Goal: Communication & Community: Answer question/provide support

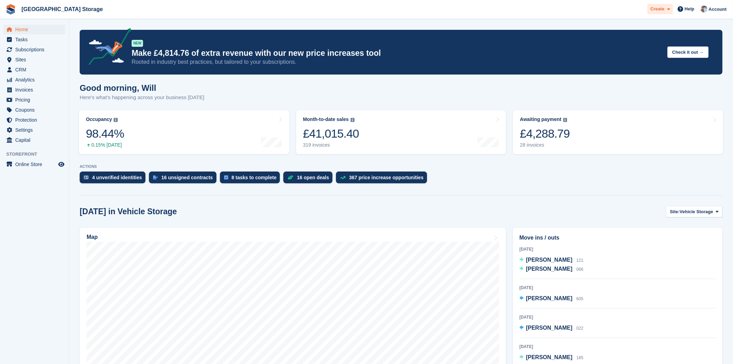
click at [667, 10] on span at bounding box center [667, 9] width 6 height 8
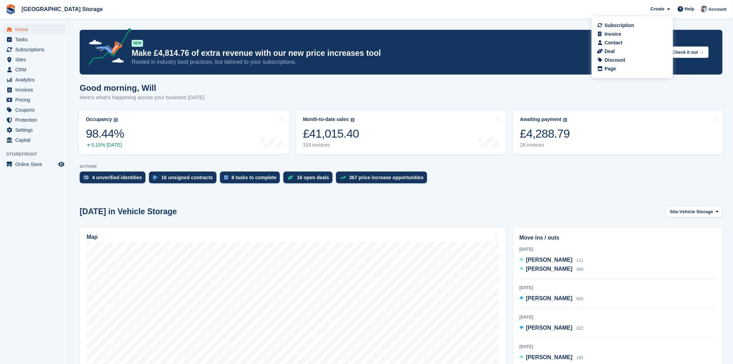
click at [487, 64] on p "Rooted in industry best practices, but tailored to your subscriptions." at bounding box center [397, 62] width 530 height 8
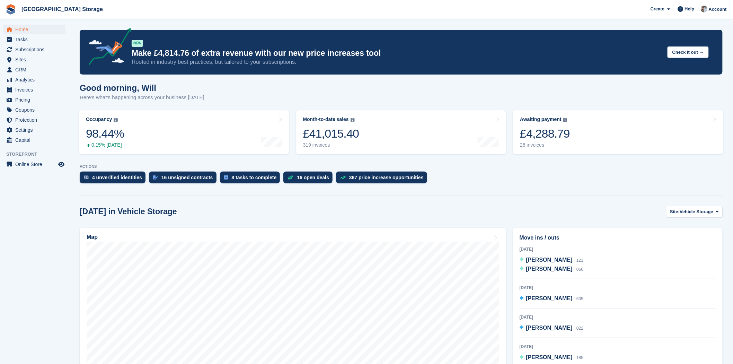
drag, startPoint x: 687, startPoint y: 1, endPoint x: 685, endPoint y: 5, distance: 4.6
click at [687, 2] on div "Create Subscription Invoice Contact Deal Discount Page Help Chat Support Submit…" at bounding box center [688, 9] width 83 height 19
click at [684, 6] on span at bounding box center [680, 9] width 8 height 8
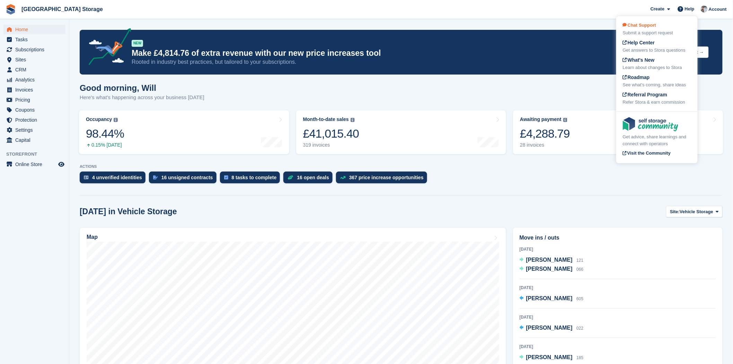
click at [653, 28] on span "Chat Support" at bounding box center [638, 25] width 33 height 5
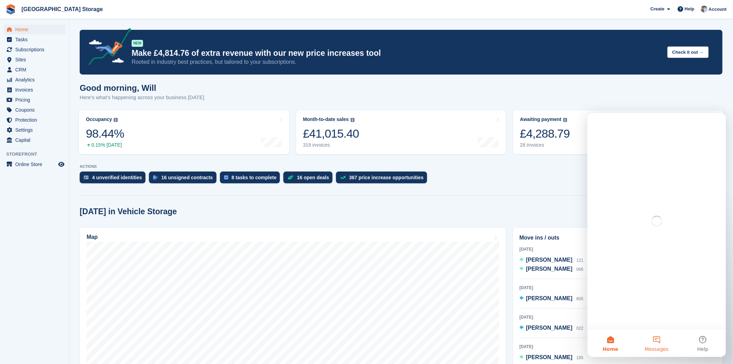
click at [662, 338] on button "Messages" at bounding box center [656, 343] width 46 height 28
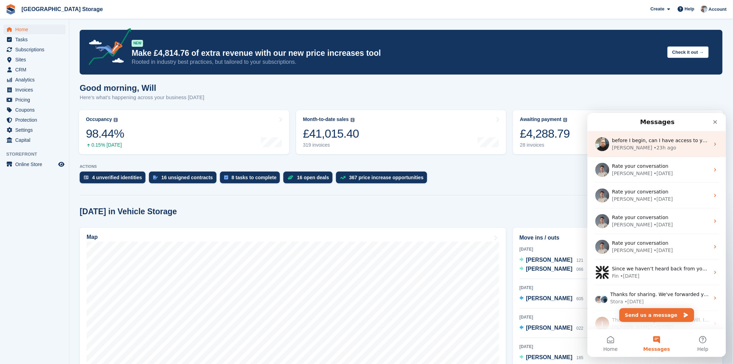
click at [636, 141] on span "before I begin, can I have access to your DNS provider account, on 123 Reg?" at bounding box center [704, 140] width 186 height 6
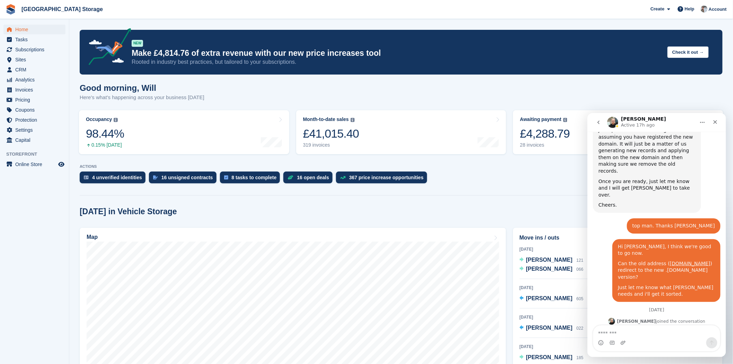
scroll to position [537, 0]
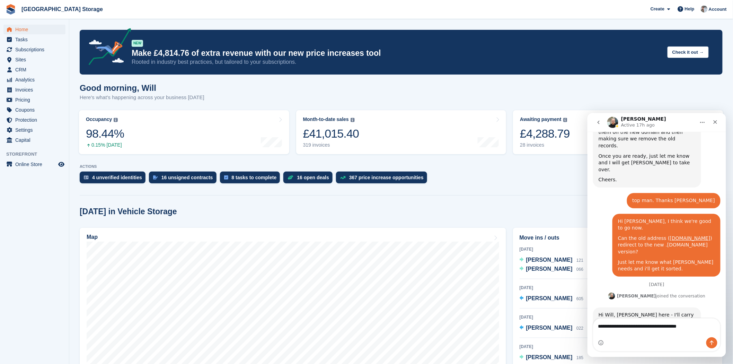
type textarea "**********"
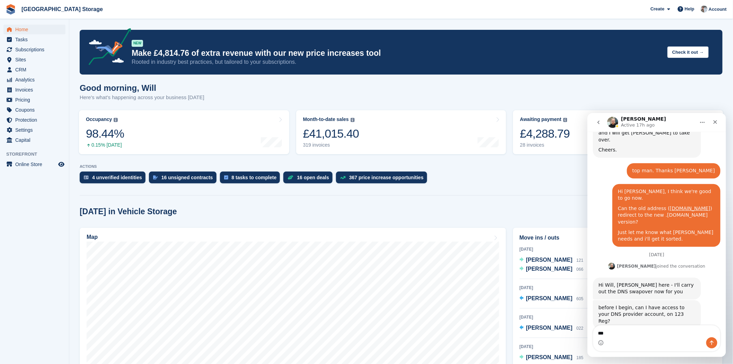
scroll to position [566, 0]
type textarea "**********"
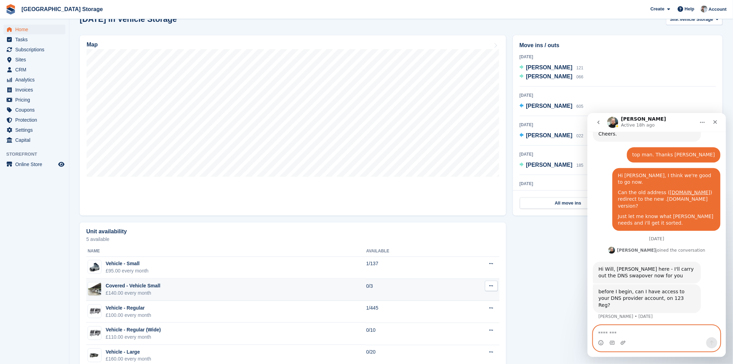
scroll to position [0, 0]
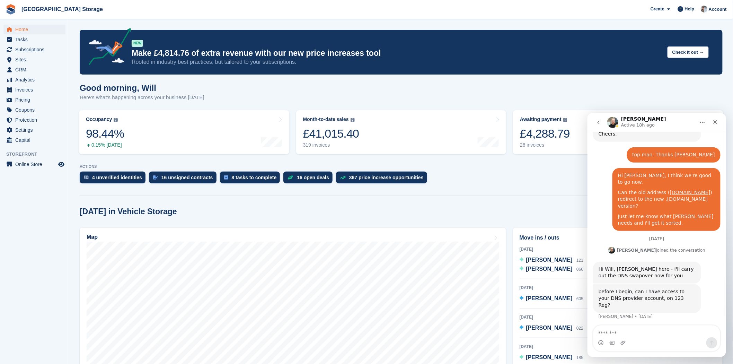
click at [615, 104] on div "Good morning, Will Here's what's happening across your business today" at bounding box center [401, 96] width 643 height 27
click at [549, 94] on div "Good morning, Will Here's what's happening across your business today" at bounding box center [401, 96] width 643 height 27
click at [545, 149] on link "Awaiting payment The total outstanding balance on all open invoices. £4,288.79 …" at bounding box center [618, 132] width 210 height 44
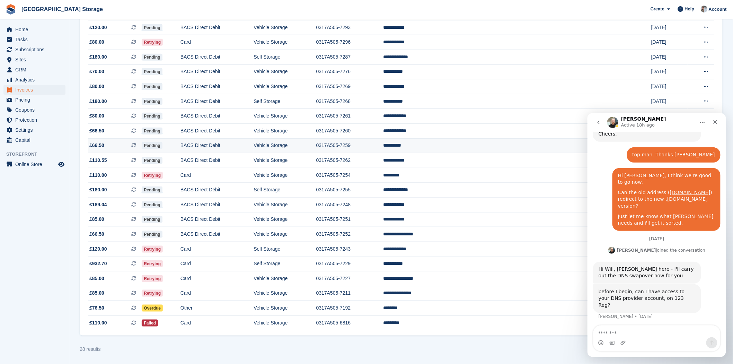
scroll to position [203, 0]
click at [594, 121] on button "go back" at bounding box center [597, 121] width 13 height 13
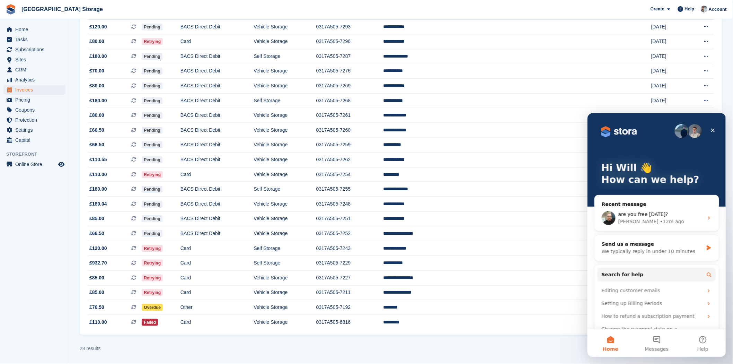
scroll to position [0, 0]
click at [713, 129] on icon "Close" at bounding box center [712, 130] width 6 height 6
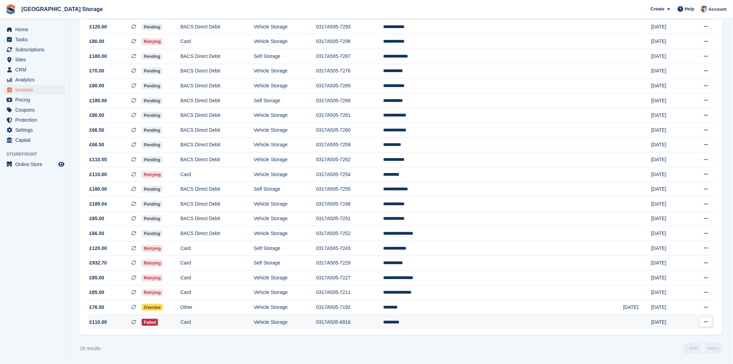
click at [492, 326] on td "*********" at bounding box center [503, 321] width 240 height 15
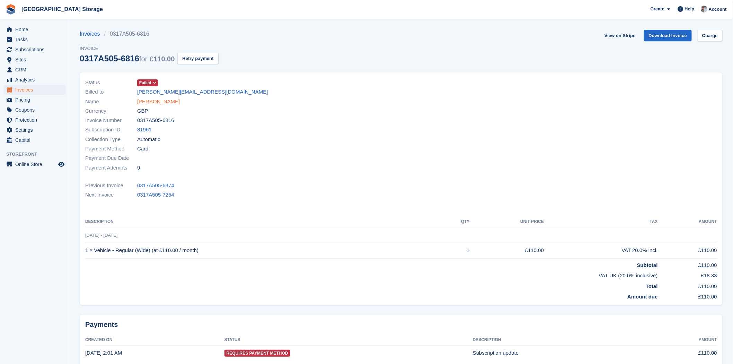
click at [158, 102] on link "[PERSON_NAME]" at bounding box center [158, 102] width 43 height 8
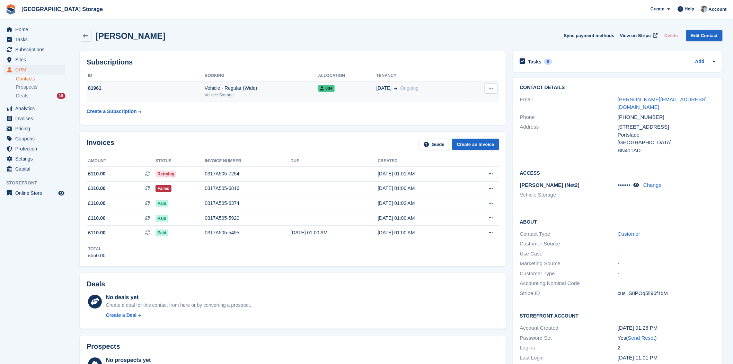
click at [487, 89] on button at bounding box center [490, 88] width 13 height 10
click at [333, 94] on td "004" at bounding box center [347, 91] width 58 height 21
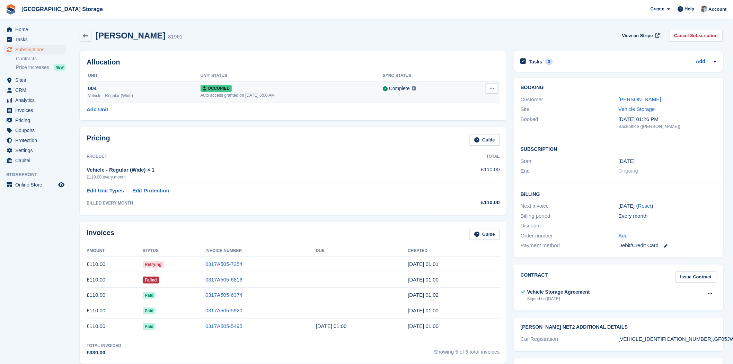
click at [490, 95] on td "Overlock Repossess Deallocate" at bounding box center [482, 91] width 36 height 21
click at [491, 91] on button at bounding box center [491, 88] width 13 height 10
click at [452, 97] on p "Overlock" at bounding box center [464, 101] width 60 height 9
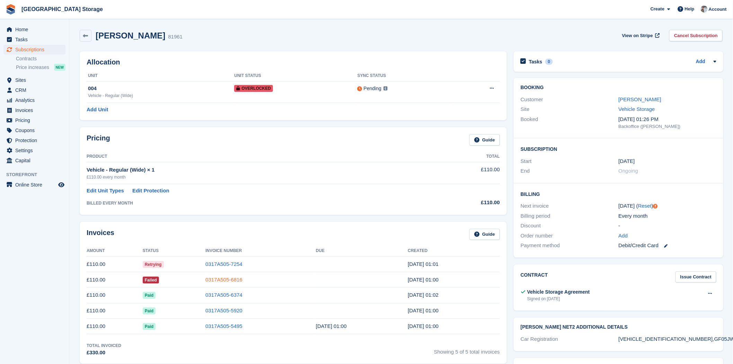
click at [218, 278] on link "0317A505-6816" at bounding box center [223, 279] width 37 height 6
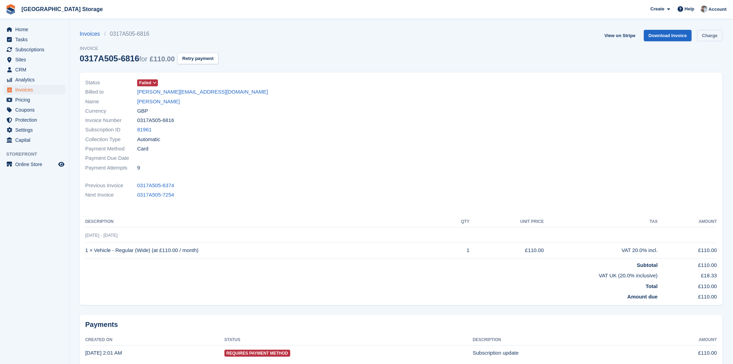
click at [710, 35] on link "Charge" at bounding box center [709, 35] width 25 height 11
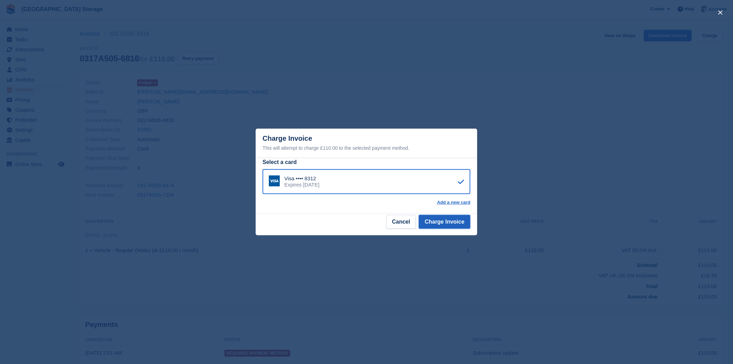
click at [455, 223] on button "Charge Invoice" at bounding box center [445, 222] width 52 height 14
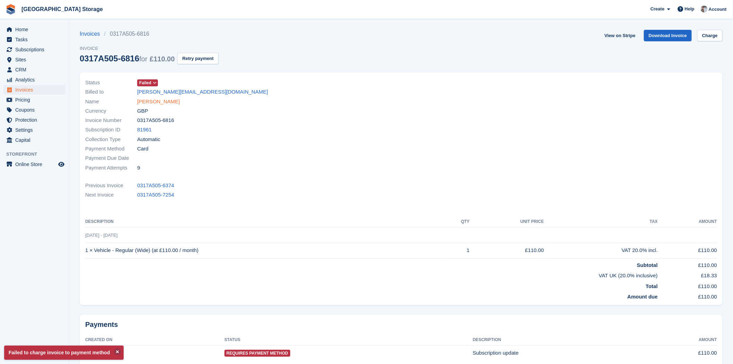
click at [157, 99] on link "Tony Ward" at bounding box center [158, 102] width 43 height 8
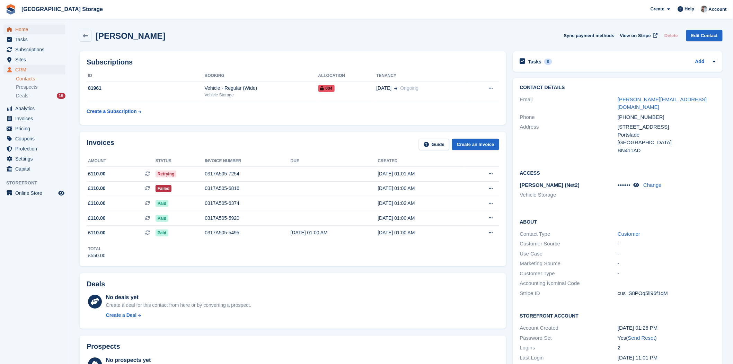
click at [26, 27] on span "Home" at bounding box center [36, 30] width 42 height 10
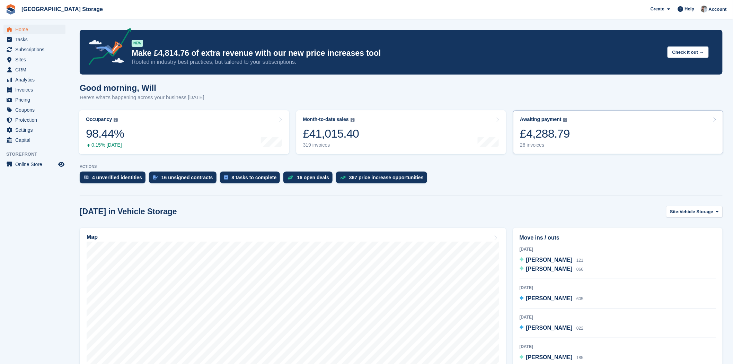
click at [575, 141] on link "Awaiting payment The total outstanding balance on all open invoices. £4,288.79 …" at bounding box center [618, 132] width 210 height 44
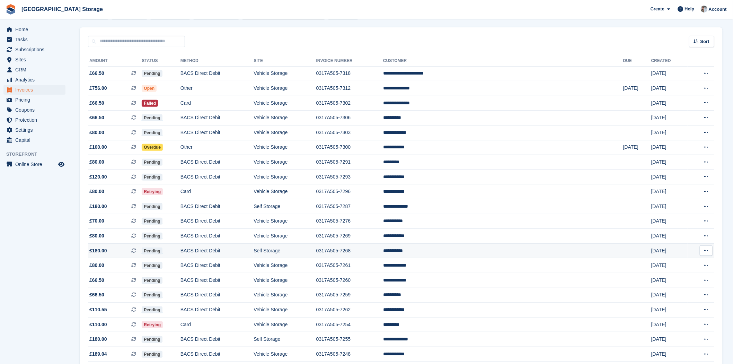
scroll to position [49, 0]
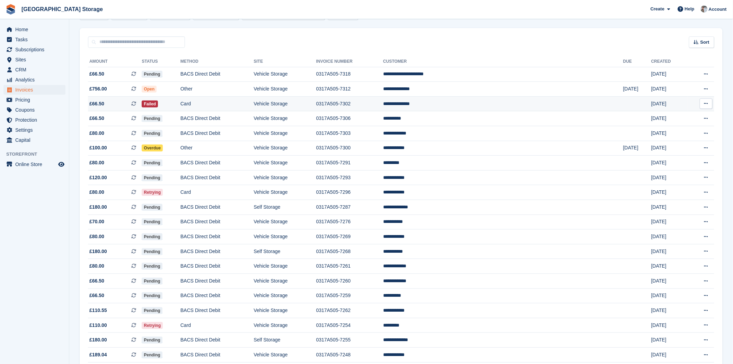
click at [485, 108] on td "**********" at bounding box center [503, 103] width 240 height 15
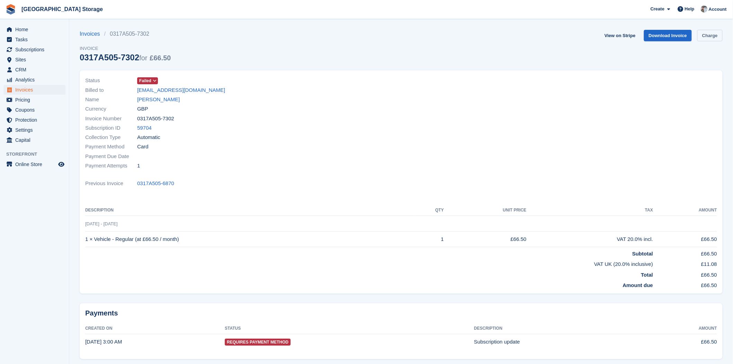
click at [707, 34] on link "Charge" at bounding box center [709, 35] width 25 height 11
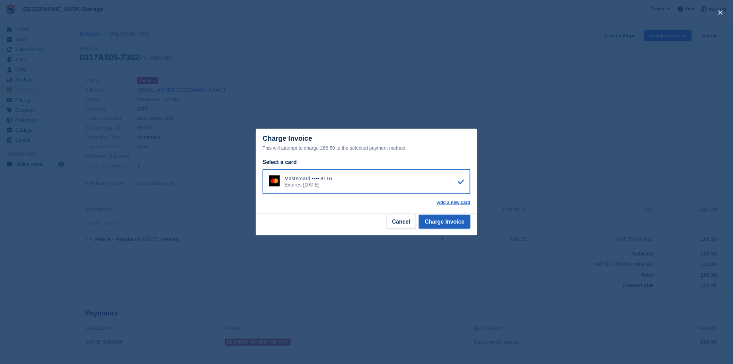
click at [454, 225] on button "Charge Invoice" at bounding box center [445, 222] width 52 height 14
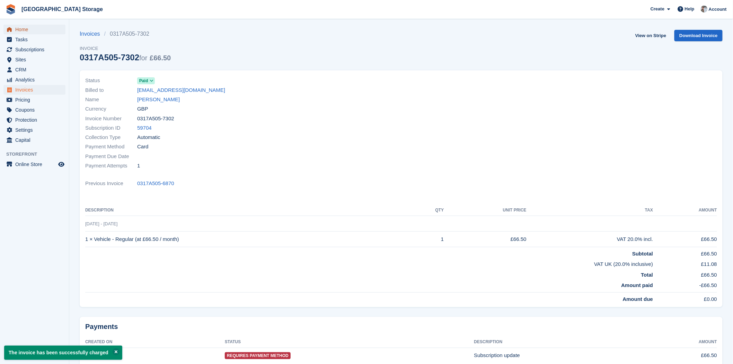
click at [32, 31] on span "Home" at bounding box center [36, 30] width 42 height 10
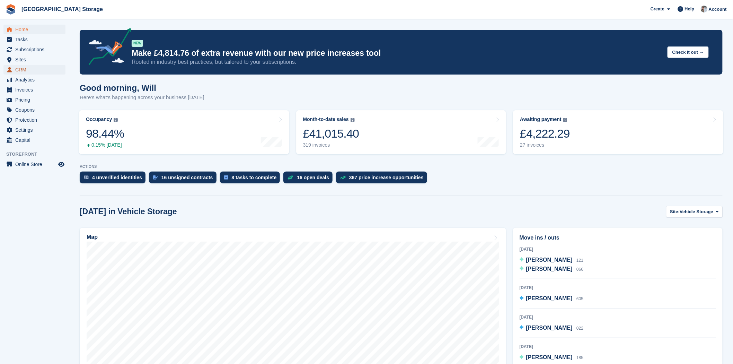
click at [33, 66] on span "CRM" at bounding box center [36, 70] width 42 height 10
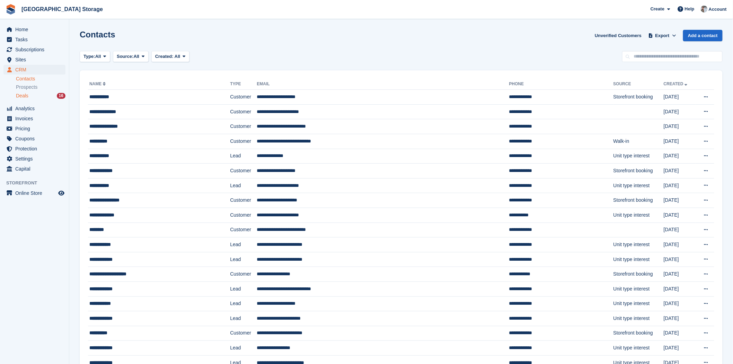
click at [45, 94] on div "Deals 16" at bounding box center [41, 95] width 50 height 7
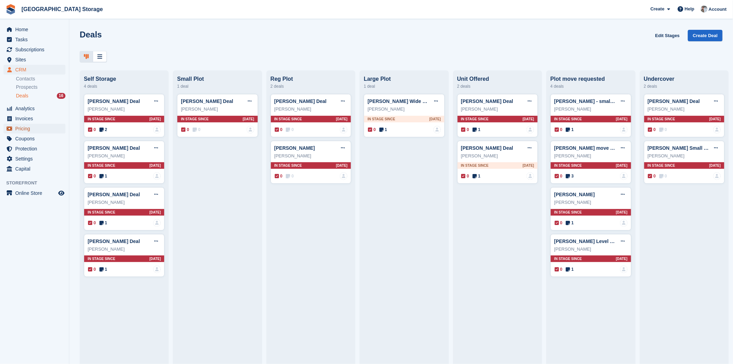
click at [18, 124] on span "Pricing" at bounding box center [36, 129] width 42 height 10
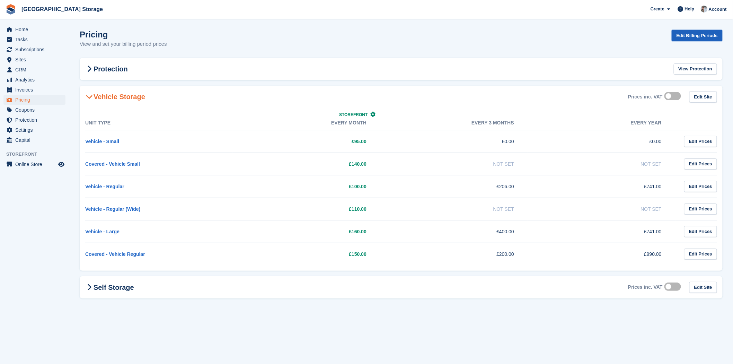
click at [713, 35] on link "Edit Billing Periods" at bounding box center [696, 35] width 51 height 11
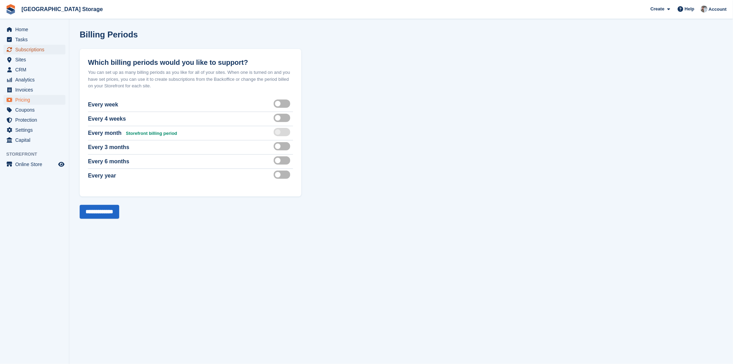
click at [27, 45] on span "Subscriptions" at bounding box center [36, 50] width 42 height 10
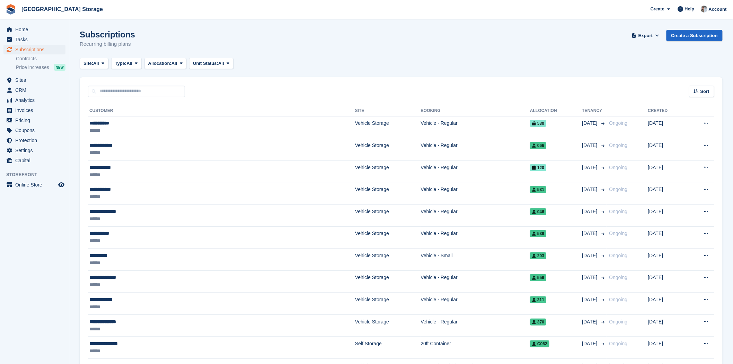
click at [29, 60] on link "Contracts" at bounding box center [41, 58] width 50 height 7
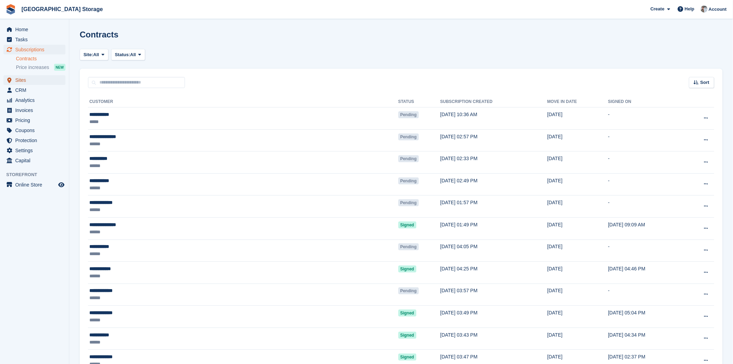
click at [19, 80] on span "Sites" at bounding box center [36, 80] width 42 height 10
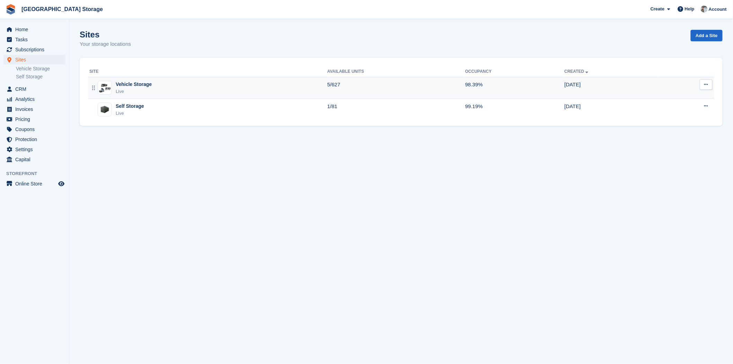
click at [163, 90] on div "Vehicle Storage Live" at bounding box center [208, 88] width 238 height 14
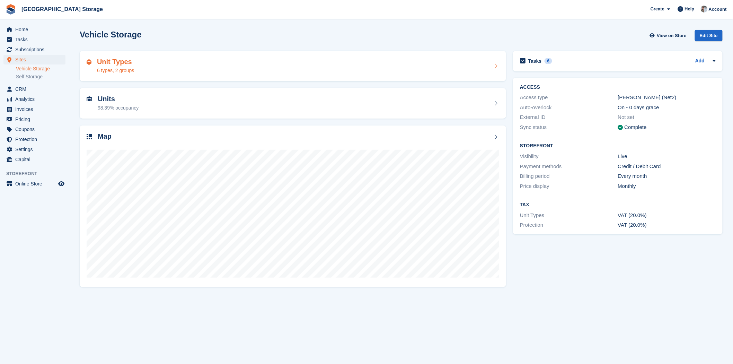
click at [179, 69] on div "Unit Types 6 types, 2 groups" at bounding box center [293, 66] width 412 height 17
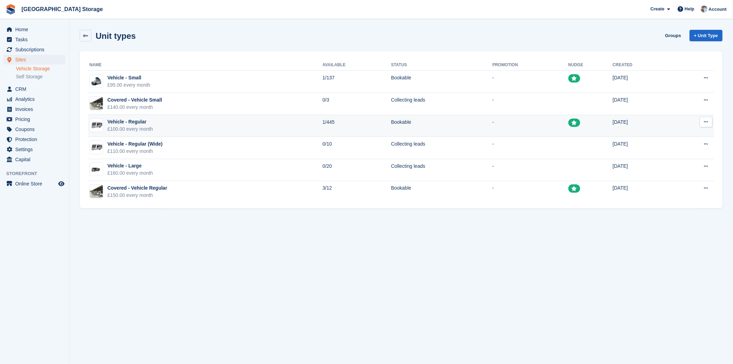
click at [711, 125] on button at bounding box center [705, 122] width 13 height 10
click at [675, 134] on p "Edit unit type" at bounding box center [679, 135] width 60 height 9
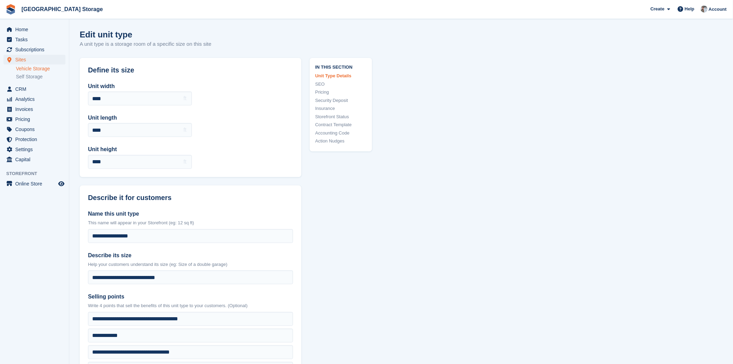
click at [321, 91] on link "Pricing" at bounding box center [340, 92] width 51 height 7
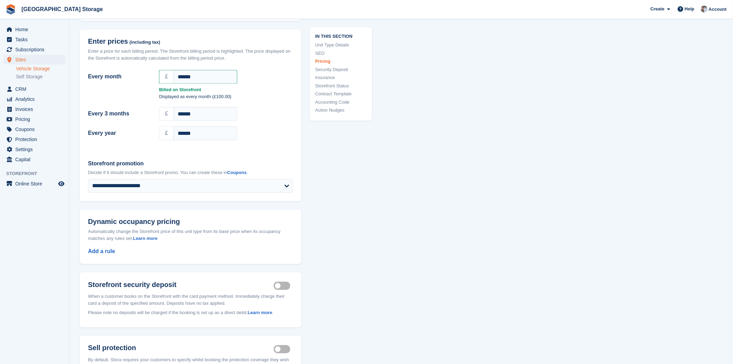
scroll to position [601, 0]
click at [123, 137] on div "Every month £ ****** Billed on Storefront Displayed as every month (£100.00) Ev…" at bounding box center [191, 107] width 222 height 84
click at [117, 108] on label "Every 3 months" at bounding box center [119, 112] width 63 height 8
click at [173, 105] on input "******" at bounding box center [205, 112] width 64 height 14
click at [79, 93] on section "**********" at bounding box center [400, 237] width 663 height 1677
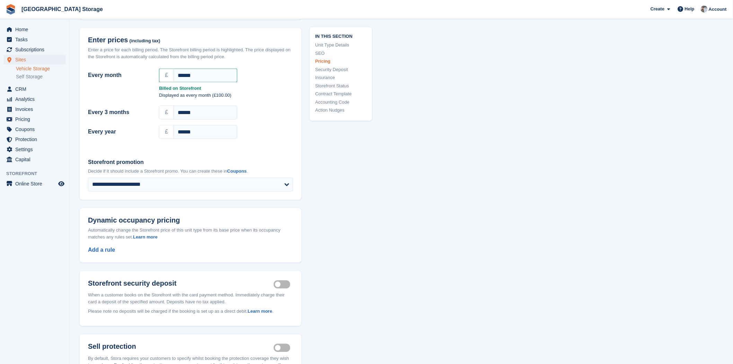
click at [383, 146] on div "**********" at bounding box center [401, 261] width 643 height 1609
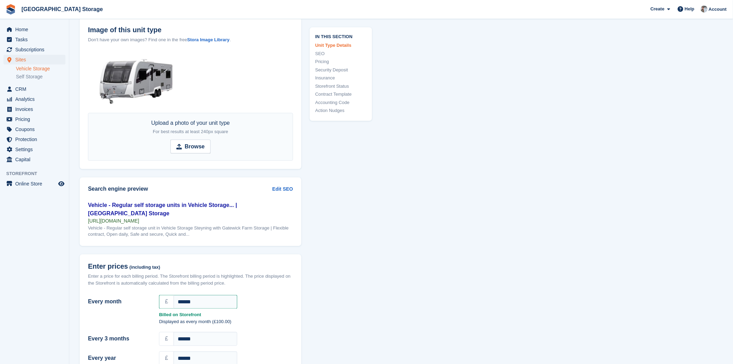
scroll to position [293, 0]
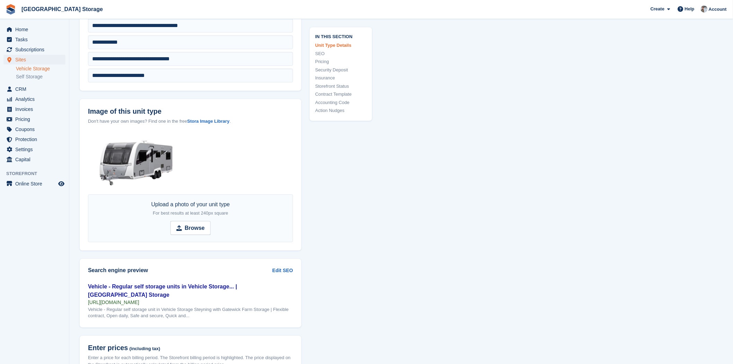
click at [342, 83] on link "Storefront Status" at bounding box center [340, 85] width 51 height 7
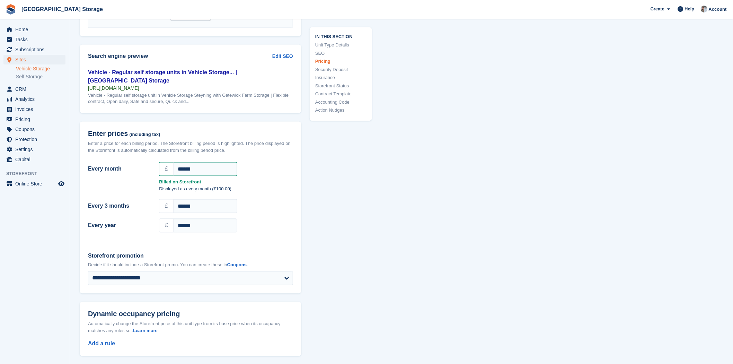
scroll to position [503, 0]
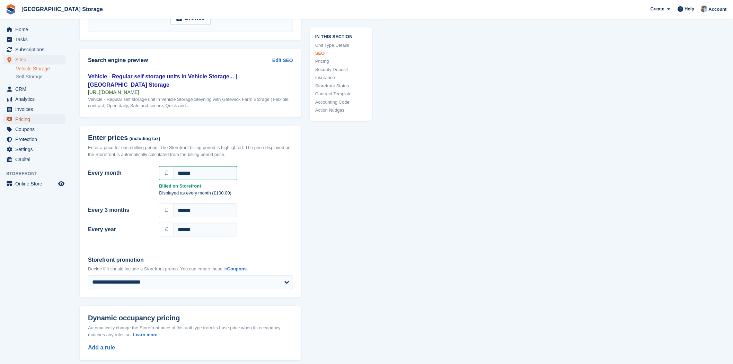
click at [34, 118] on span "Pricing" at bounding box center [36, 119] width 42 height 10
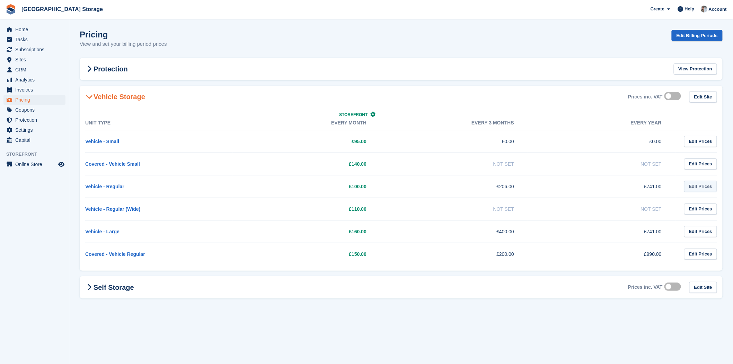
click at [694, 186] on link "Edit Prices" at bounding box center [700, 186] width 33 height 11
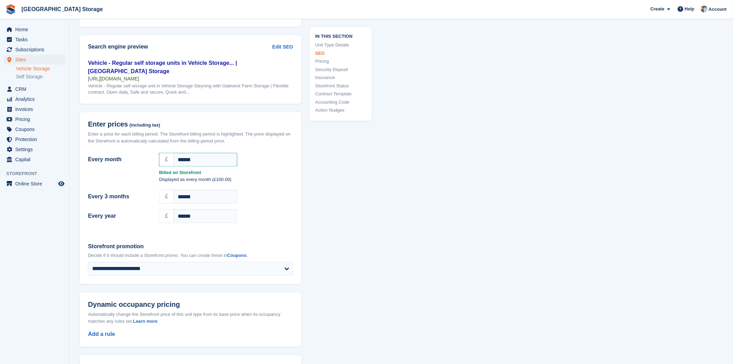
scroll to position [504, 0]
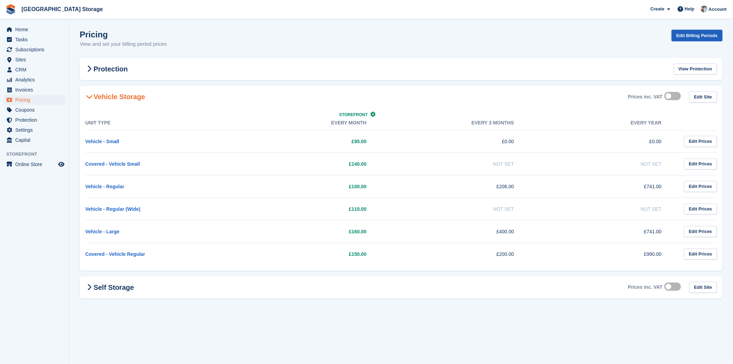
click at [689, 31] on link "Edit Billing Periods" at bounding box center [696, 35] width 51 height 11
click at [698, 162] on link "Edit Prices" at bounding box center [700, 163] width 33 height 11
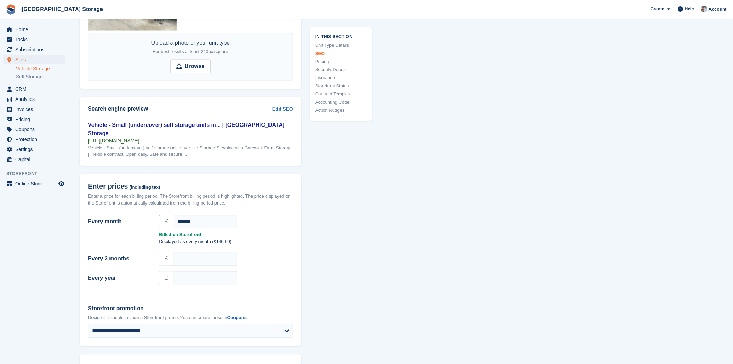
scroll to position [496, 0]
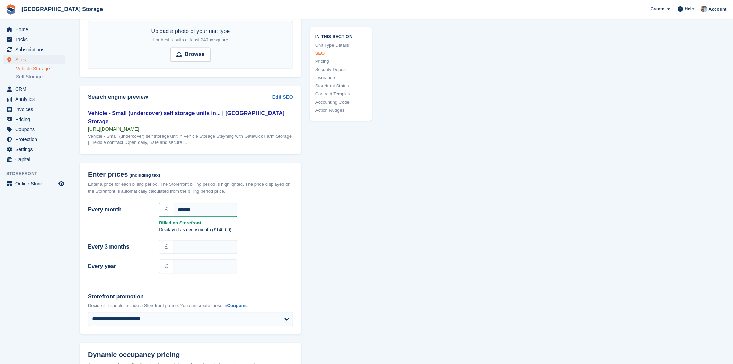
click at [209, 229] on p "Displayed as every month (£140.00)" at bounding box center [226, 229] width 134 height 7
click at [233, 227] on p "Displayed as every month (£140.00)" at bounding box center [226, 229] width 134 height 7
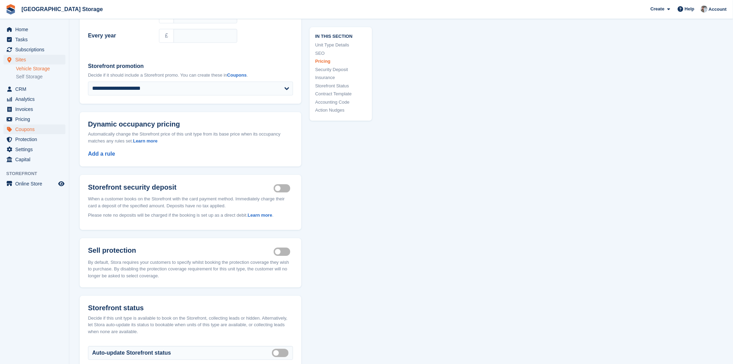
scroll to position [573, 0]
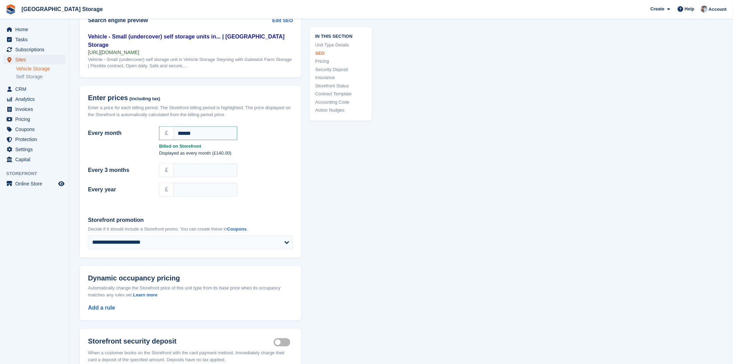
click at [20, 56] on span "Sites" at bounding box center [36, 60] width 42 height 10
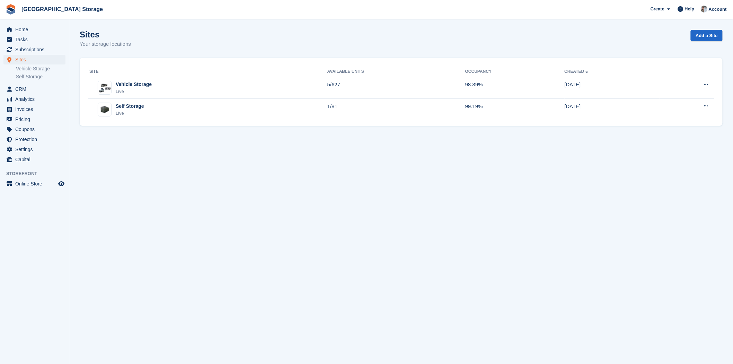
click at [39, 68] on link "Vehicle Storage" at bounding box center [41, 68] width 50 height 7
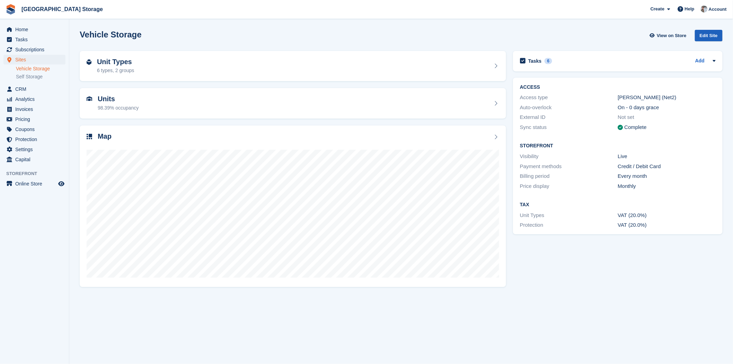
click at [711, 36] on div "Edit Site" at bounding box center [709, 35] width 28 height 11
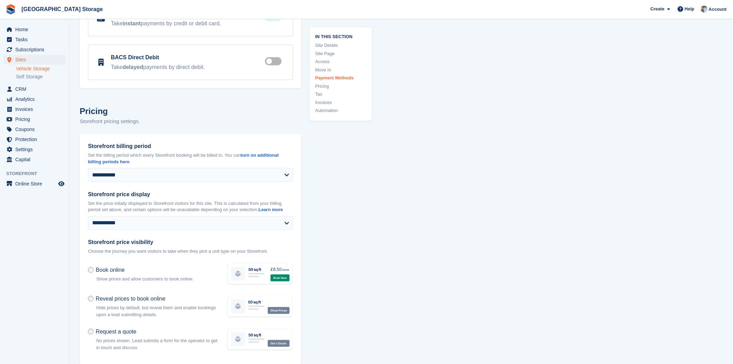
scroll to position [2577, 0]
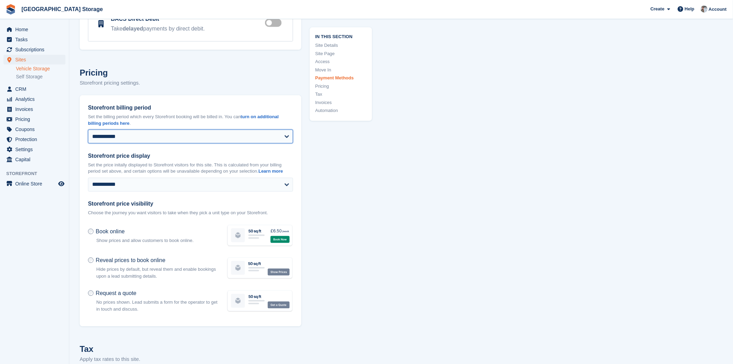
click at [281, 134] on select "**********" at bounding box center [190, 136] width 205 height 14
click at [273, 117] on link "turn on additional billing periods here" at bounding box center [183, 120] width 191 height 12
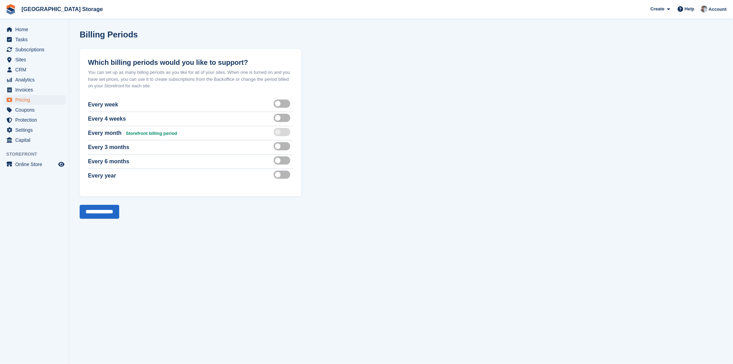
click at [157, 132] on span "Storefront billing period" at bounding box center [150, 133] width 54 height 5
click at [280, 146] on label at bounding box center [283, 146] width 19 height 6
click at [279, 147] on label at bounding box center [283, 146] width 19 height 6
click at [380, 167] on section "Billing Periods Which billing periods would you like to support? You can set up…" at bounding box center [400, 182] width 663 height 364
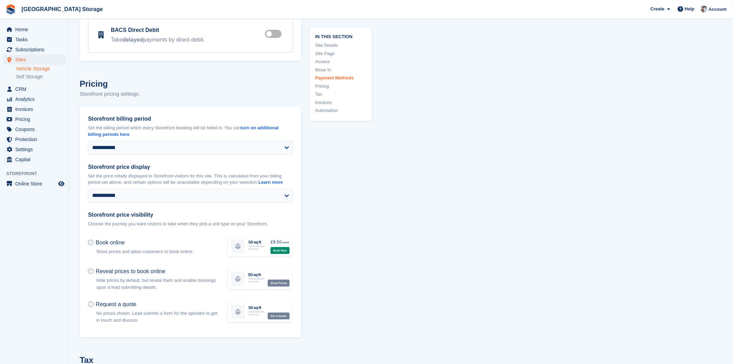
scroll to position [2577, 0]
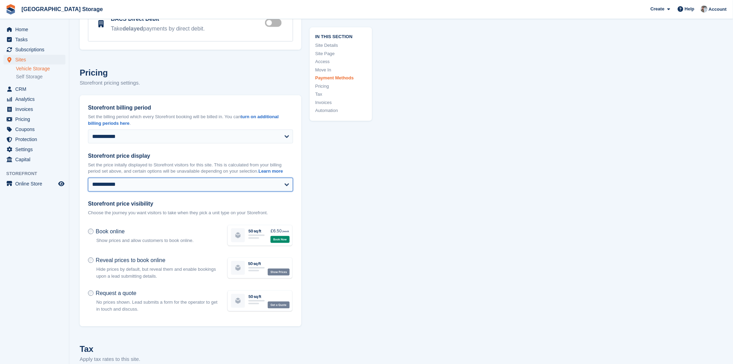
click at [117, 186] on select "**********" at bounding box center [190, 185] width 205 height 14
click at [88, 163] on p "Set the price initally displayed to Storefront visitors for this site. This is …" at bounding box center [190, 168] width 205 height 14
click at [278, 171] on strong "Learn more" at bounding box center [270, 171] width 25 height 5
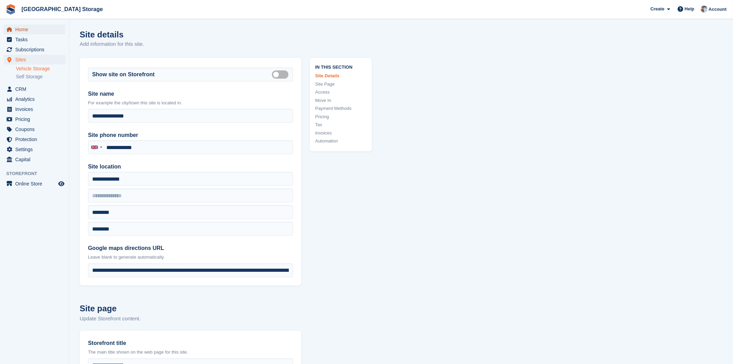
click at [32, 26] on span "Home" at bounding box center [36, 30] width 42 height 10
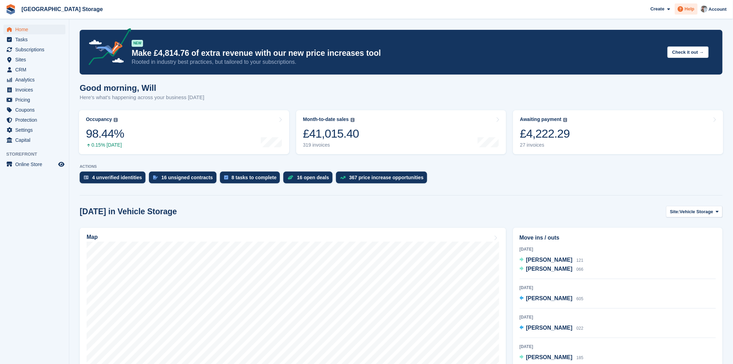
click at [683, 11] on icon at bounding box center [681, 9] width 6 height 6
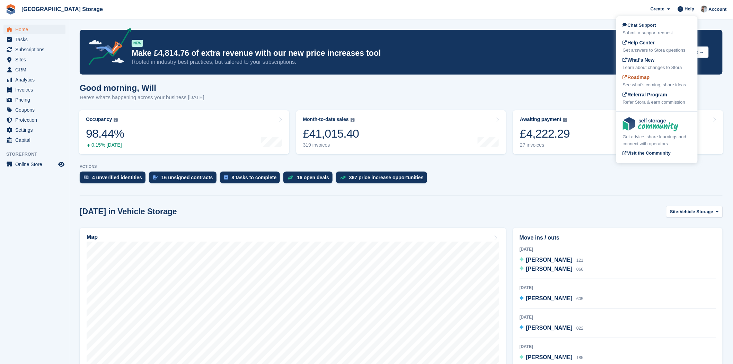
click at [646, 82] on div "See what's coming, share ideas" at bounding box center [656, 84] width 68 height 7
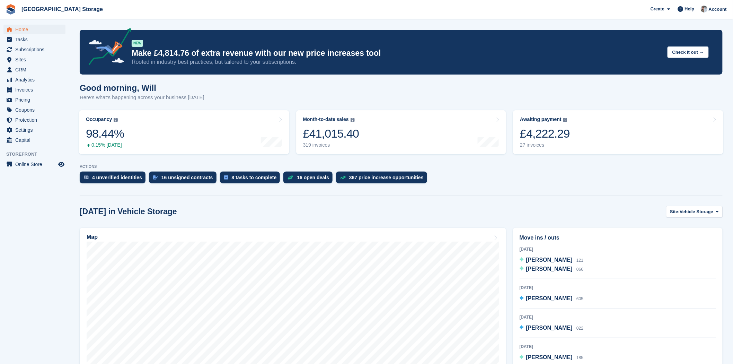
click at [590, 188] on section "NEW Make £4,814.76 of extra revenue with our new price increases tool Rooted in…" at bounding box center [400, 298] width 663 height 596
click at [240, 178] on div "8 tasks to complete" at bounding box center [254, 177] width 45 height 6
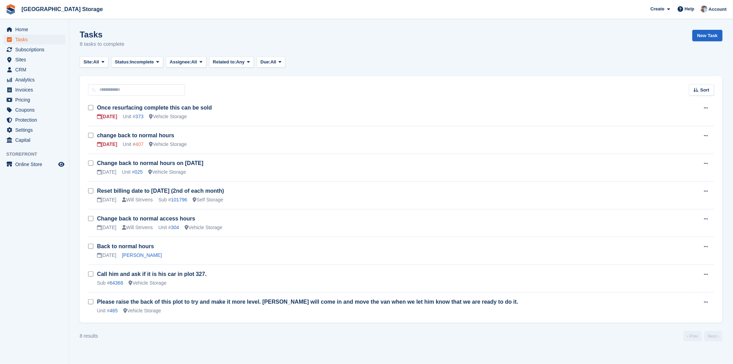
click at [139, 143] on link "407" at bounding box center [139, 144] width 8 height 6
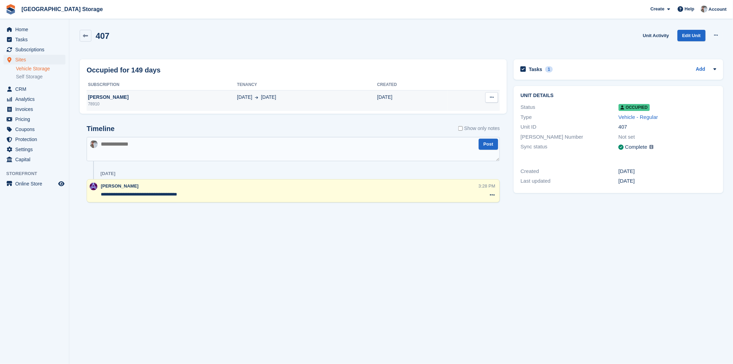
click at [176, 109] on td "Aidan Skinner 78910" at bounding box center [162, 100] width 150 height 21
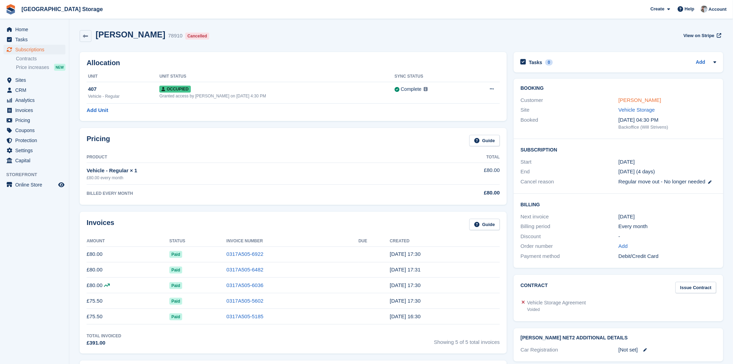
click at [623, 99] on link "[PERSON_NAME]" at bounding box center [639, 100] width 43 height 6
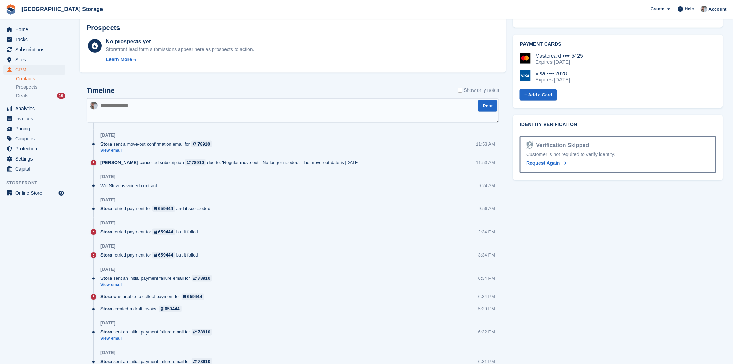
scroll to position [346, 0]
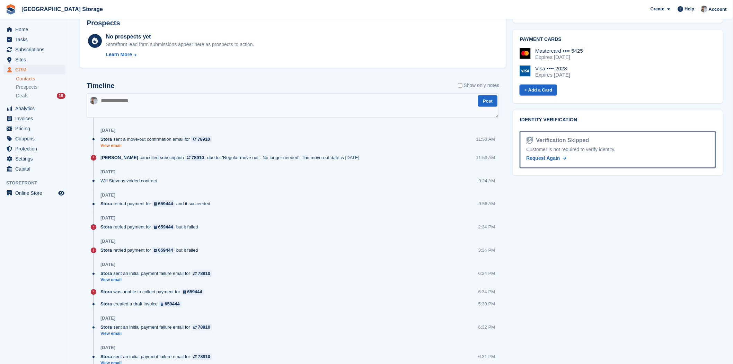
click at [119, 147] on link "View email" at bounding box center [157, 146] width 115 height 6
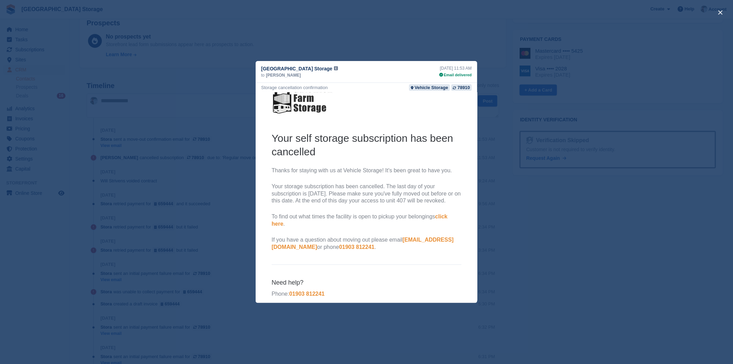
scroll to position [0, 0]
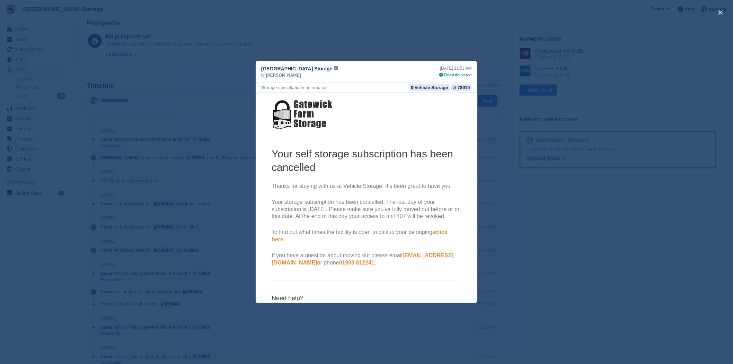
click at [465, 46] on div "close" at bounding box center [366, 182] width 733 height 364
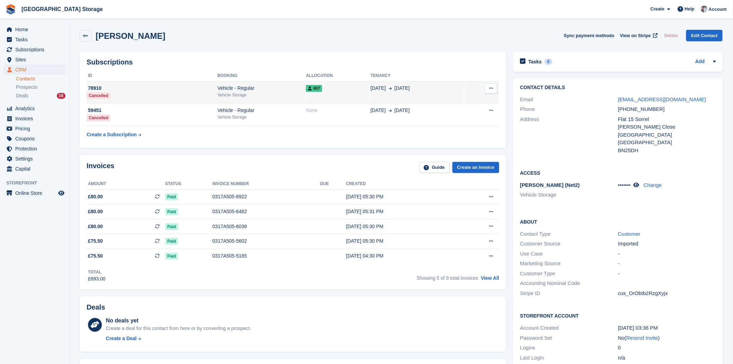
click at [271, 93] on div "Vehicle Storage" at bounding box center [261, 95] width 89 height 6
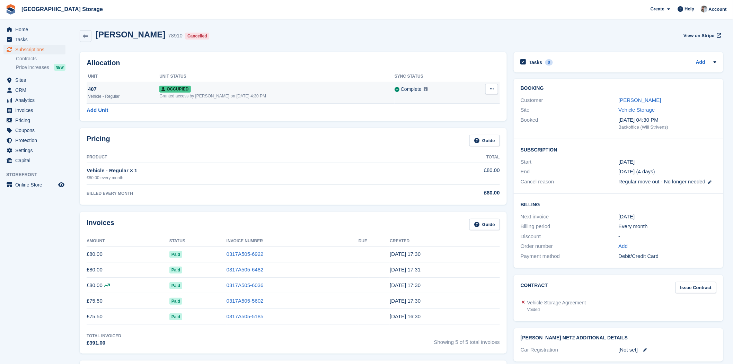
click at [296, 95] on div "Granted access by [PERSON_NAME] on [DATE] 4:30 PM" at bounding box center [276, 96] width 235 height 6
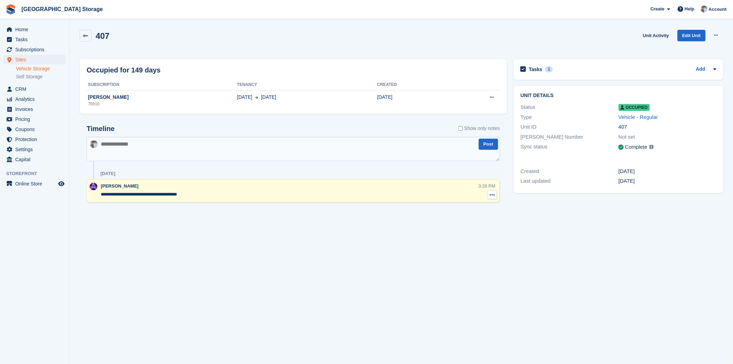
click at [490, 193] on icon at bounding box center [492, 195] width 5 height 6
drag, startPoint x: 459, startPoint y: 209, endPoint x: 408, endPoint y: 37, distance: 179.0
click at [459, 209] on p "Delete note" at bounding box center [463, 207] width 60 height 9
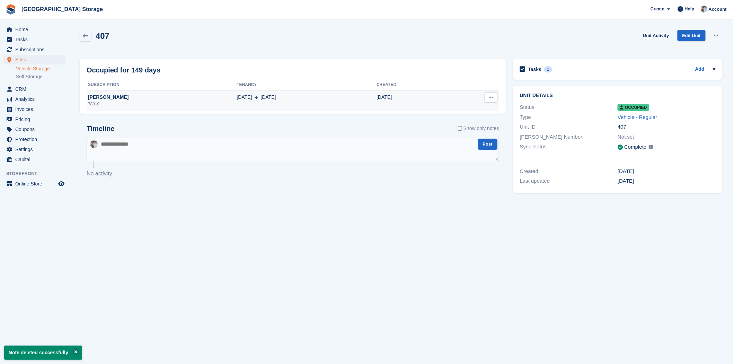
click at [236, 98] on span "[DATE]" at bounding box center [243, 96] width 15 height 7
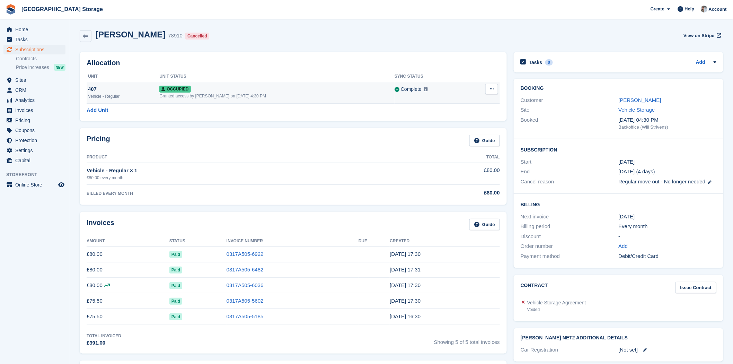
click at [257, 97] on div "Granted access by Will Strivens on 25th Mar, 4:30 PM" at bounding box center [276, 96] width 235 height 6
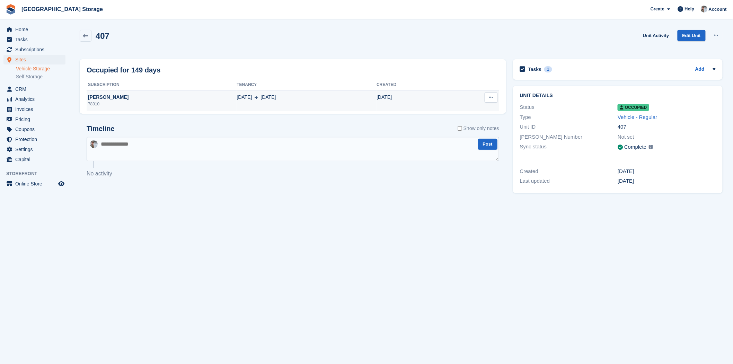
click at [342, 100] on div "25 Mar 25 Aug" at bounding box center [306, 96] width 140 height 7
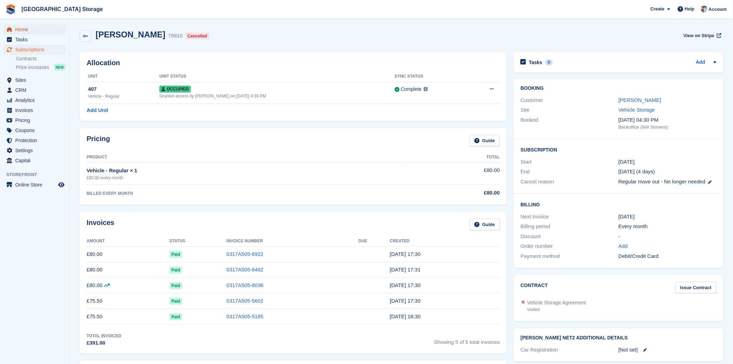
click at [21, 29] on span "Home" at bounding box center [36, 30] width 42 height 10
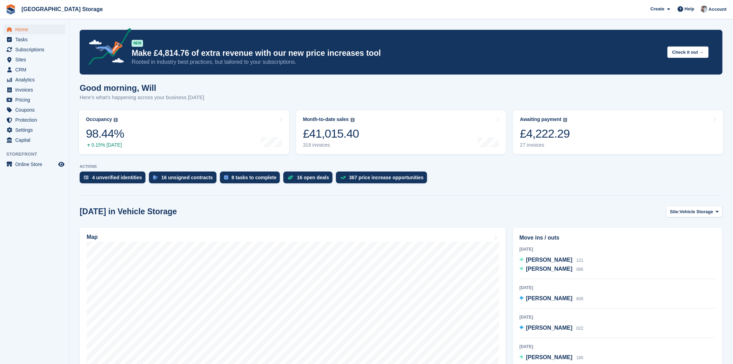
click at [505, 207] on div "[DATE] in Vehicle Storage Site: Vehicle Storage Vehicle Storage Self Storage" at bounding box center [401, 211] width 643 height 11
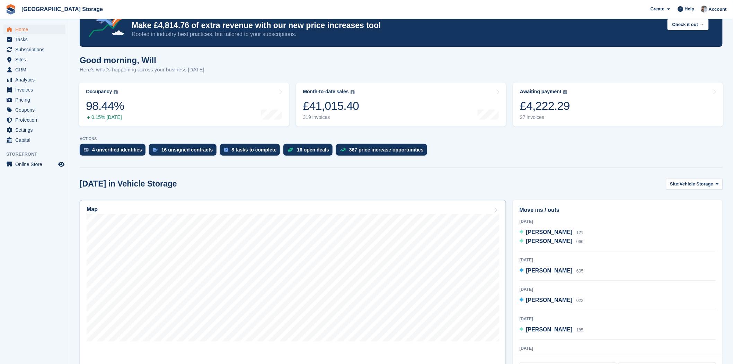
scroll to position [77, 0]
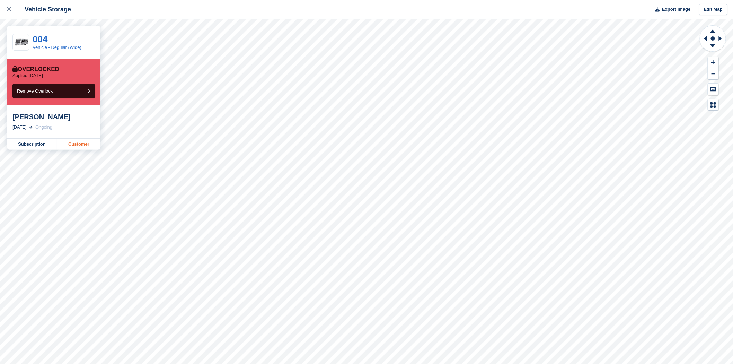
click at [81, 145] on link "Customer" at bounding box center [78, 143] width 43 height 11
click at [12, 12] on div at bounding box center [12, 9] width 11 height 8
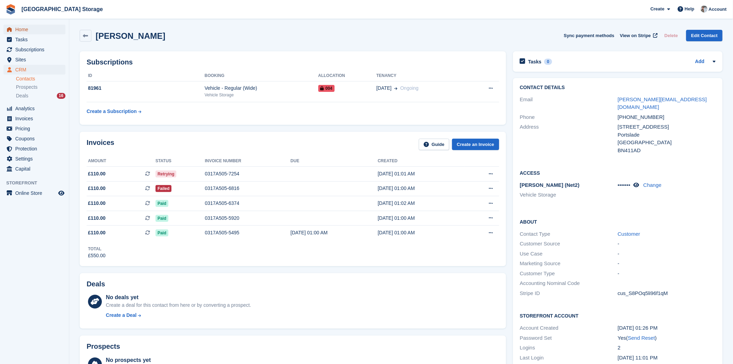
click at [14, 29] on link "Home" at bounding box center [34, 30] width 62 height 10
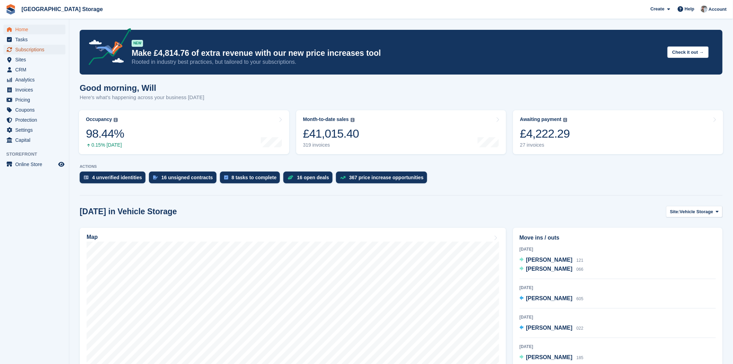
click at [30, 46] on span "Subscriptions" at bounding box center [36, 50] width 42 height 10
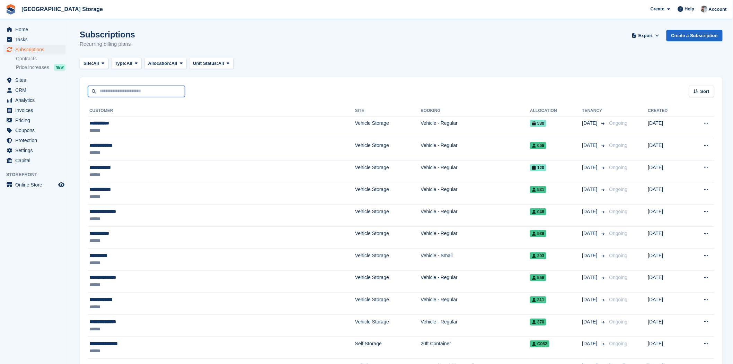
click at [105, 90] on input "text" at bounding box center [136, 91] width 97 height 11
type input "****"
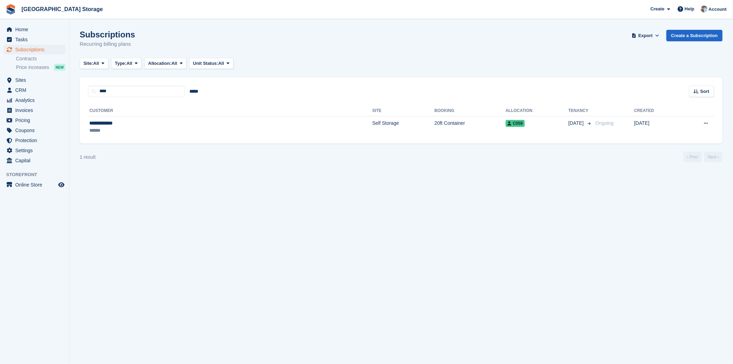
click at [136, 144] on turbo-frame "Subscriptions Recurring billing plans Export Export Subscriptions Export a CSV …" at bounding box center [401, 96] width 643 height 132
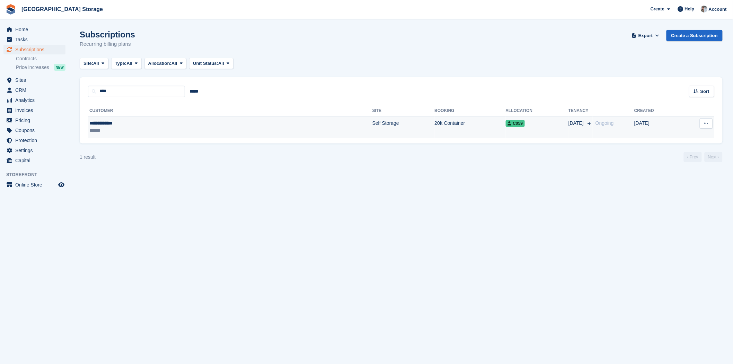
click at [162, 124] on div "**********" at bounding box center [149, 122] width 120 height 7
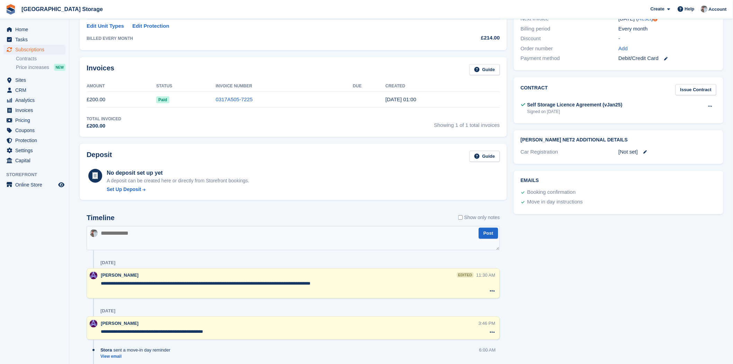
scroll to position [269, 0]
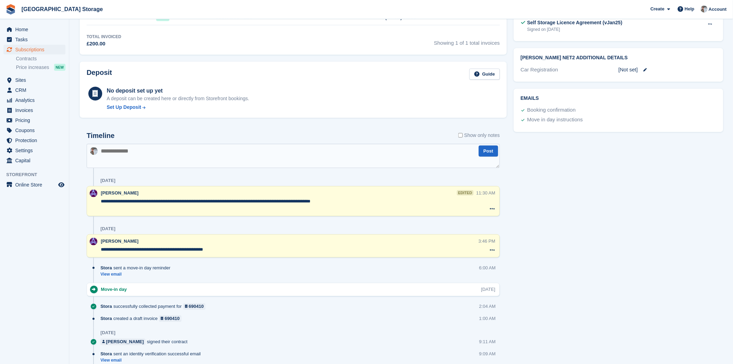
click at [160, 160] on textarea at bounding box center [293, 156] width 413 height 24
paste textarea "**********"
type textarea "**********"
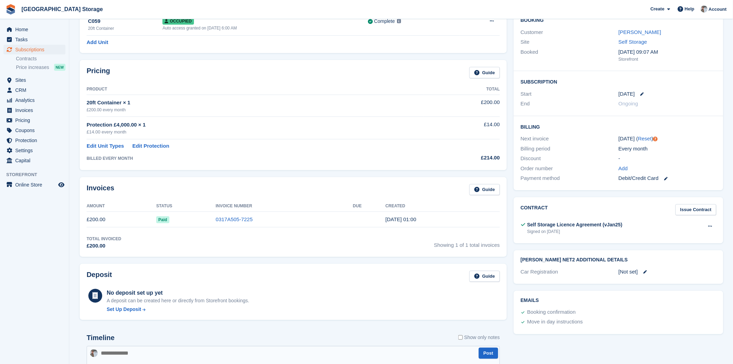
scroll to position [115, 0]
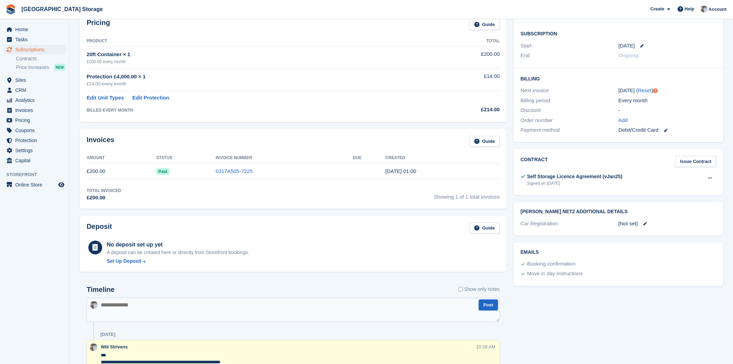
click at [641, 222] on link at bounding box center [641, 223] width 9 height 3
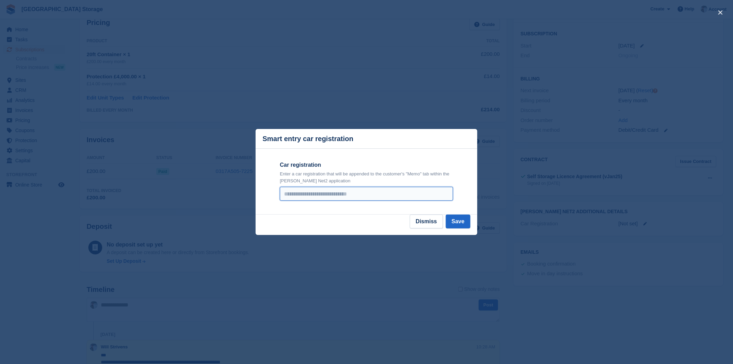
click at [384, 195] on input "Car registration" at bounding box center [366, 194] width 173 height 14
paste input "********"
type input "********"
click at [465, 224] on button "Save" at bounding box center [458, 221] width 25 height 14
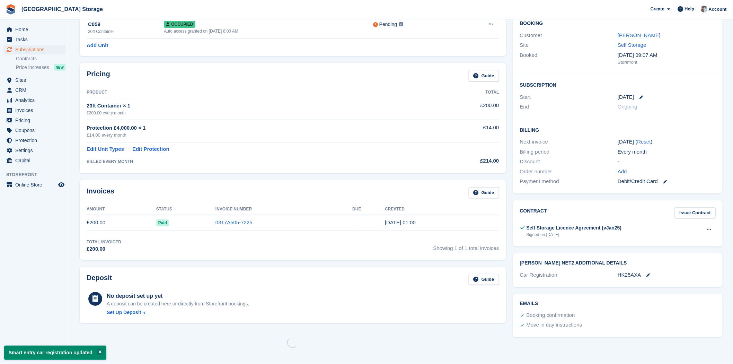
scroll to position [0, 0]
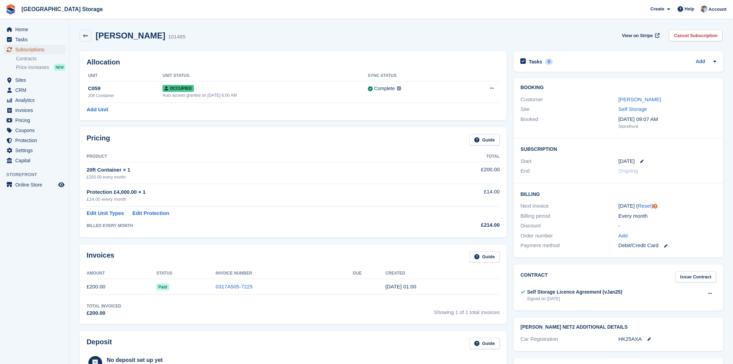
click at [35, 50] on span "Subscriptions" at bounding box center [36, 50] width 42 height 10
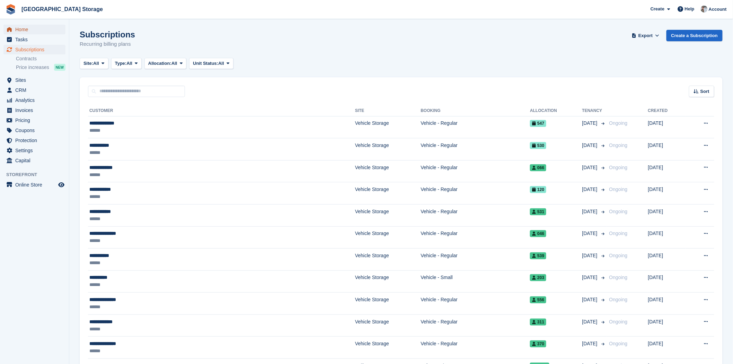
click at [45, 32] on span "Home" at bounding box center [36, 30] width 42 height 10
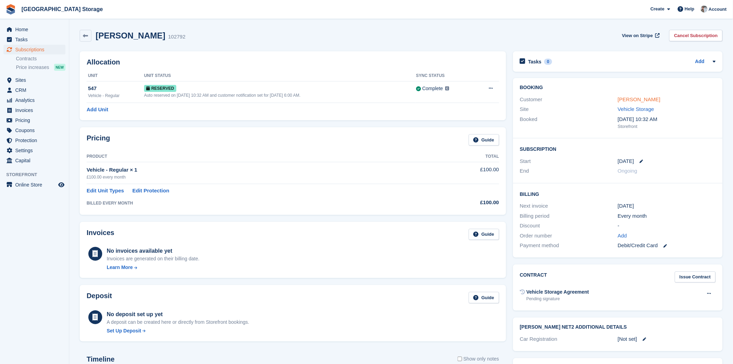
click at [644, 102] on link "[PERSON_NAME]" at bounding box center [638, 99] width 43 height 6
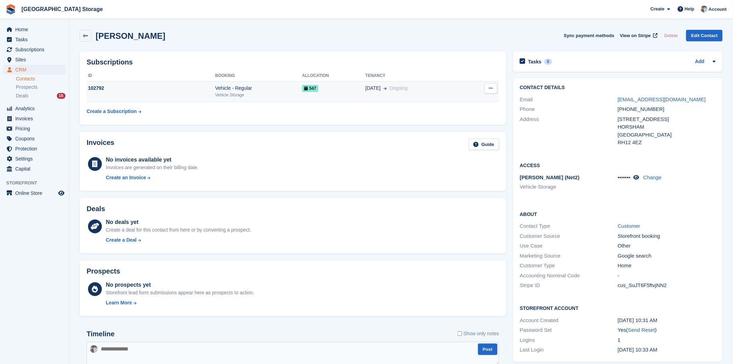
click at [383, 97] on td "[DATE] Ongoing" at bounding box center [414, 91] width 99 height 21
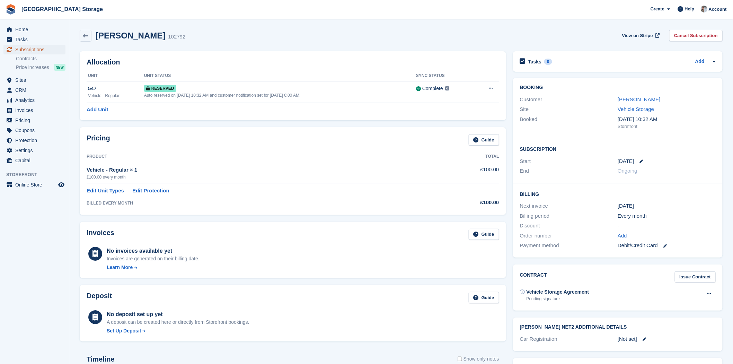
click at [44, 51] on span "Subscriptions" at bounding box center [36, 50] width 42 height 10
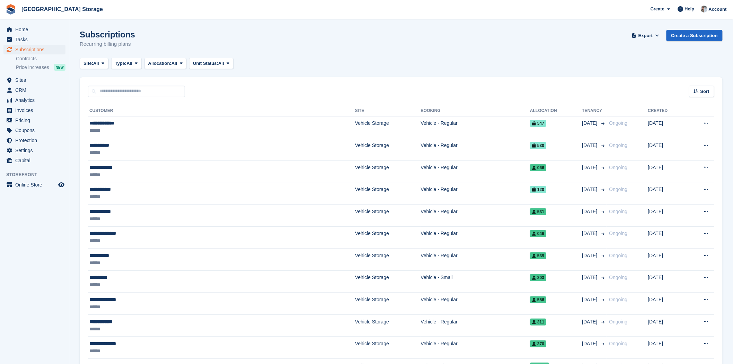
click at [377, 37] on div "Subscriptions Recurring billing plans Export Export Subscriptions Export a CSV …" at bounding box center [401, 43] width 643 height 27
drag, startPoint x: 551, startPoint y: 15, endPoint x: 529, endPoint y: 5, distance: 24.2
click at [550, 15] on span "Gatewick Farm Storage Create Subscription Invoice Contact Deal Discount Page He…" at bounding box center [366, 9] width 733 height 19
click at [16, 88] on span "CRM" at bounding box center [36, 90] width 42 height 10
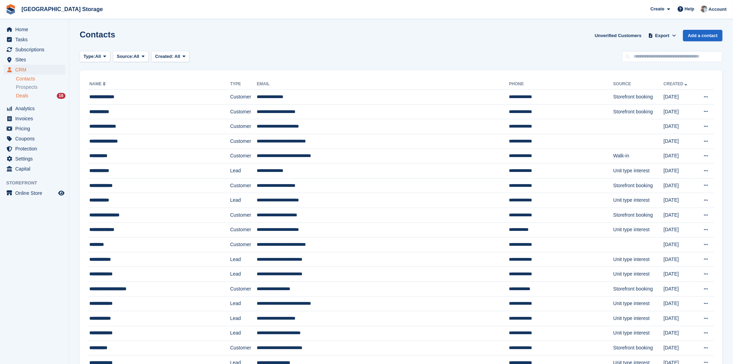
click at [33, 98] on div "Deals 16" at bounding box center [41, 95] width 50 height 7
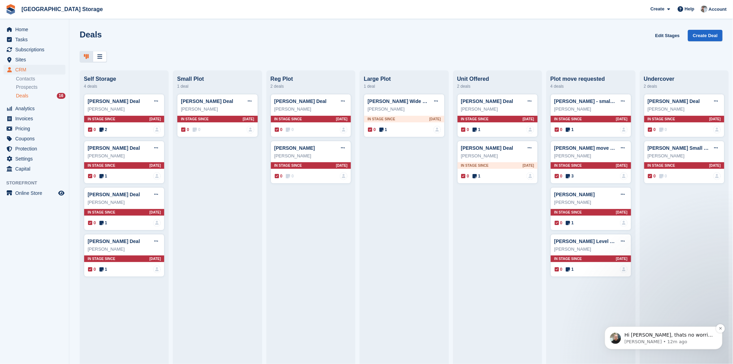
click at [633, 333] on p "Hi Will, thats no worries - I am indeed" at bounding box center [668, 334] width 89 height 7
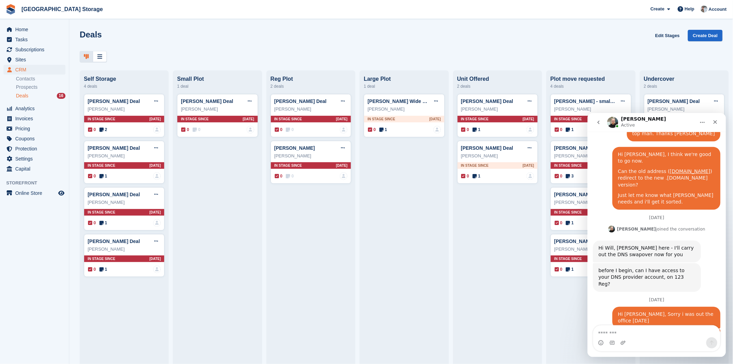
scroll to position [614, 0]
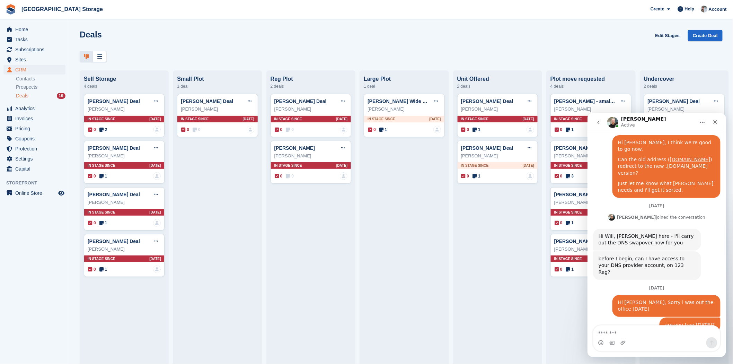
click at [675, 331] on textarea "Message…" at bounding box center [656, 331] width 127 height 12
type textarea "*********"
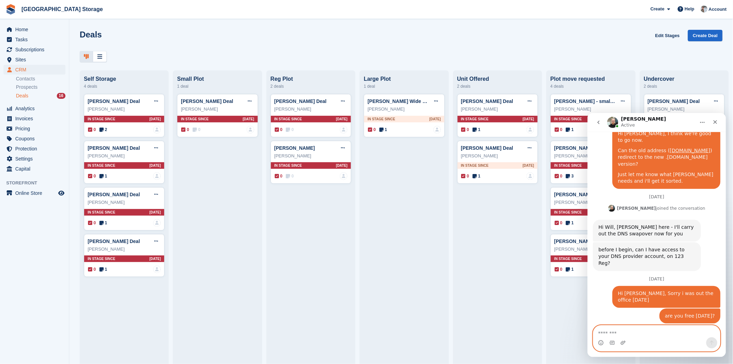
click at [653, 333] on textarea "Message…" at bounding box center [656, 331] width 127 height 12
click at [636, 331] on textarea "Message…" at bounding box center [656, 331] width 127 height 12
type textarea "**********"
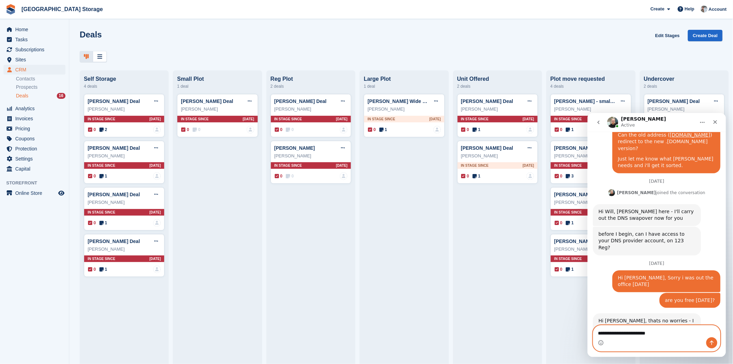
type textarea "**********"
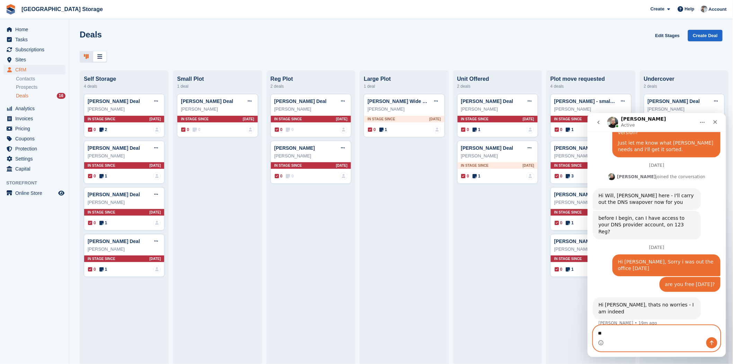
type textarea "*"
paste textarea "**********"
click at [598, 330] on textarea "**********" at bounding box center [656, 331] width 127 height 12
type textarea "**********"
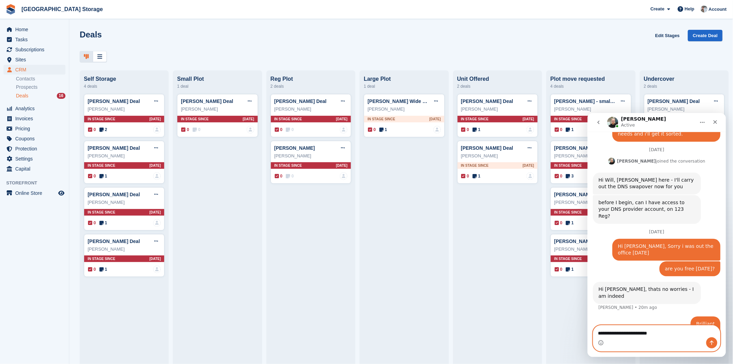
type textarea "**********"
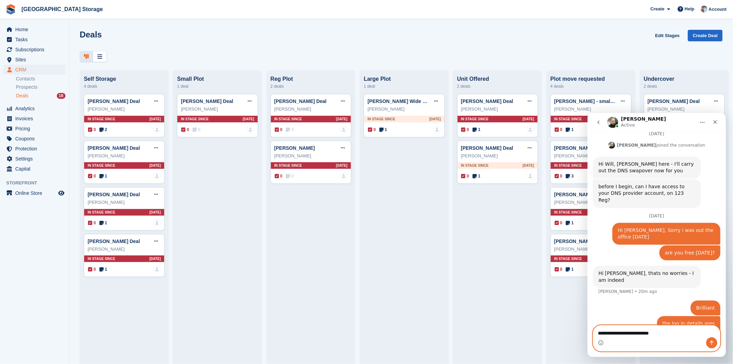
type textarea "**********"
click at [713, 343] on icon "Send a message…" at bounding box center [711, 342] width 6 height 6
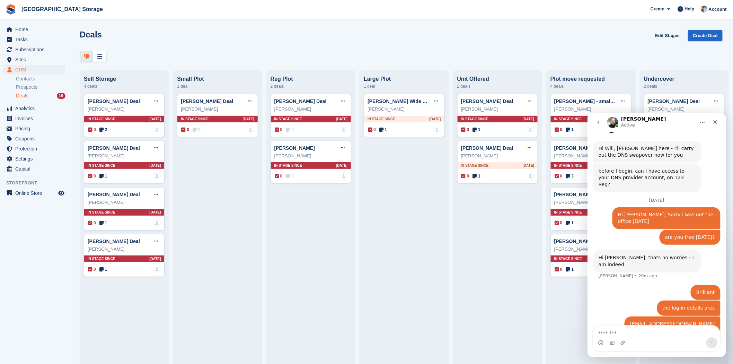
click at [679, 363] on link "www.gatewickfarmstorage.co.uk" at bounding box center [694, 371] width 41 height 6
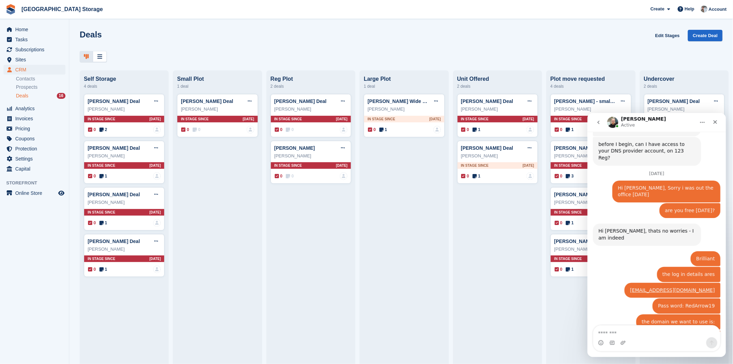
scroll to position [736, 0]
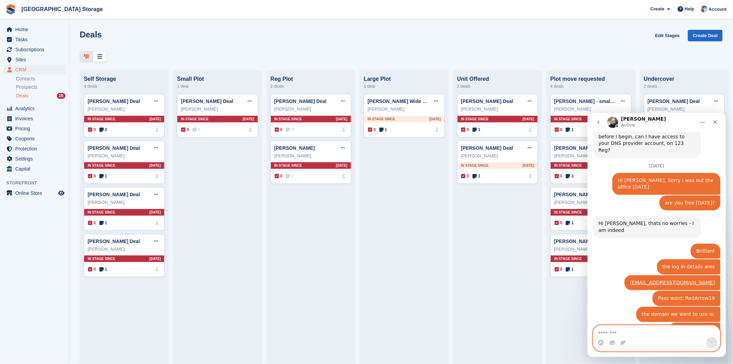
click at [653, 332] on textarea "Message…" at bounding box center [656, 331] width 127 height 12
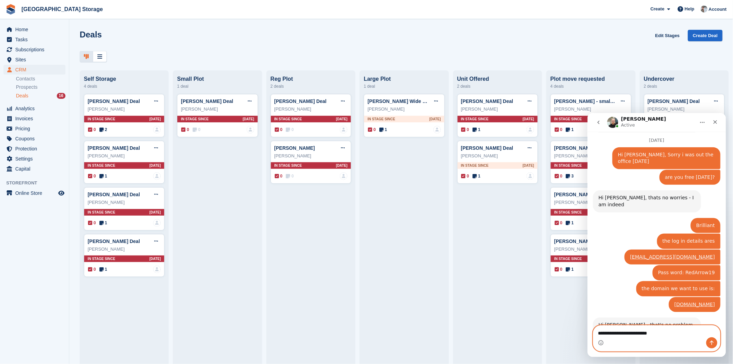
scroll to position [763, 0]
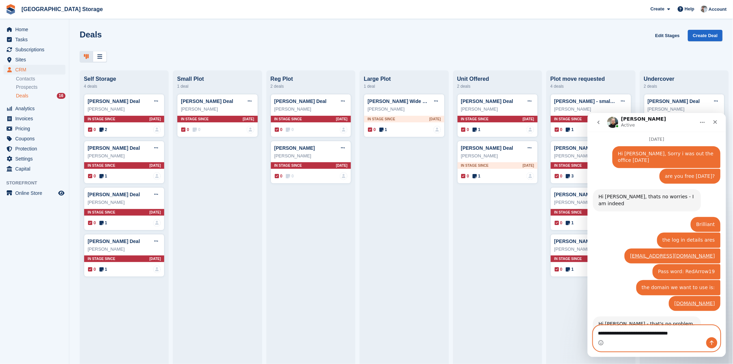
type textarea "**********"
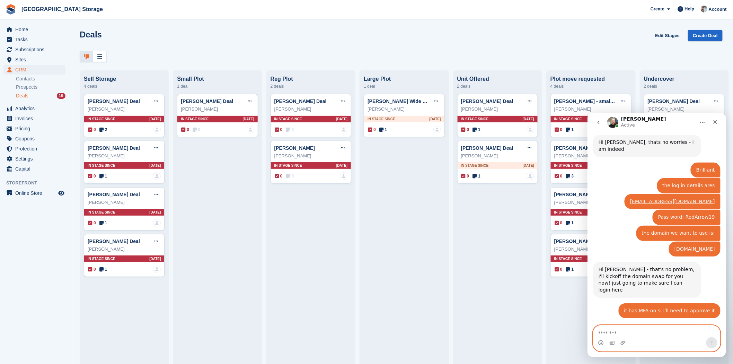
scroll to position [829, 0]
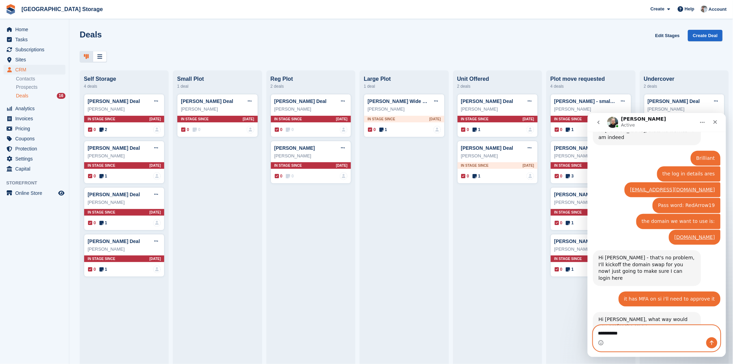
type textarea "**********"
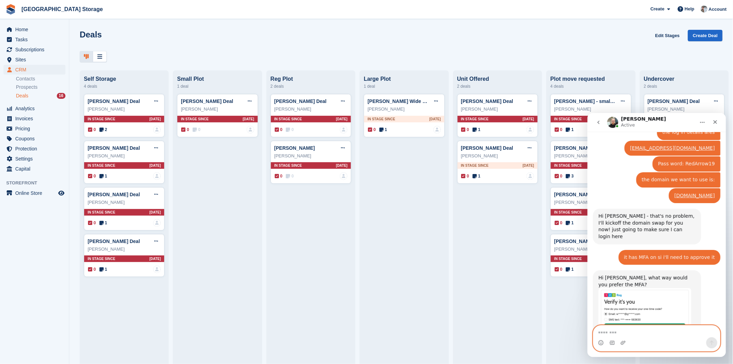
scroll to position [870, 0]
click at [645, 331] on textarea "Message…" at bounding box center [656, 331] width 127 height 12
type textarea "******"
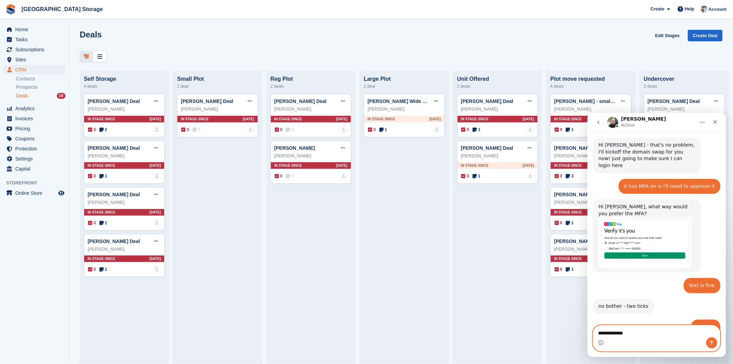
scroll to position [941, 0]
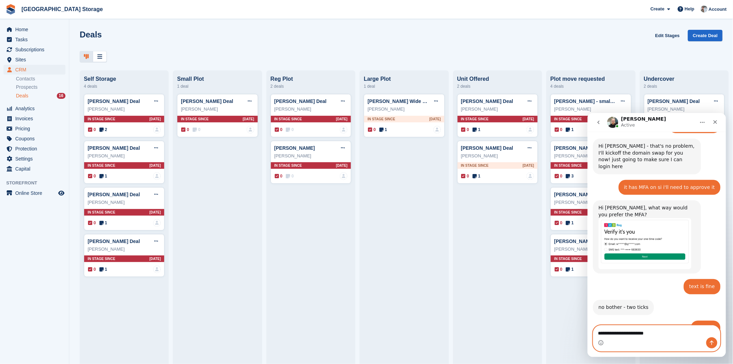
type textarea "**********"
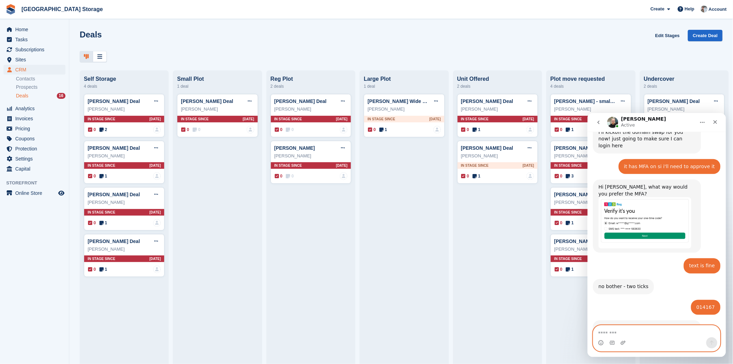
scroll to position [961, 0]
click at [661, 333] on textarea "Message…" at bounding box center [656, 331] width 127 height 12
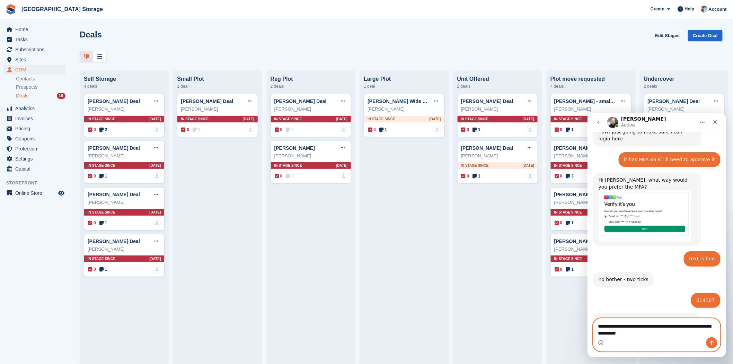
scroll to position [968, 0]
type textarea "**********"
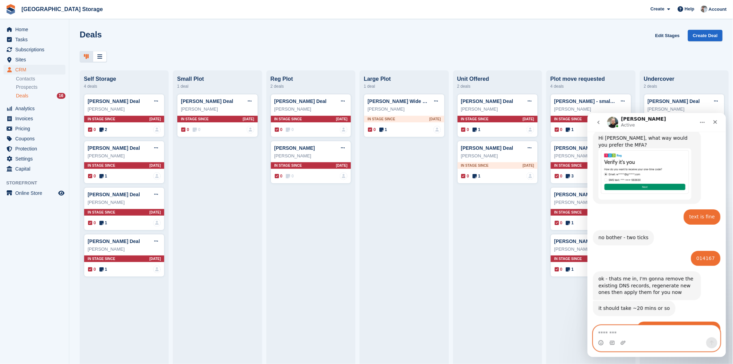
scroll to position [1012, 0]
click at [641, 331] on textarea "Message…" at bounding box center [656, 331] width 127 height 12
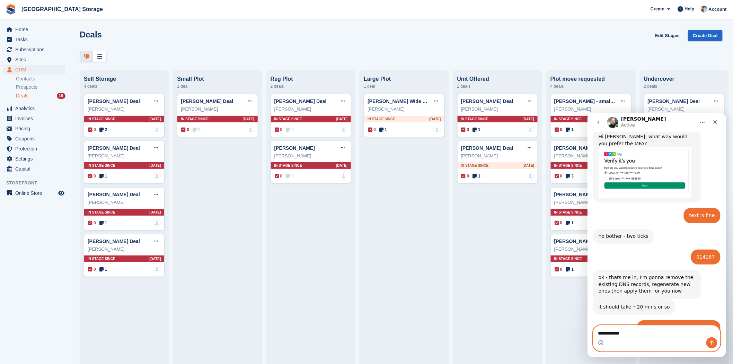
type textarea "**********"
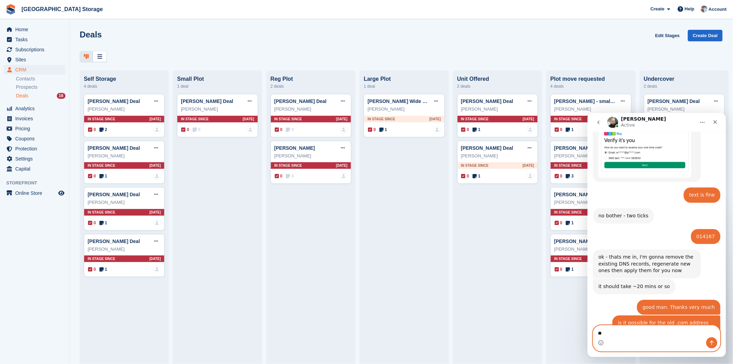
type textarea "*"
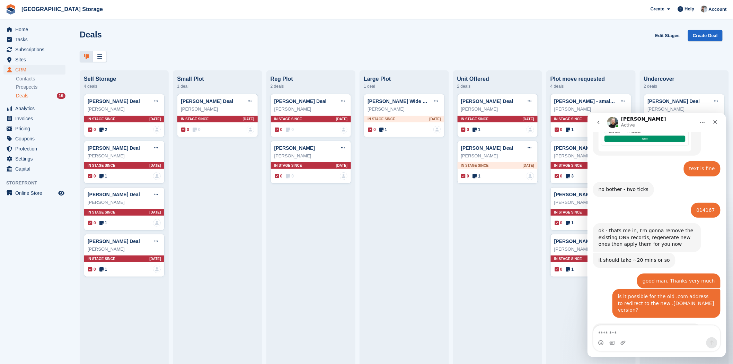
scroll to position [1066, 0]
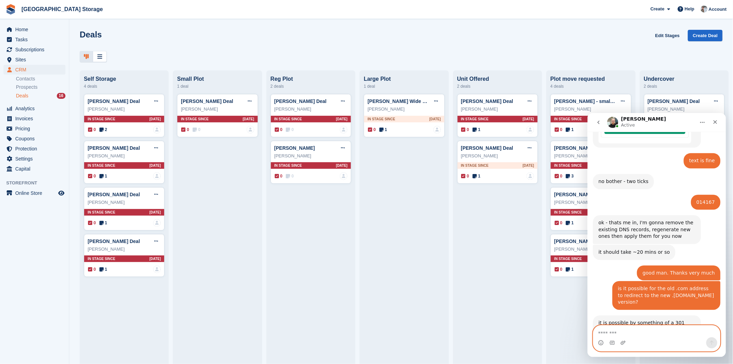
click at [651, 330] on textarea "Message…" at bounding box center [656, 331] width 127 height 12
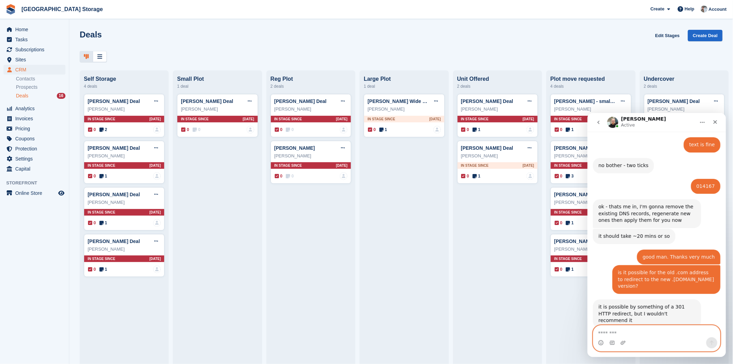
scroll to position [1082, 0]
click at [635, 331] on textarea "Message…" at bounding box center [656, 331] width 127 height 12
click at [712, 330] on textarea "**********" at bounding box center [656, 324] width 127 height 12
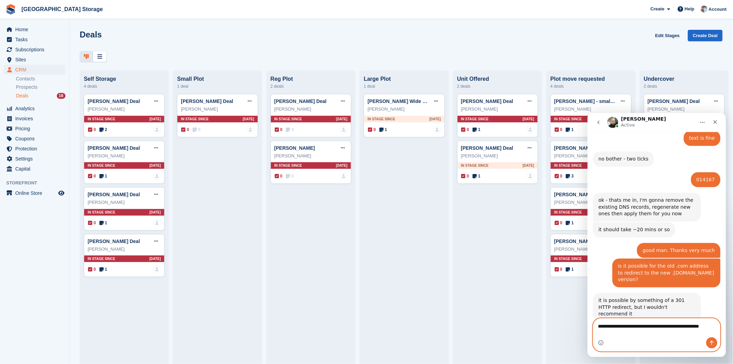
type textarea "**********"
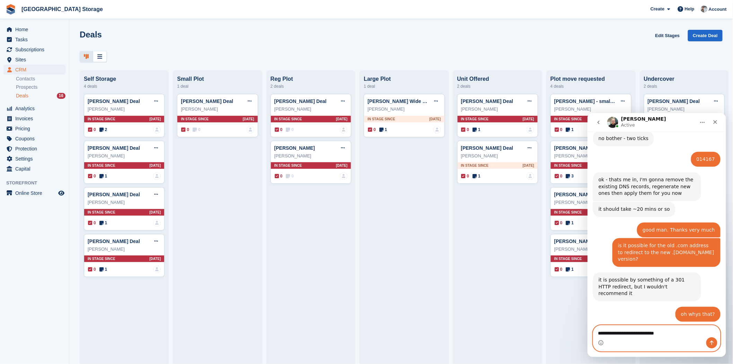
click at [642, 330] on textarea "**********" at bounding box center [656, 331] width 127 height 12
click at [643, 333] on textarea "**********" at bounding box center [656, 331] width 127 height 12
click at [671, 331] on textarea "**********" at bounding box center [656, 331] width 127 height 12
type textarea "**********"
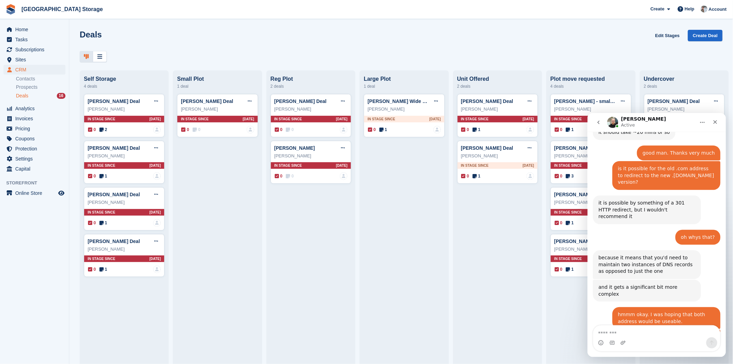
scroll to position [1189, 0]
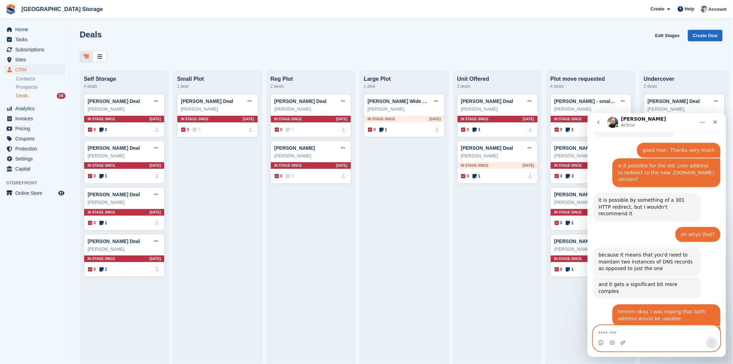
click at [640, 330] on textarea "Message…" at bounding box center [656, 331] width 127 height 12
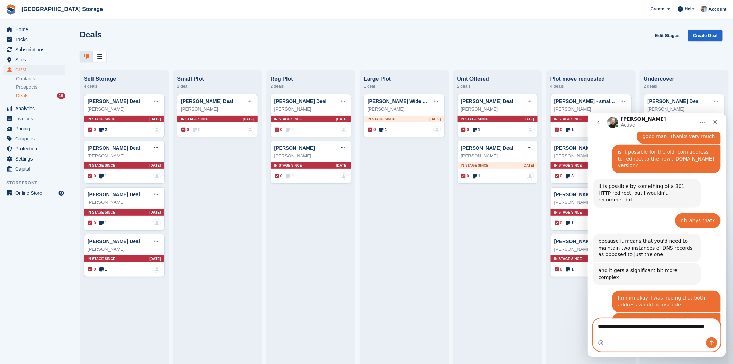
scroll to position [1210, 0]
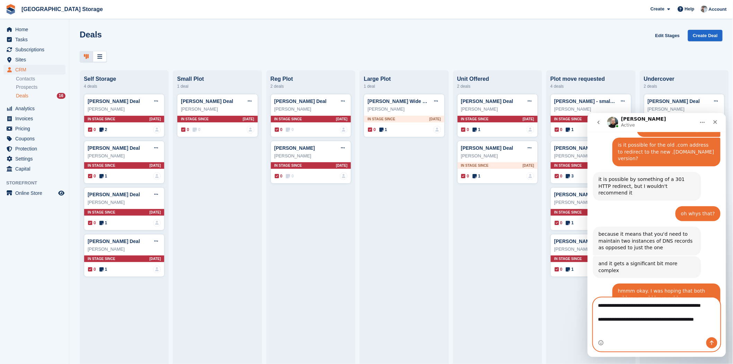
type textarea "**********"
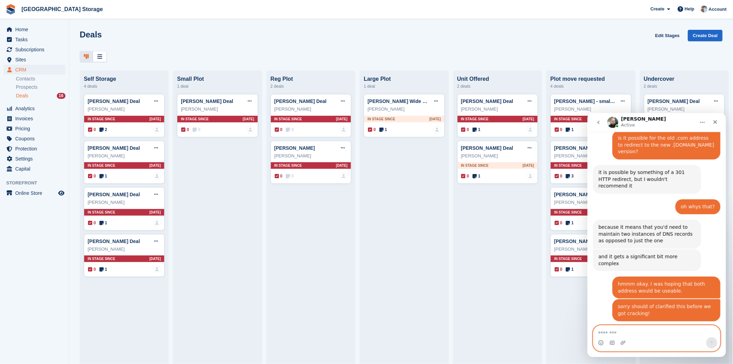
scroll to position [1233, 0]
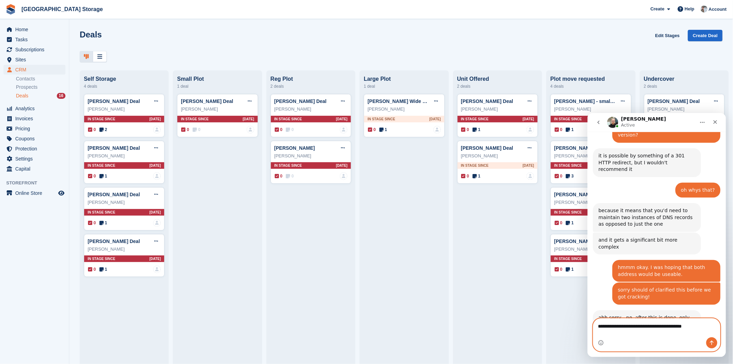
type textarea "**********"
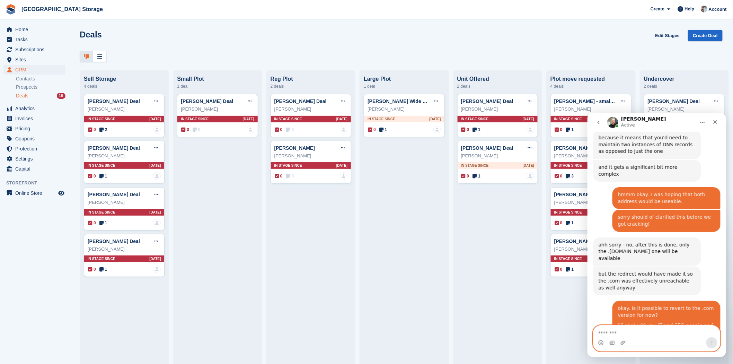
scroll to position [1306, 0]
click at [645, 331] on textarea "Message…" at bounding box center [656, 331] width 127 height 12
type textarea "*****"
click at [32, 50] on span "Subscriptions" at bounding box center [36, 50] width 42 height 10
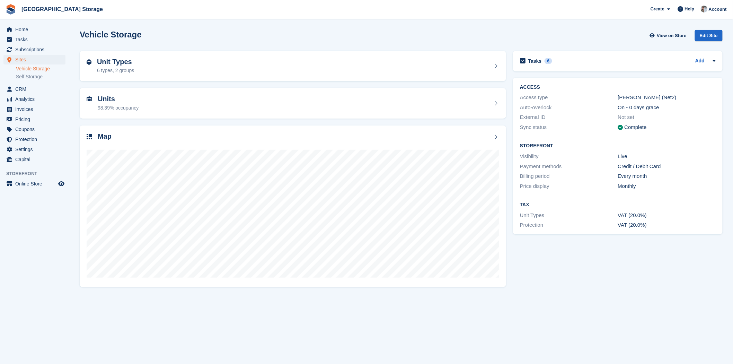
click at [23, 68] on link "Vehicle Storage" at bounding box center [41, 68] width 50 height 7
click at [32, 30] on span "Home" at bounding box center [36, 30] width 42 height 10
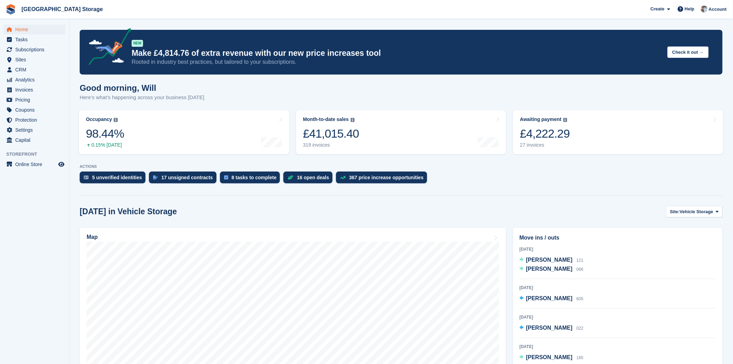
scroll to position [233, 0]
click at [42, 52] on span "Subscriptions" at bounding box center [36, 50] width 42 height 10
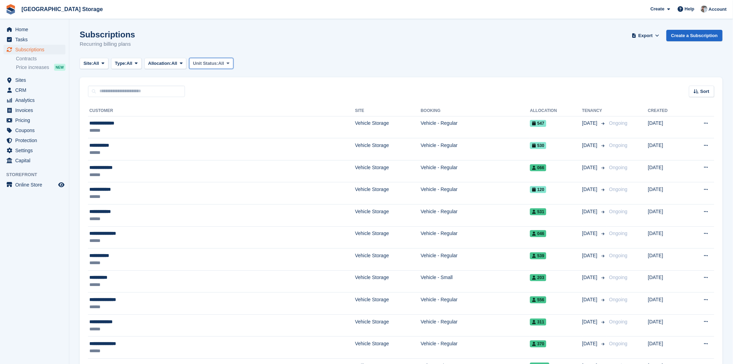
click at [224, 60] on span "All" at bounding box center [221, 63] width 6 height 7
click at [168, 64] on span "Allocation:" at bounding box center [159, 63] width 23 height 7
click at [141, 65] on button "Type: All" at bounding box center [126, 63] width 30 height 11
click at [144, 128] on link "Ending" at bounding box center [144, 129] width 60 height 12
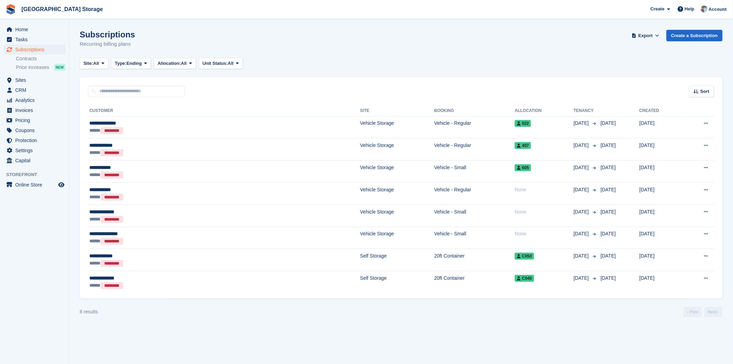
drag, startPoint x: 210, startPoint y: 128, endPoint x: 437, endPoint y: 63, distance: 235.8
click at [437, 63] on div "Site: All All Vehicle Storage Self Storage Type: Ending All Upcoming Previous A…" at bounding box center [401, 63] width 643 height 11
drag, startPoint x: 110, startPoint y: 125, endPoint x: 546, endPoint y: 84, distance: 437.8
click at [544, 84] on div "Sort Sort by Customer name Date created Move in date Move out date Created (old…" at bounding box center [401, 87] width 643 height 20
click at [705, 165] on button at bounding box center [705, 167] width 13 height 10
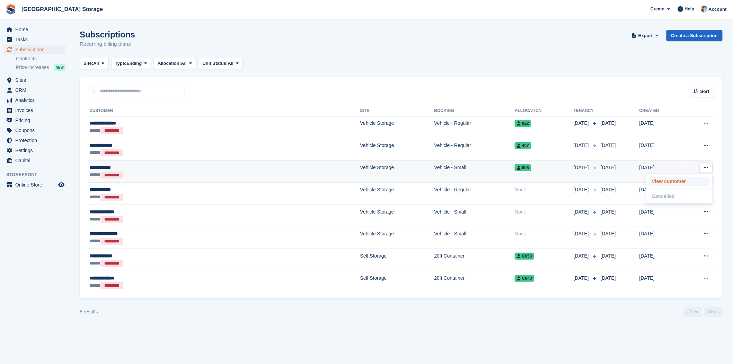
click at [690, 182] on p "View customer" at bounding box center [679, 181] width 60 height 9
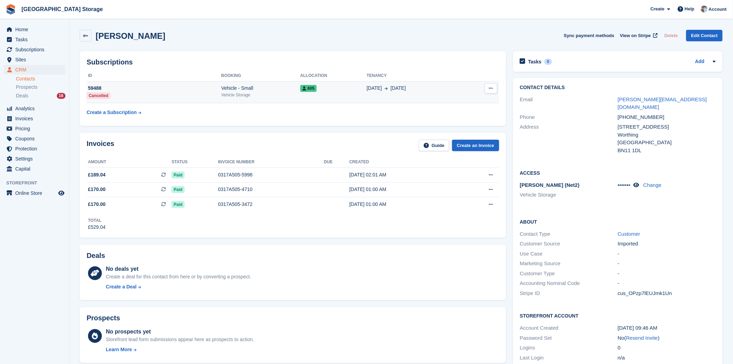
click at [492, 90] on icon at bounding box center [491, 88] width 4 height 5
click at [452, 71] on th "Tenancy" at bounding box center [415, 75] width 97 height 11
click at [313, 93] on td "605" at bounding box center [333, 92] width 66 height 22
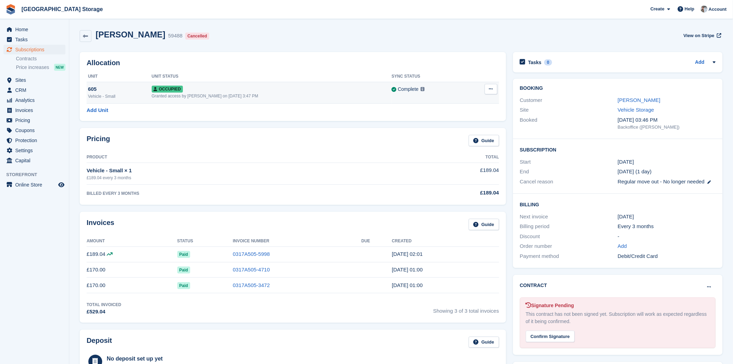
click at [491, 88] on icon at bounding box center [491, 89] width 4 height 5
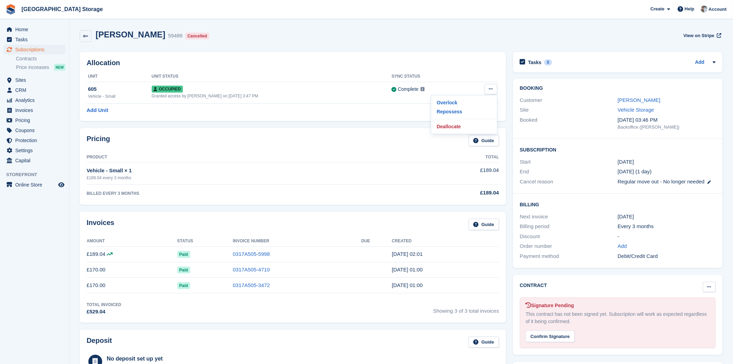
click at [711, 290] on button at bounding box center [708, 286] width 13 height 10
click at [674, 303] on p "Mark as N/A" at bounding box center [682, 300] width 60 height 9
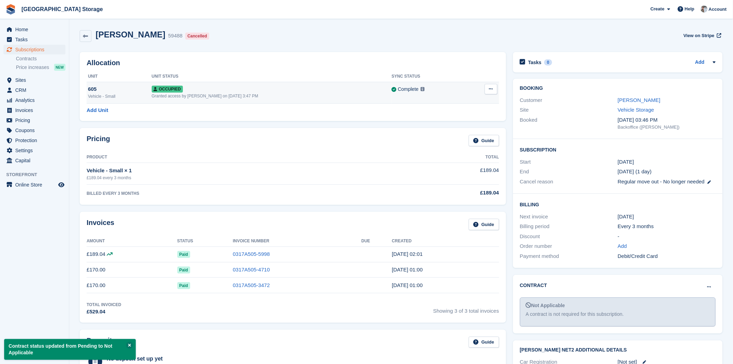
drag, startPoint x: 496, startPoint y: 91, endPoint x: 494, endPoint y: 95, distance: 3.7
click at [496, 91] on button at bounding box center [490, 89] width 13 height 10
click at [451, 126] on p "Deallocate" at bounding box center [464, 126] width 60 height 9
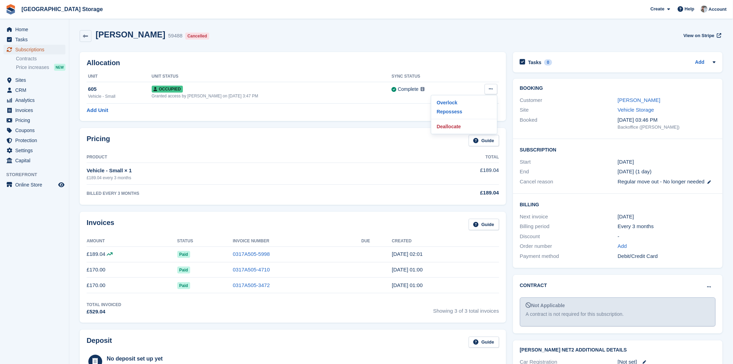
click at [29, 50] on span "Subscriptions" at bounding box center [36, 50] width 42 height 10
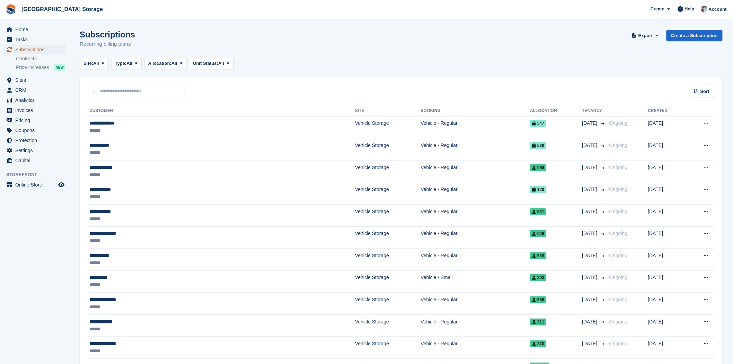
click at [42, 51] on span "Subscriptions" at bounding box center [36, 50] width 42 height 10
click at [29, 50] on span "Subscriptions" at bounding box center [36, 50] width 42 height 10
click at [132, 65] on span "All" at bounding box center [129, 63] width 6 height 7
click at [138, 131] on link "Ending" at bounding box center [144, 129] width 60 height 12
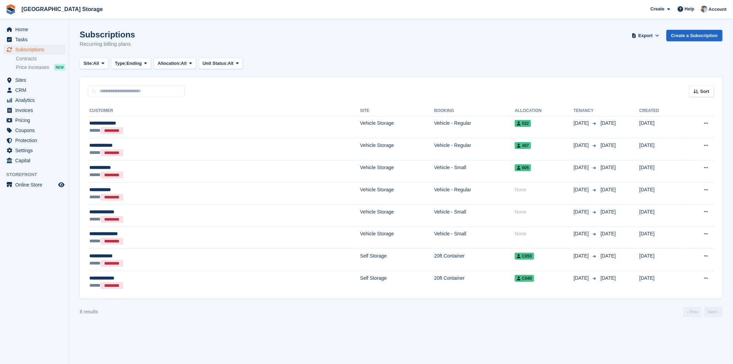
click at [333, 61] on div "Site: All All Vehicle Storage Self Storage Type: Ending All Upcoming Previous A…" at bounding box center [401, 63] width 643 height 11
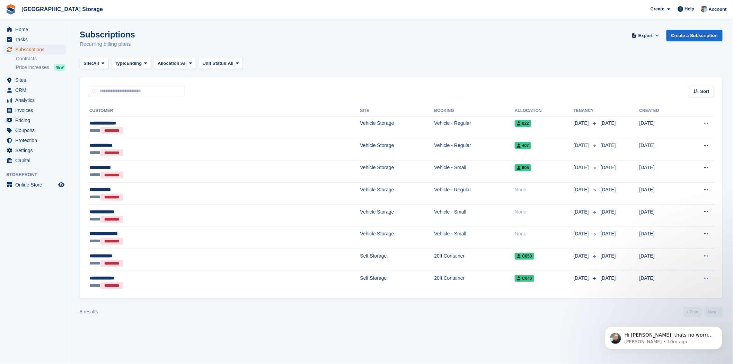
click at [21, 53] on span "Subscriptions" at bounding box center [36, 50] width 42 height 10
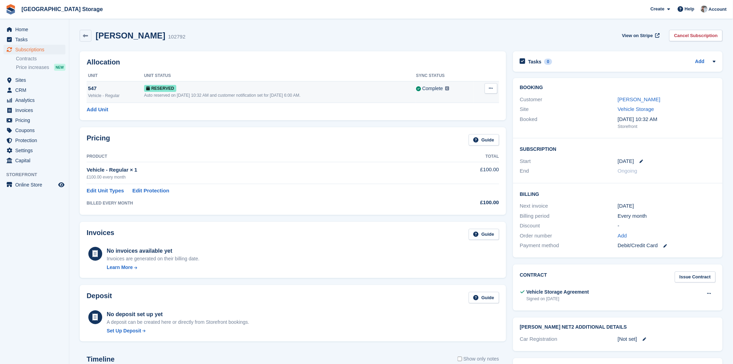
click at [227, 89] on div "Reserved" at bounding box center [280, 87] width 272 height 7
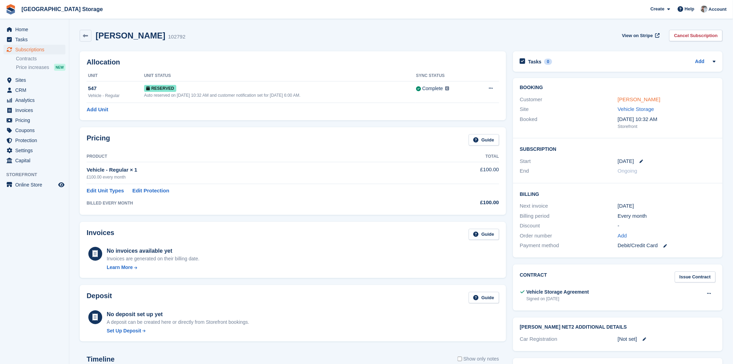
click at [636, 96] on link "[PERSON_NAME]" at bounding box center [638, 99] width 43 height 6
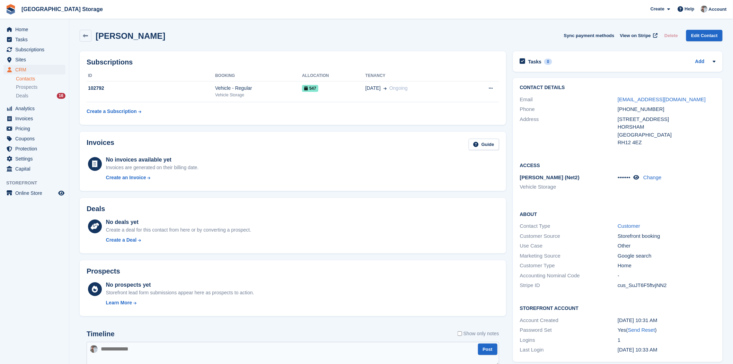
drag, startPoint x: 96, startPoint y: 34, endPoint x: 165, endPoint y: 37, distance: 69.0
click at [165, 37] on div "Tracey Osborne Sync payment methods View on Stripe Delete Edit Contact" at bounding box center [401, 36] width 643 height 12
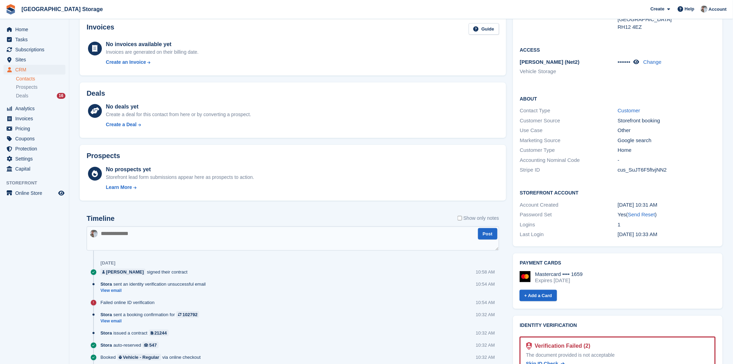
scroll to position [154, 0]
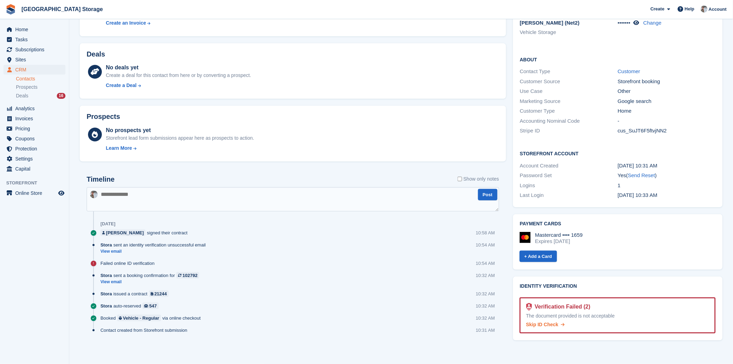
click at [548, 325] on span "Skip ID Check" at bounding box center [542, 324] width 32 height 6
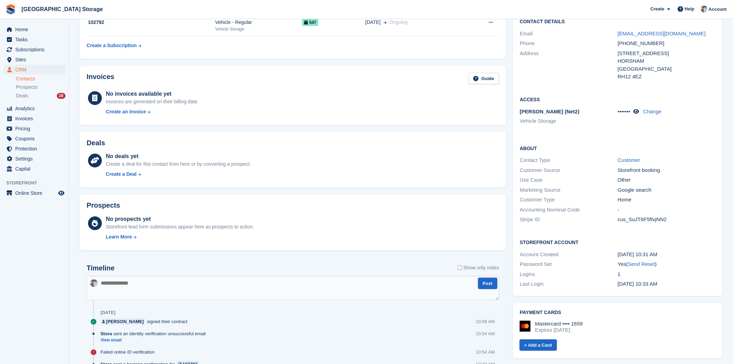
scroll to position [154, 0]
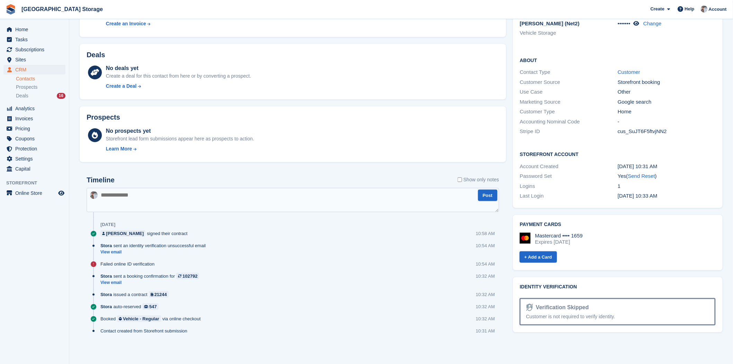
click at [197, 202] on textarea at bounding box center [293, 200] width 412 height 24
type textarea "**********"
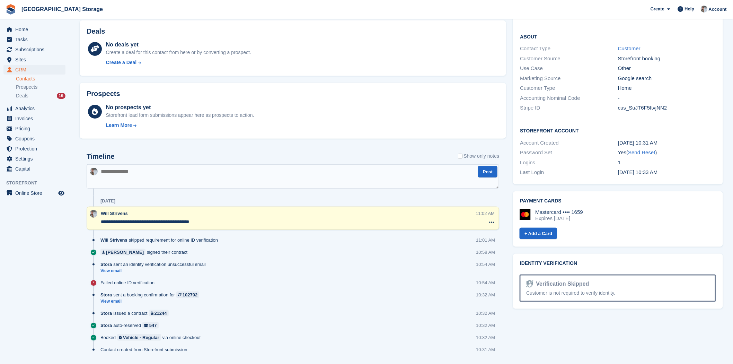
scroll to position [0, 0]
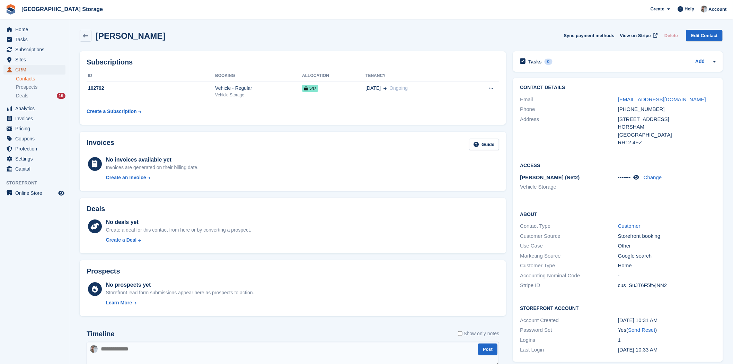
click at [35, 68] on span "CRM" at bounding box center [36, 70] width 42 height 10
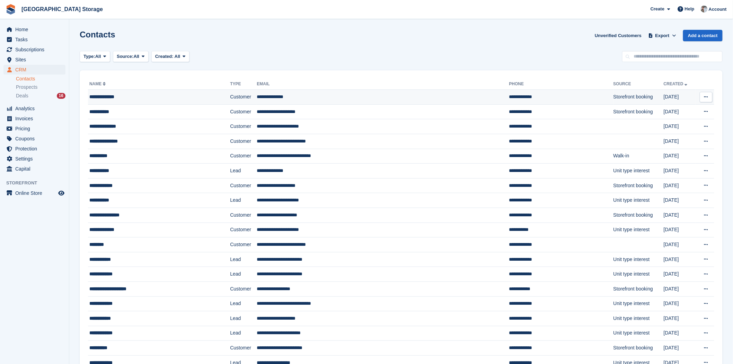
click at [113, 93] on div "**********" at bounding box center [144, 96] width 110 height 7
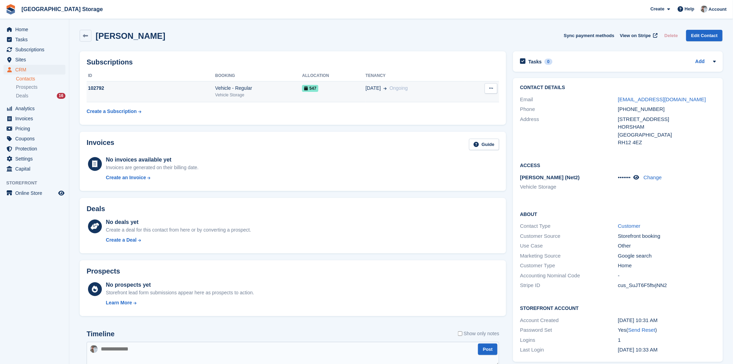
click at [334, 92] on td "547" at bounding box center [333, 91] width 63 height 21
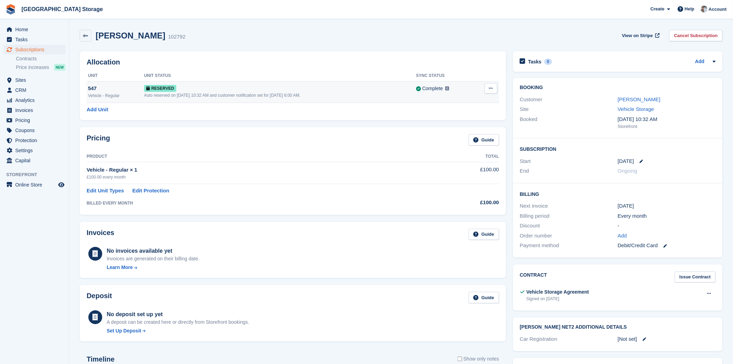
click at [316, 96] on div "Auto reserved on 21st Aug, 10:32 AM and customer notification set for 27th Aug,…" at bounding box center [280, 95] width 272 height 6
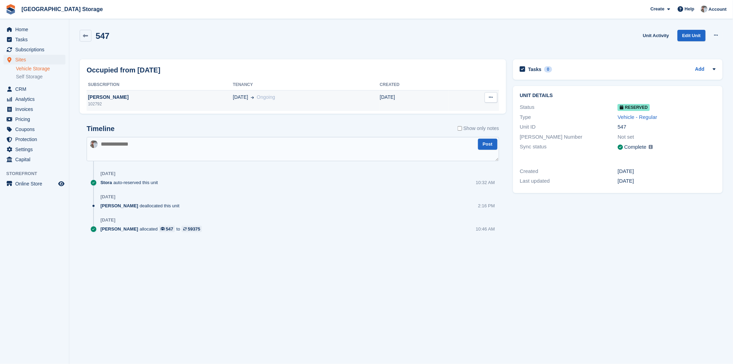
click at [351, 99] on div "[DATE] Ongoing" at bounding box center [306, 96] width 147 height 7
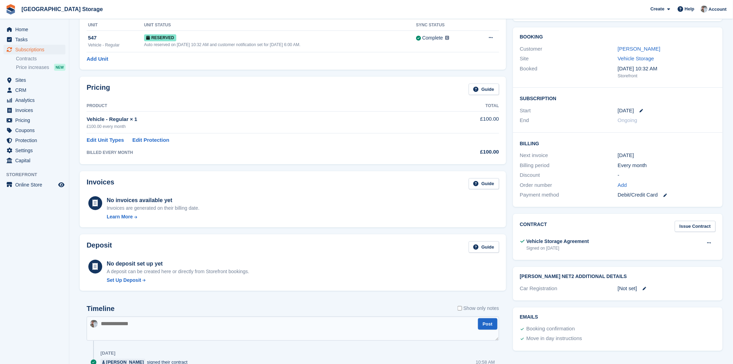
scroll to position [154, 0]
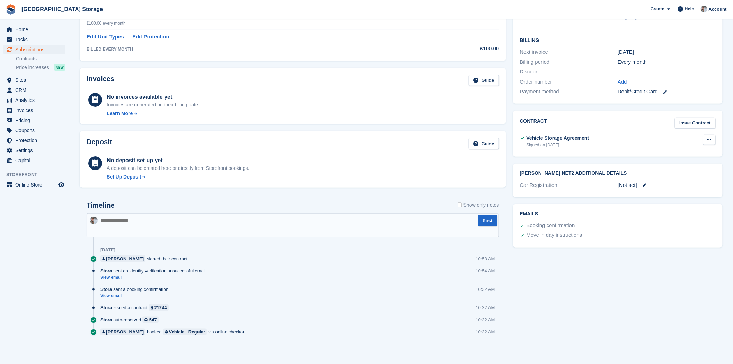
click at [710, 139] on icon at bounding box center [709, 139] width 4 height 5
click at [662, 152] on p "View" at bounding box center [682, 153] width 60 height 9
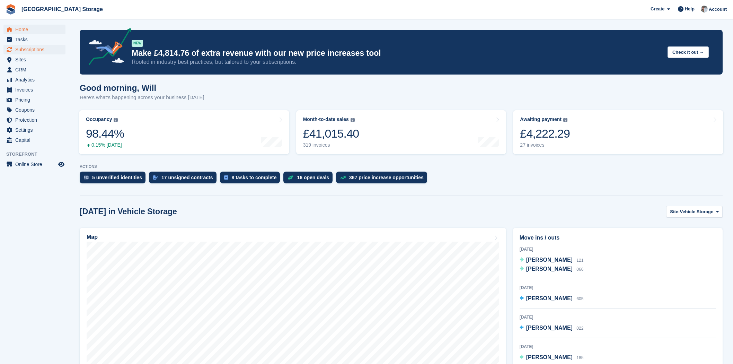
scroll to position [233, 0]
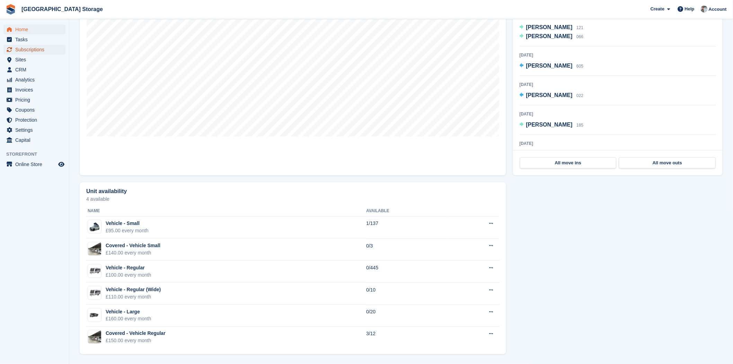
click at [28, 52] on span "Subscriptions" at bounding box center [36, 50] width 42 height 10
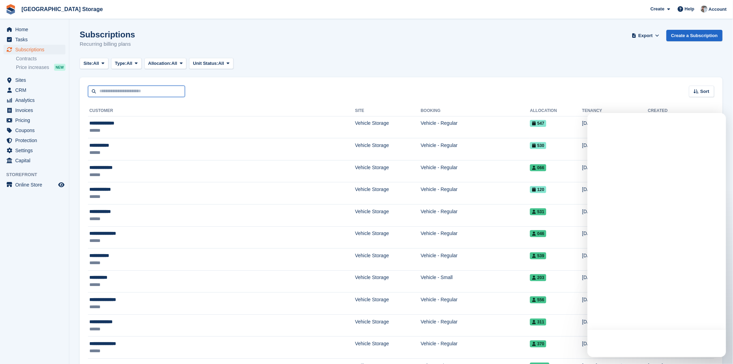
click at [125, 92] on input "text" at bounding box center [136, 91] width 97 height 11
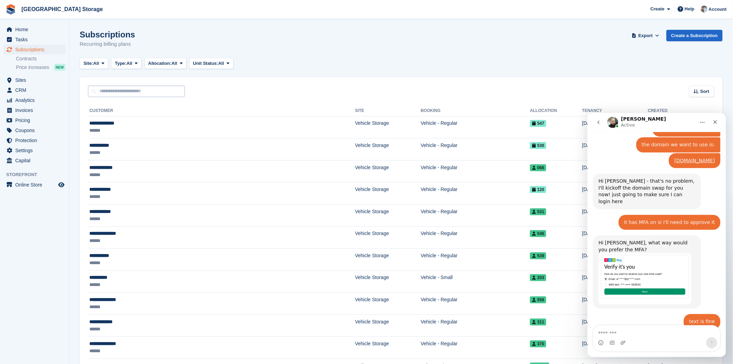
scroll to position [961, 0]
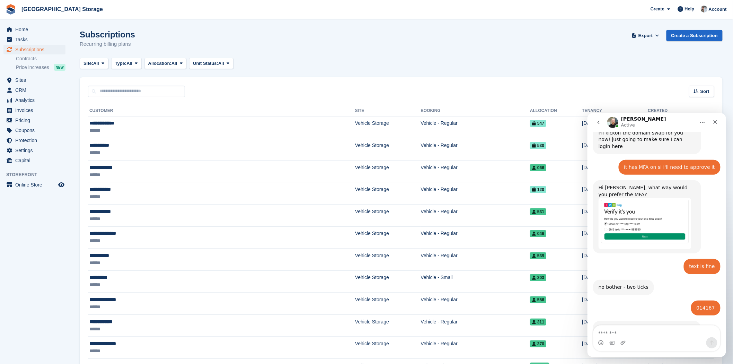
click at [598, 124] on icon "go back" at bounding box center [598, 122] width 6 height 6
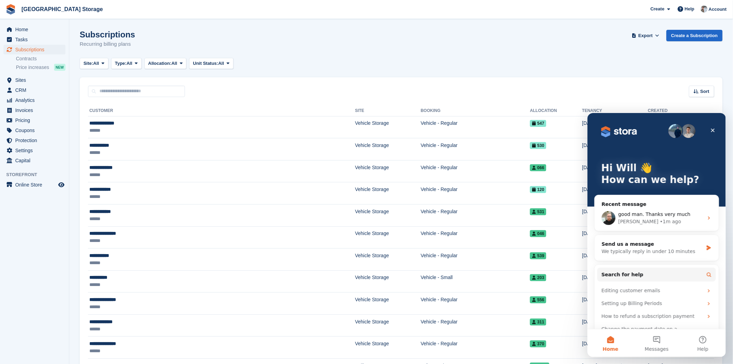
scroll to position [0, 0]
click at [711, 132] on icon "Close" at bounding box center [712, 130] width 6 height 6
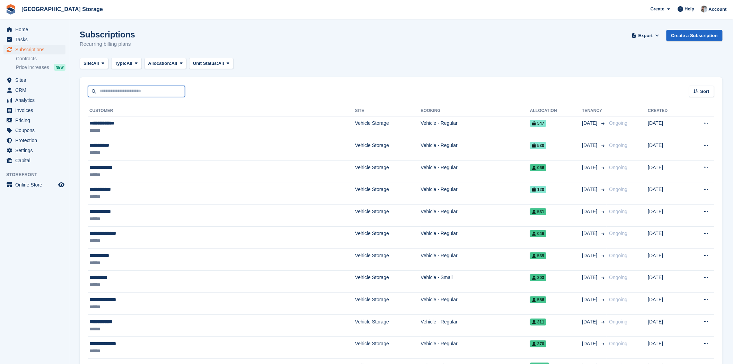
click at [130, 91] on input "text" at bounding box center [136, 91] width 97 height 11
type input "*******"
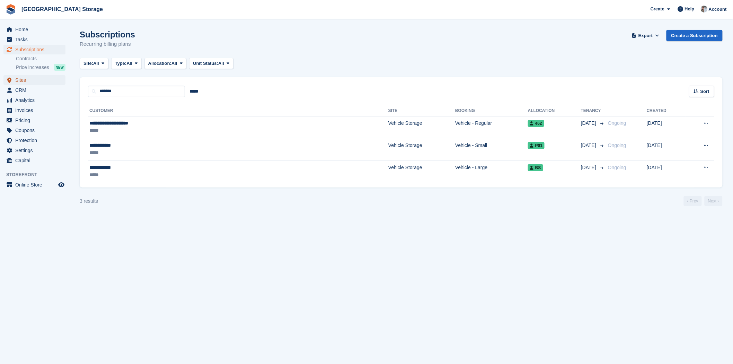
click at [23, 79] on span "Sites" at bounding box center [36, 80] width 42 height 10
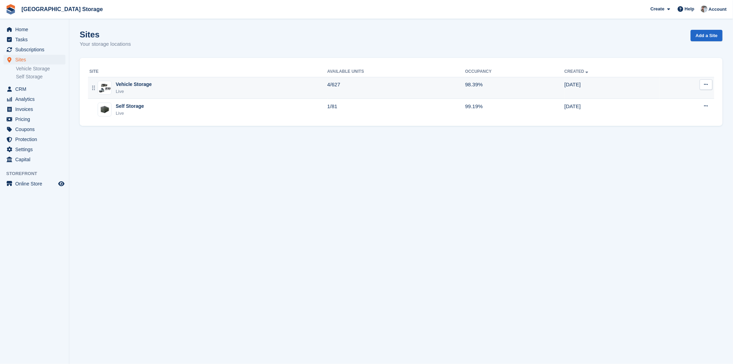
click at [167, 81] on div "Vehicle Storage Live" at bounding box center [208, 88] width 238 height 14
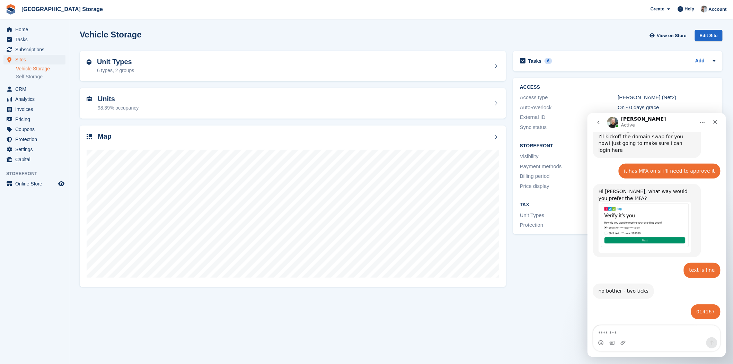
scroll to position [961, 0]
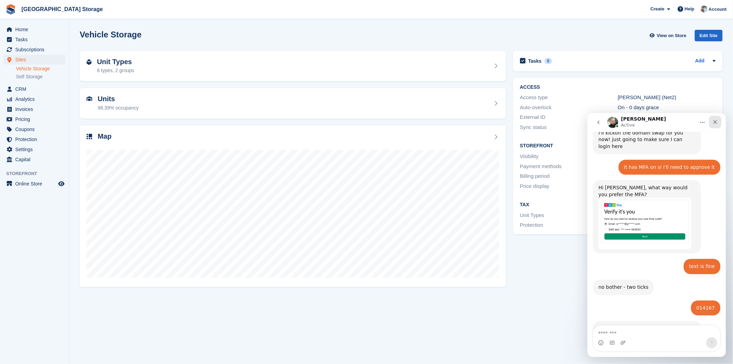
click at [716, 121] on icon "Close" at bounding box center [715, 122] width 6 height 6
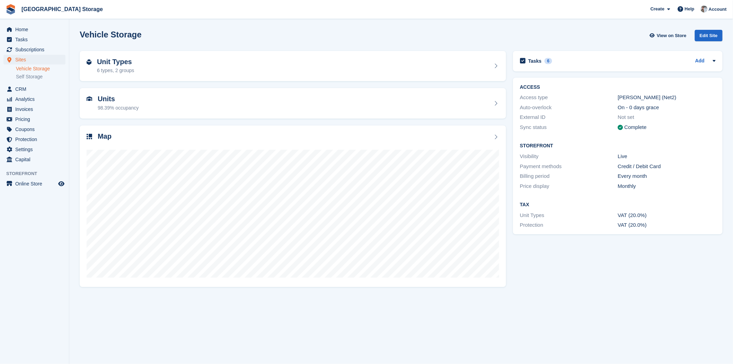
scroll to position [961, 0]
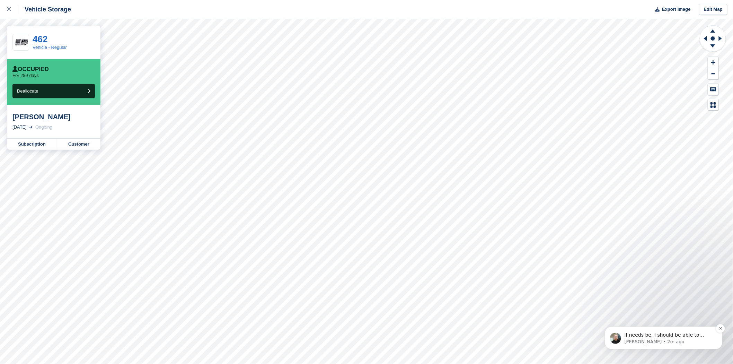
click at [678, 335] on p "if needs be, I should be able to revert back to the .com version but it'll take…" at bounding box center [668, 334] width 89 height 7
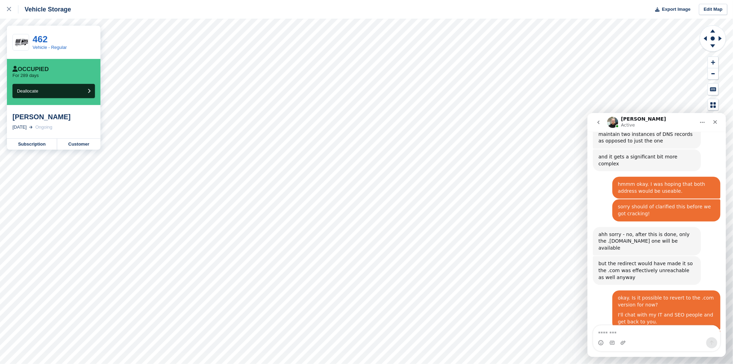
scroll to position [1317, 0]
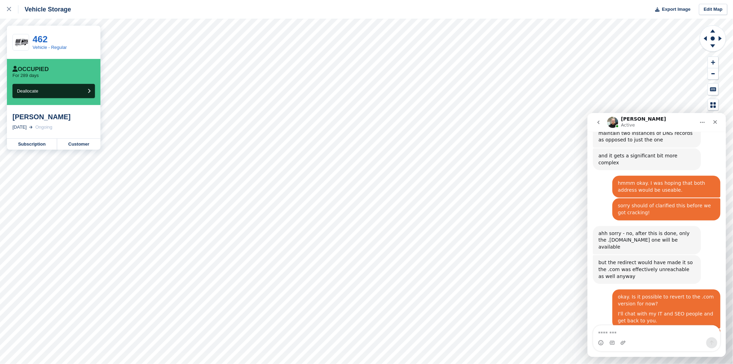
click at [645, 331] on textarea "Message…" at bounding box center [656, 331] width 127 height 12
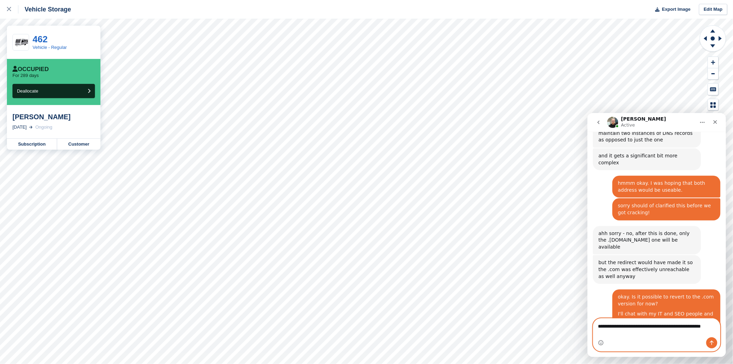
scroll to position [1324, 0]
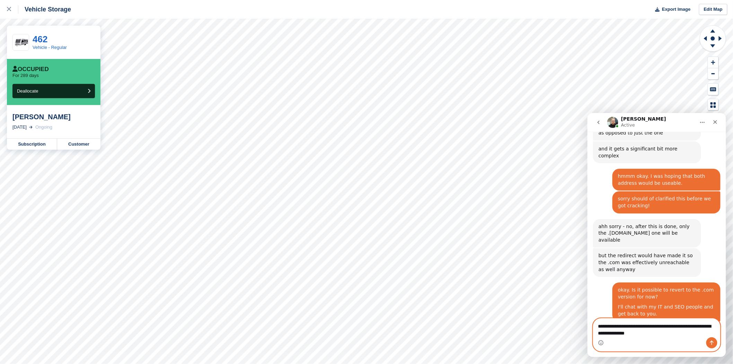
type textarea "**********"
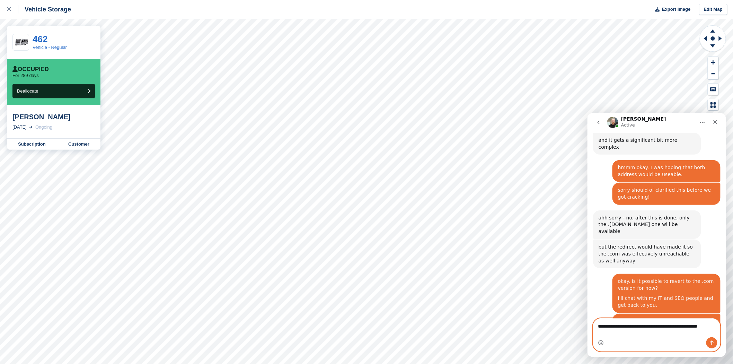
scroll to position [1340, 0]
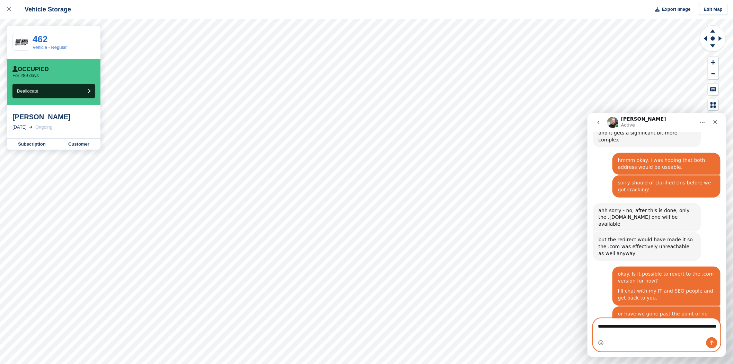
type textarea "**********"
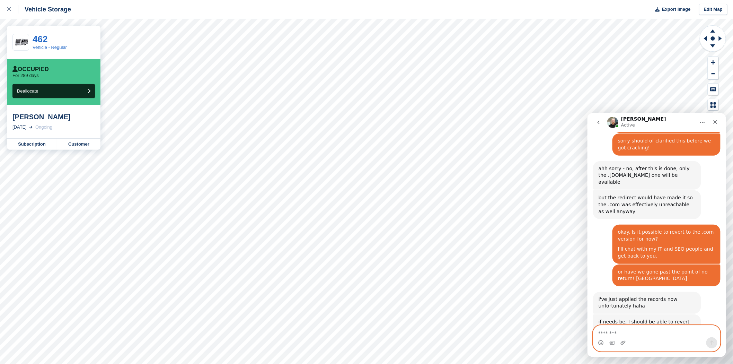
scroll to position [1423, 0]
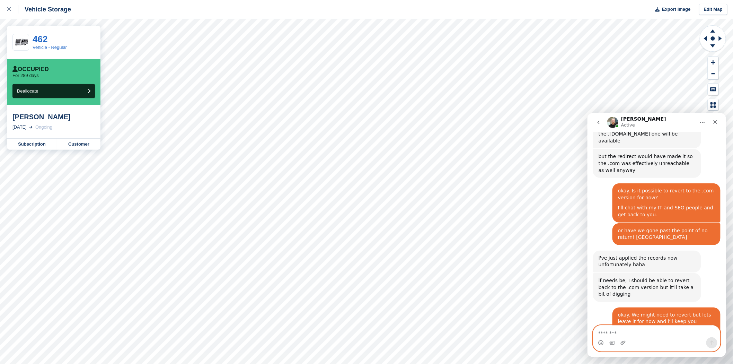
click at [647, 326] on textarea "Message…" at bounding box center [656, 331] width 127 height 12
click at [622, 333] on textarea "Message…" at bounding box center [656, 331] width 127 height 12
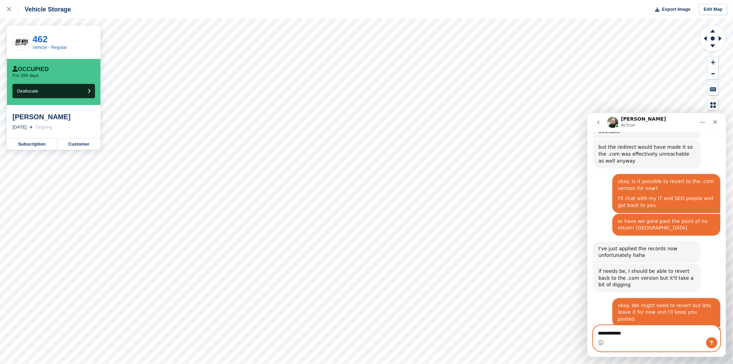
type textarea "**********"
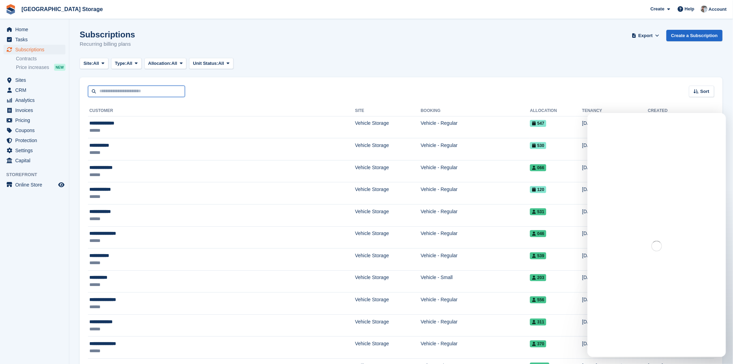
drag, startPoint x: 0, startPoint y: 0, endPoint x: 125, endPoint y: 88, distance: 152.3
click at [125, 88] on input "text" at bounding box center [136, 91] width 97 height 11
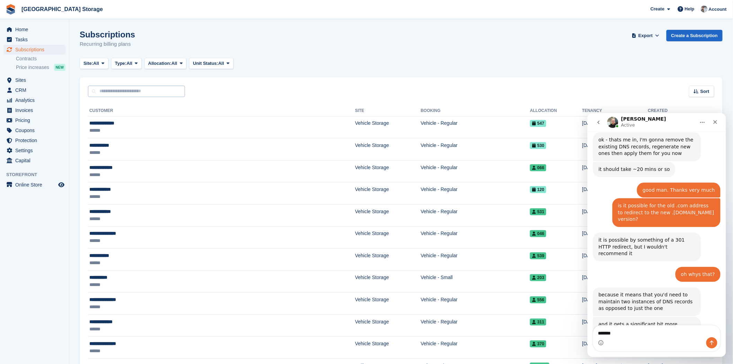
scroll to position [1306, 0]
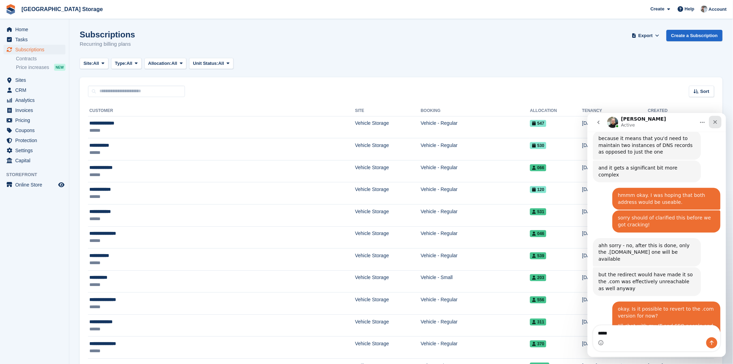
type textarea "*****"
click at [717, 122] on div "Close" at bounding box center [714, 121] width 12 height 12
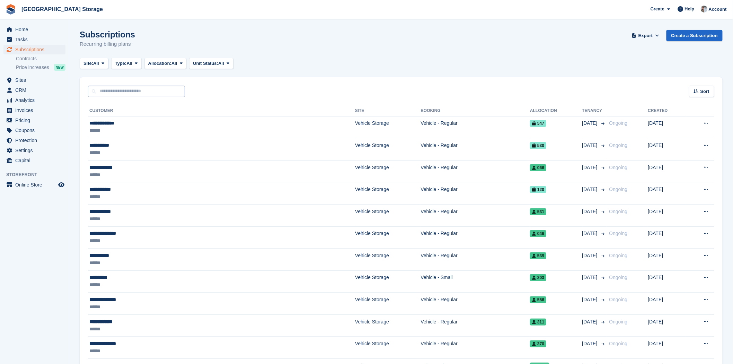
scroll to position [1306, 0]
click at [164, 89] on input "text" at bounding box center [136, 91] width 97 height 11
type input "****"
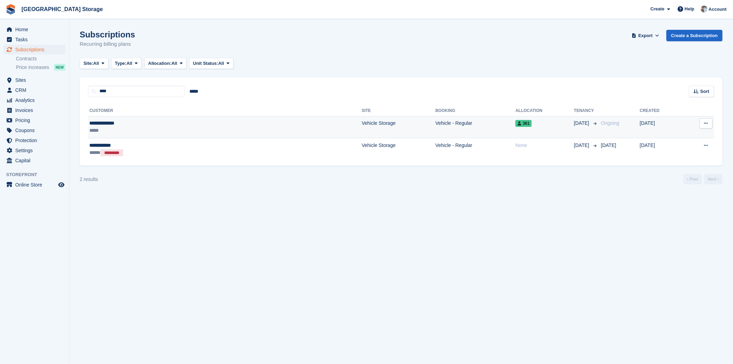
click at [159, 125] on div "**********" at bounding box center [151, 122] width 125 height 7
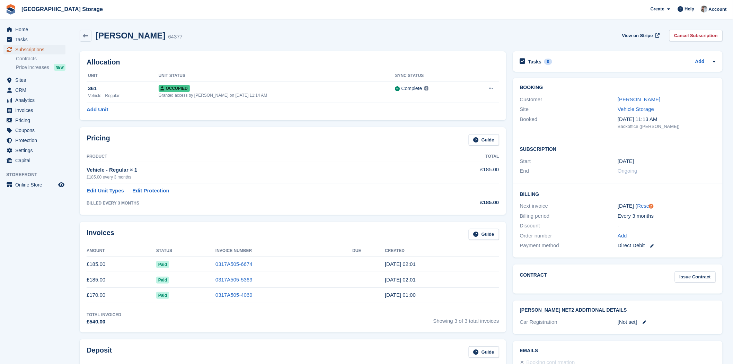
click at [19, 46] on span "Subscriptions" at bounding box center [36, 50] width 42 height 10
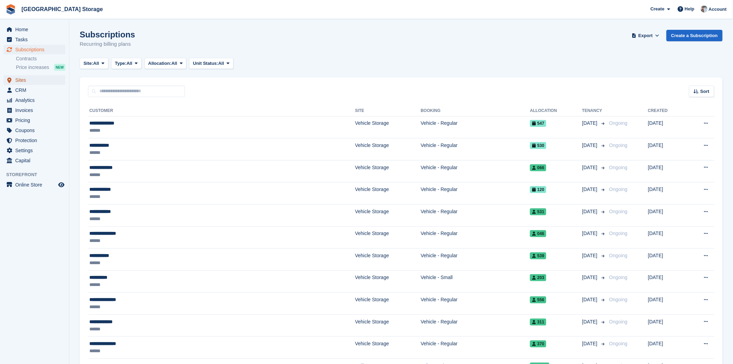
click at [21, 82] on span "Sites" at bounding box center [36, 80] width 42 height 10
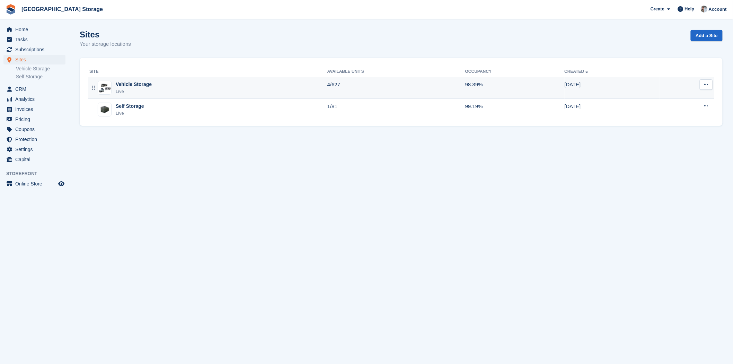
click at [142, 87] on div "Vehicle Storage" at bounding box center [134, 84] width 36 height 7
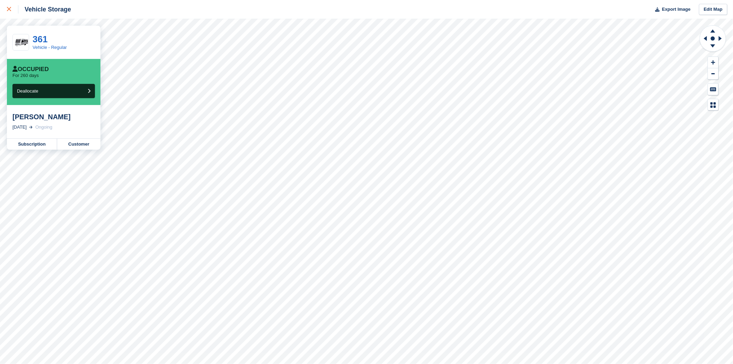
click at [10, 11] on icon at bounding box center [9, 9] width 4 height 4
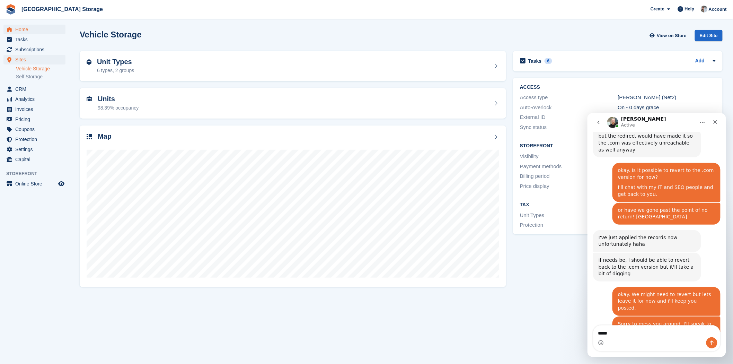
scroll to position [1453, 0]
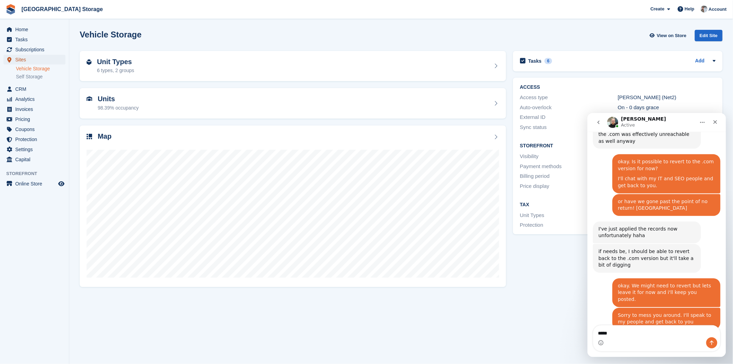
click at [30, 63] on span "Sites" at bounding box center [36, 60] width 42 height 10
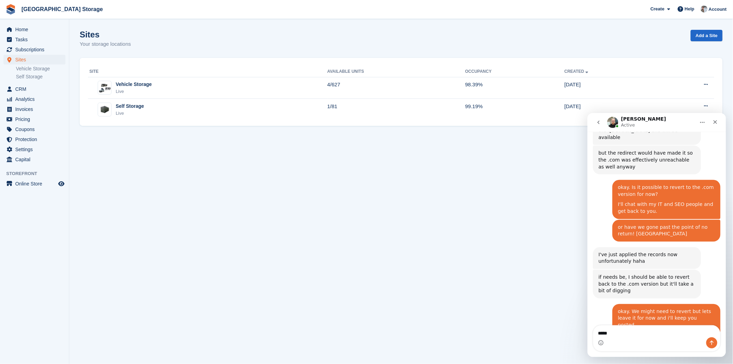
scroll to position [1453, 0]
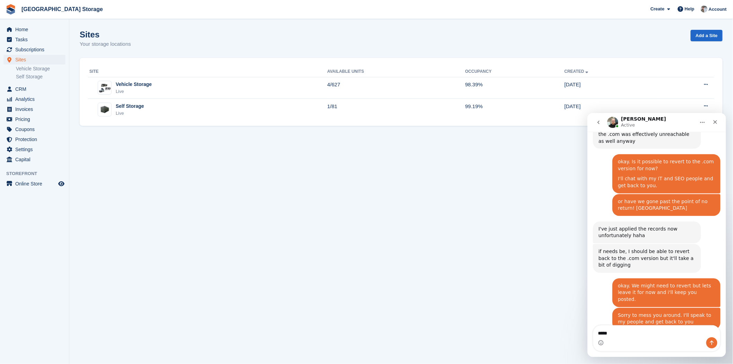
click at [595, 123] on icon "go back" at bounding box center [598, 122] width 6 height 6
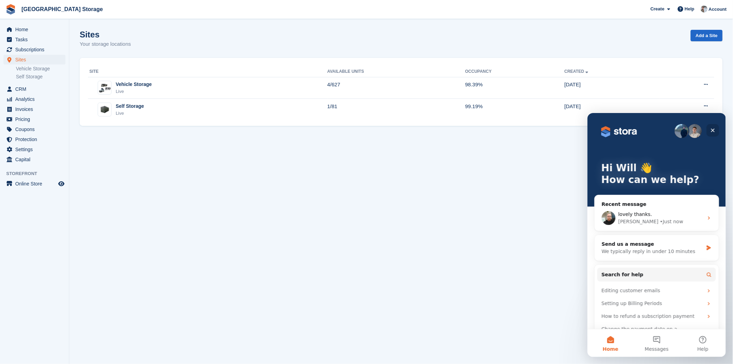
click at [713, 130] on icon "Close" at bounding box center [712, 130] width 6 height 6
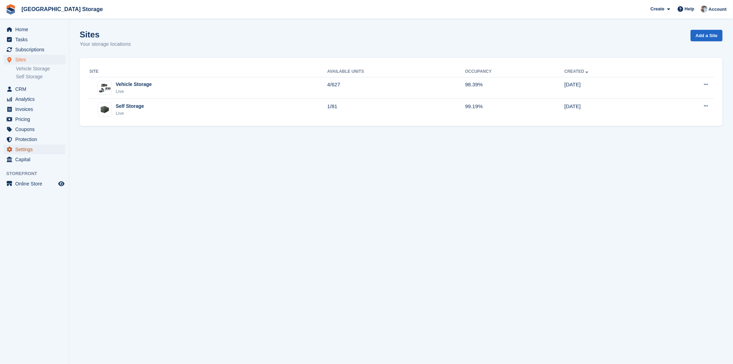
click at [28, 147] on span "Settings" at bounding box center [36, 149] width 42 height 10
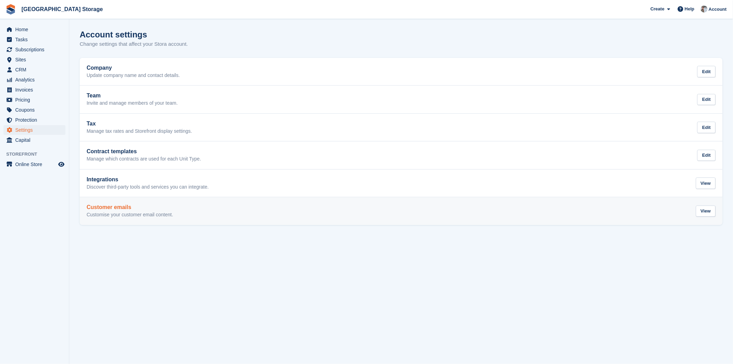
click at [196, 208] on div "Customer emails Customise your customer email content. View" at bounding box center [401, 211] width 629 height 14
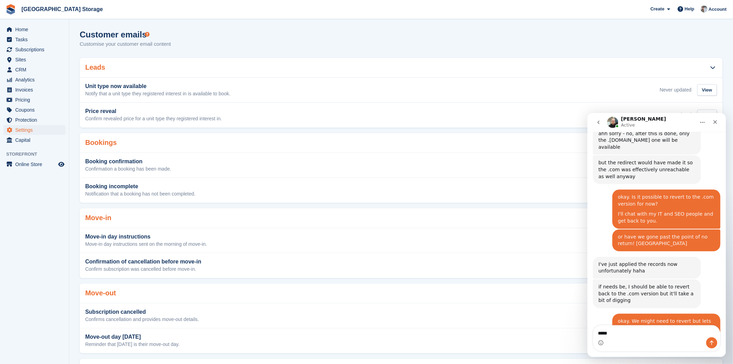
scroll to position [1453, 0]
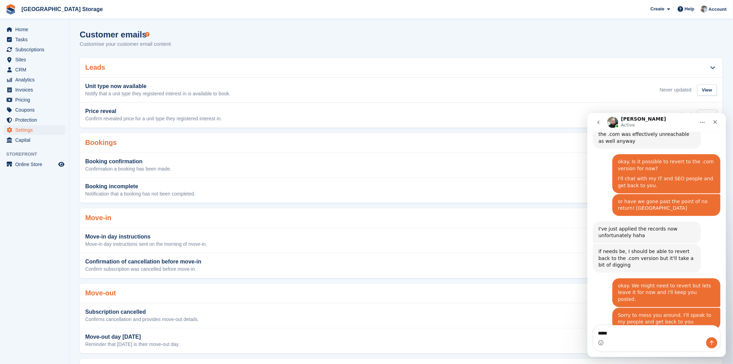
click at [601, 120] on button "go back" at bounding box center [597, 121] width 13 height 13
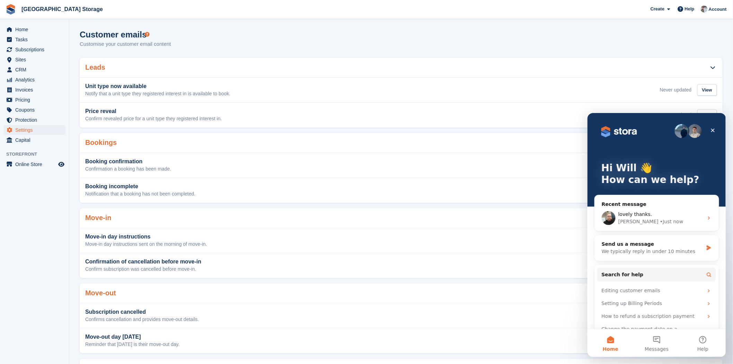
scroll to position [0, 0]
click at [715, 131] on div "Close" at bounding box center [712, 130] width 12 height 12
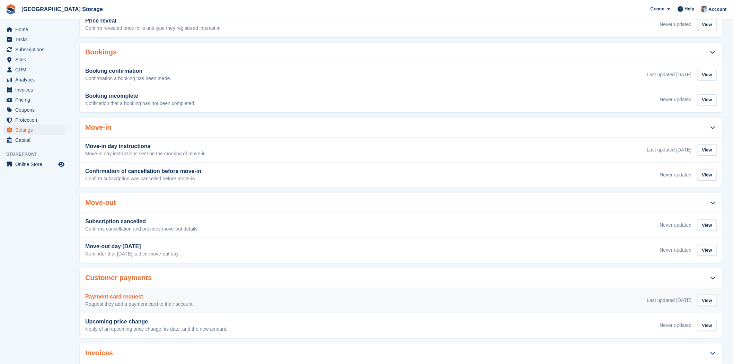
scroll to position [115, 0]
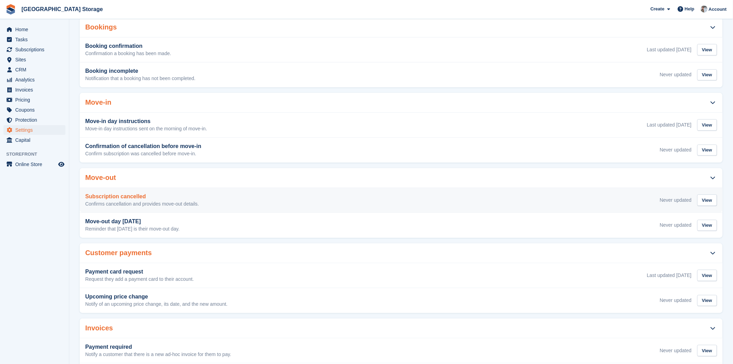
click at [132, 201] on p "Confirms cancellation and provides move-out details." at bounding box center [142, 204] width 114 height 6
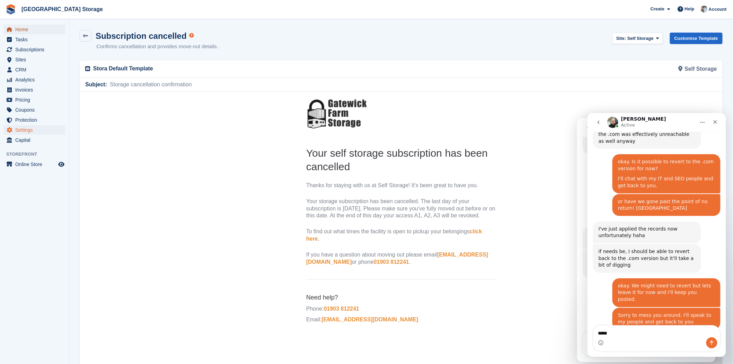
click at [29, 32] on span "Home" at bounding box center [36, 30] width 42 height 10
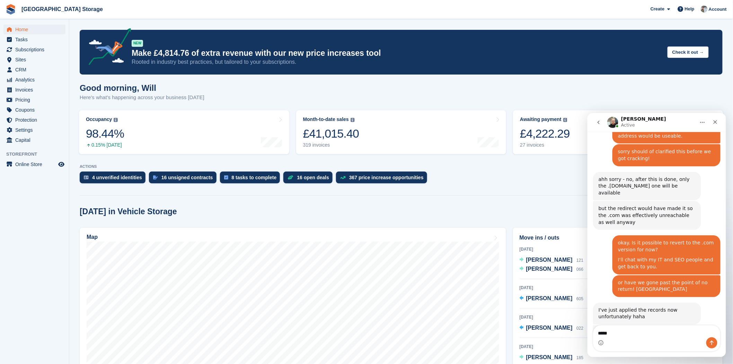
scroll to position [1453, 0]
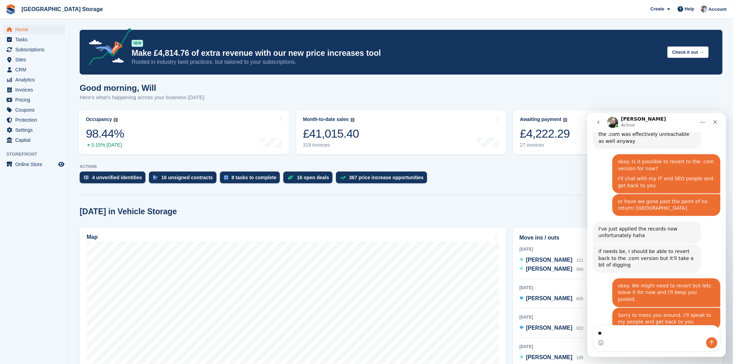
type textarea "*"
click at [598, 123] on icon "go back" at bounding box center [598, 122] width 6 height 6
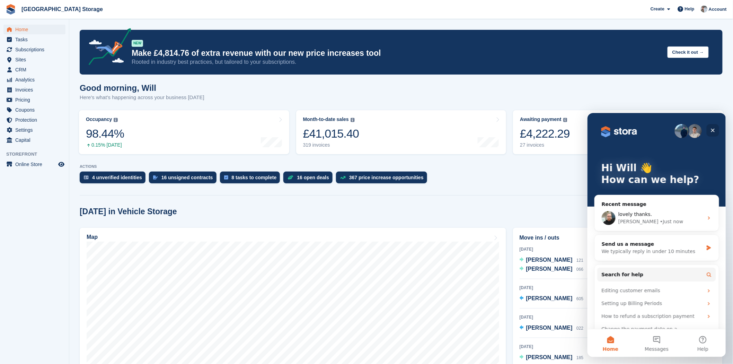
click at [714, 132] on icon "Close" at bounding box center [712, 130] width 6 height 6
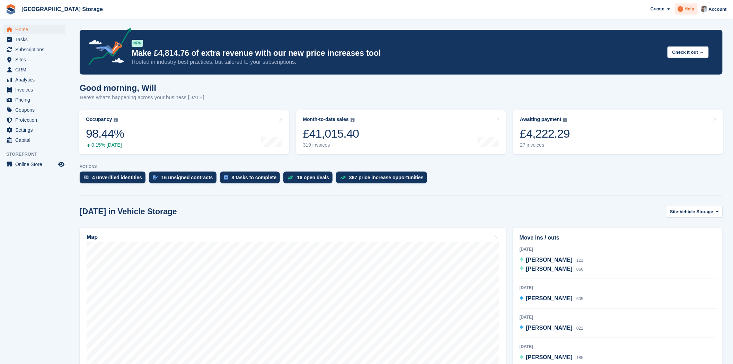
click at [683, 13] on span at bounding box center [680, 9] width 8 height 8
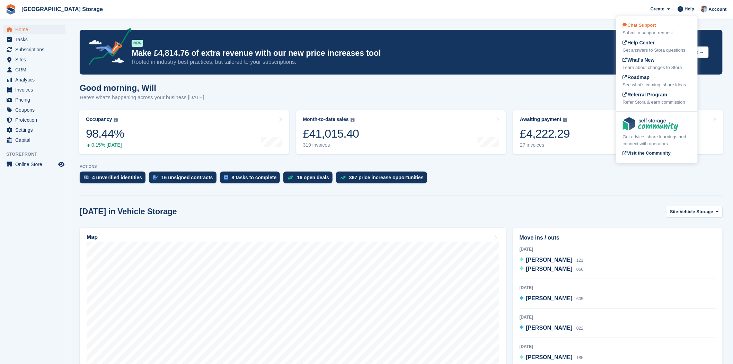
click at [657, 31] on div "Submit a support request" at bounding box center [656, 32] width 68 height 7
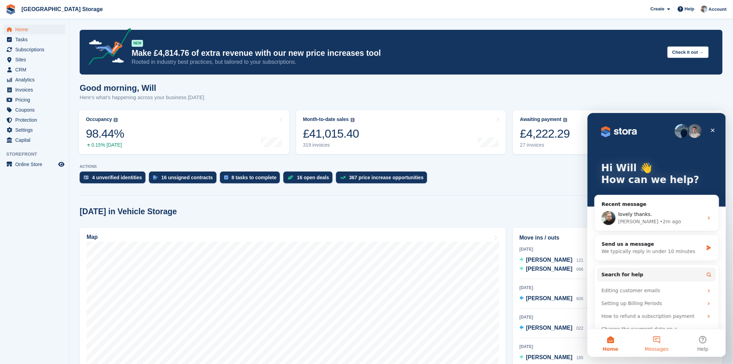
click at [662, 340] on button "Messages" at bounding box center [656, 343] width 46 height 28
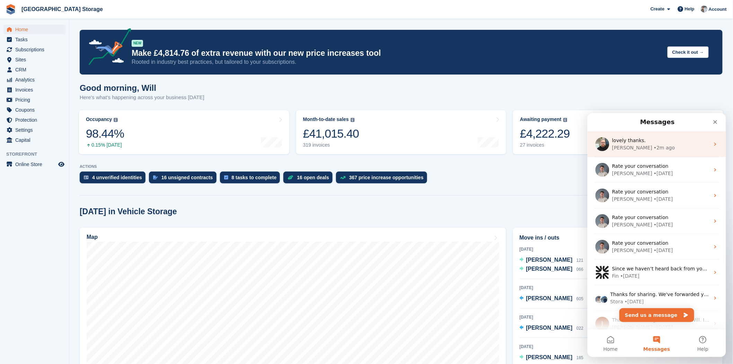
click at [654, 146] on div "[PERSON_NAME] • 2m ago" at bounding box center [660, 147] width 98 height 7
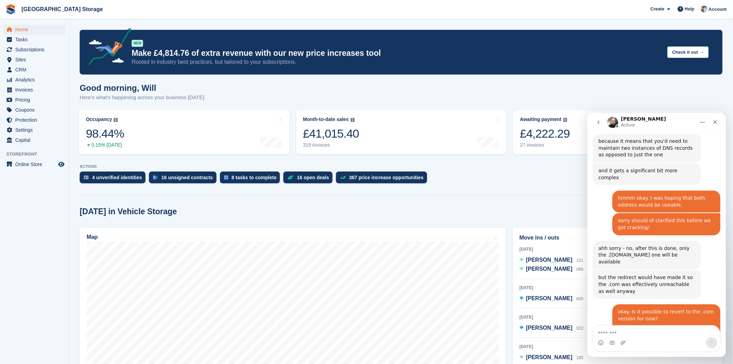
scroll to position [1453, 0]
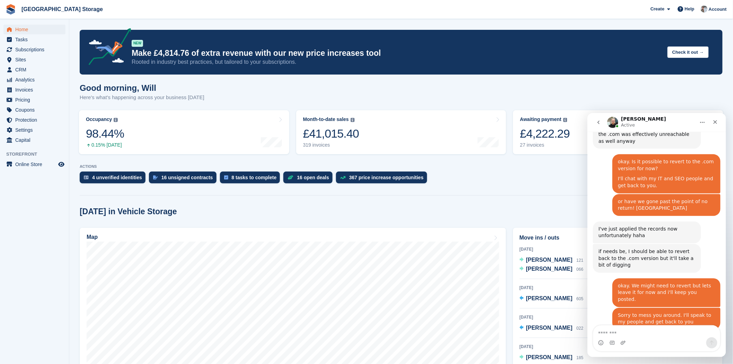
click at [643, 330] on textarea "Message…" at bounding box center [656, 331] width 127 height 12
type textarea "*"
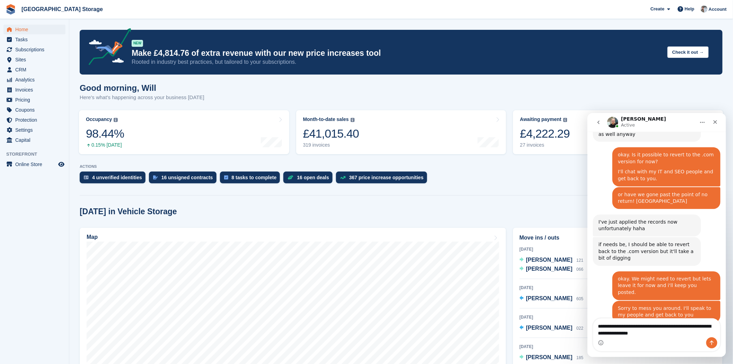
type textarea "**********"
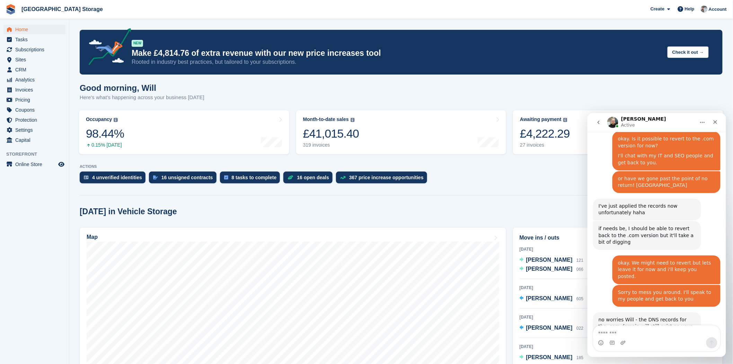
click at [595, 124] on button "go back" at bounding box center [597, 121] width 13 height 13
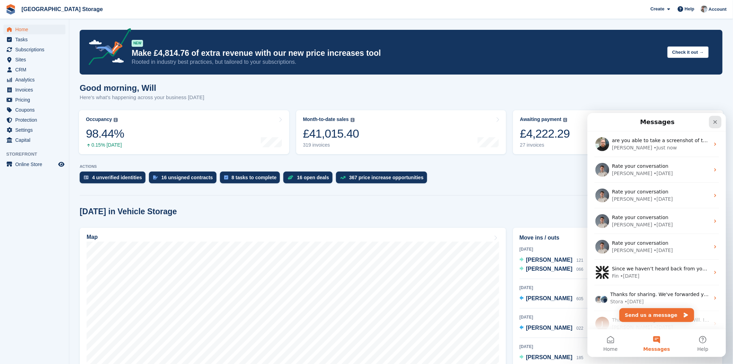
click at [717, 120] on div "Close" at bounding box center [714, 121] width 12 height 12
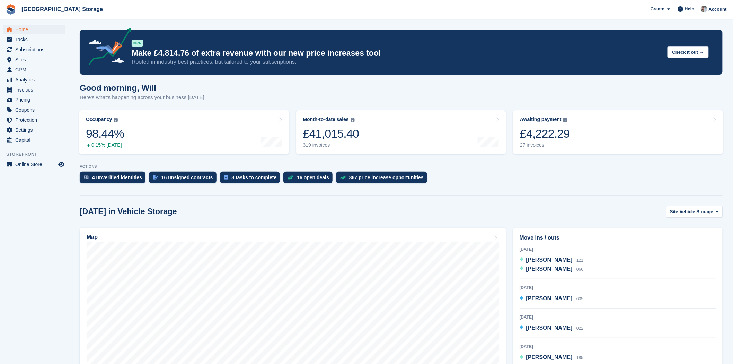
click at [495, 174] on div "4 unverified identities 16 unsigned contracts 8 tasks to complete 16 open deals…" at bounding box center [401, 178] width 643 height 15
click at [19, 29] on span "Home" at bounding box center [36, 30] width 42 height 10
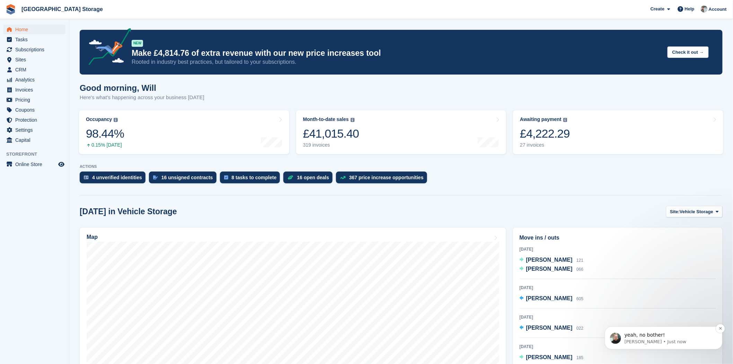
click at [657, 341] on p "[PERSON_NAME] • Just now" at bounding box center [668, 341] width 89 height 6
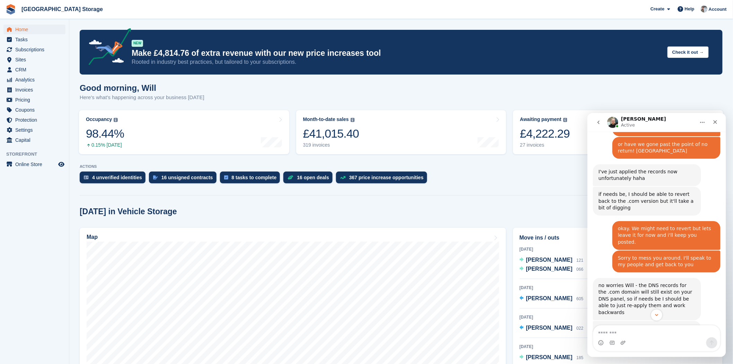
scroll to position [1519, 0]
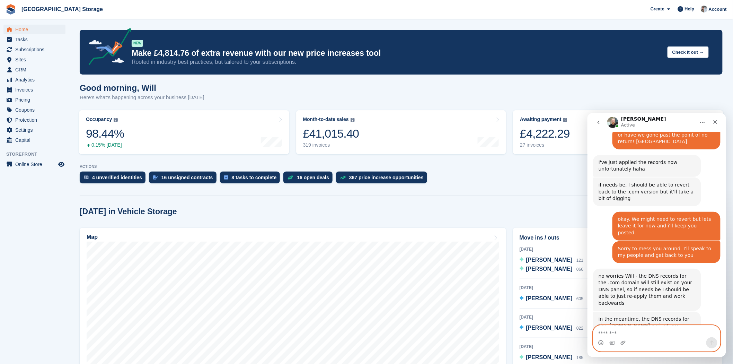
click at [645, 334] on textarea "Message…" at bounding box center [656, 331] width 127 height 12
click at [617, 333] on textarea "Message…" at bounding box center [656, 331] width 127 height 12
type textarea "****"
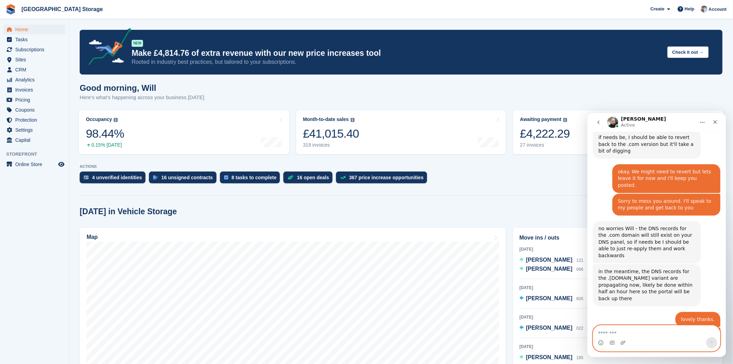
scroll to position [1540, 0]
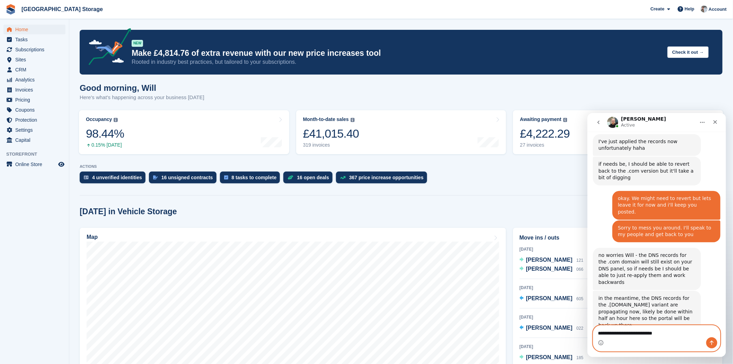
type textarea "**********"
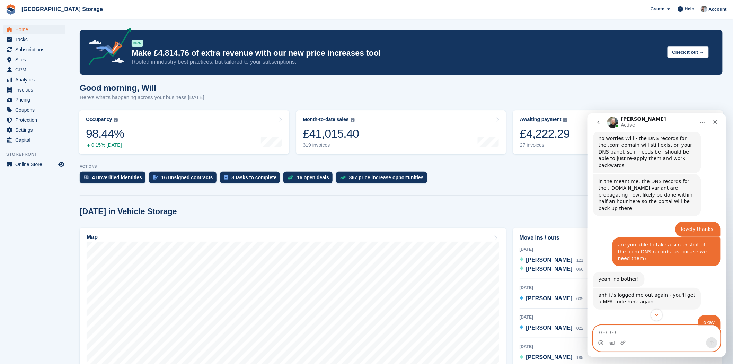
scroll to position [1684, 0]
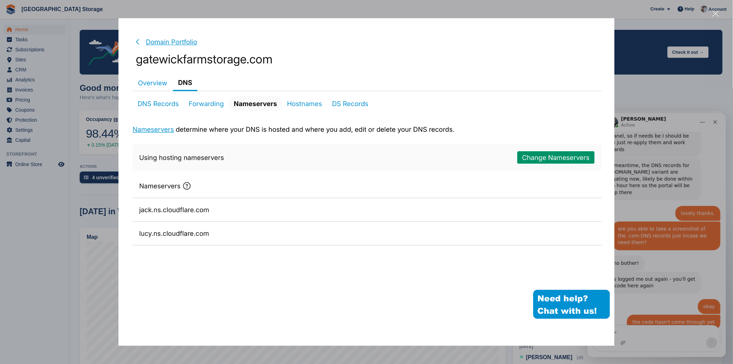
scroll to position [1674, 0]
click at [344, 10] on div "Intercom messenger" at bounding box center [366, 182] width 733 height 364
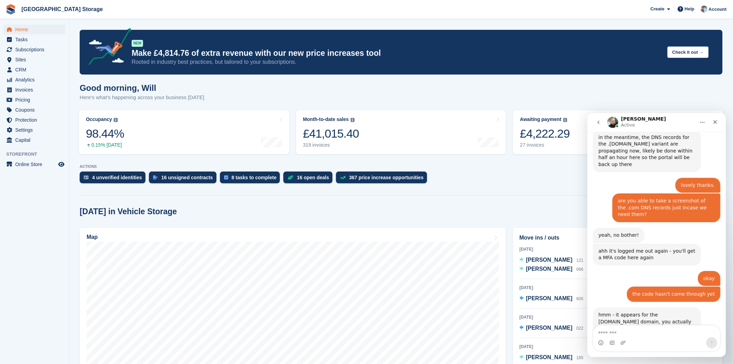
scroll to position [1710, 0]
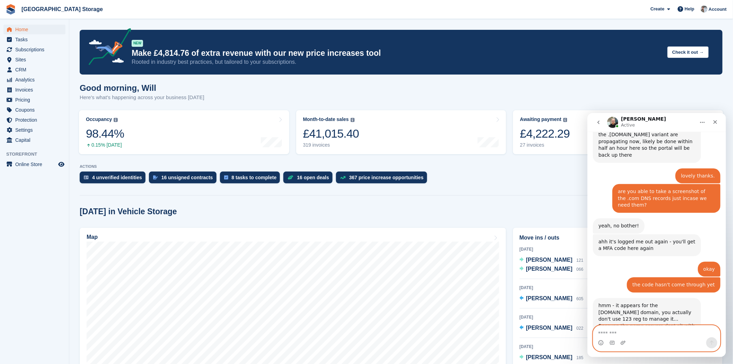
click at [624, 334] on textarea "Message…" at bounding box center [656, 331] width 127 height 12
click at [639, 328] on textarea "Message…" at bounding box center [656, 331] width 127 height 12
type textarea "**********"
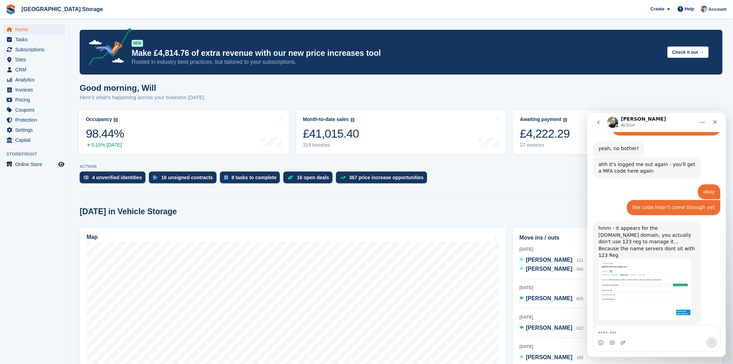
scroll to position [1792, 0]
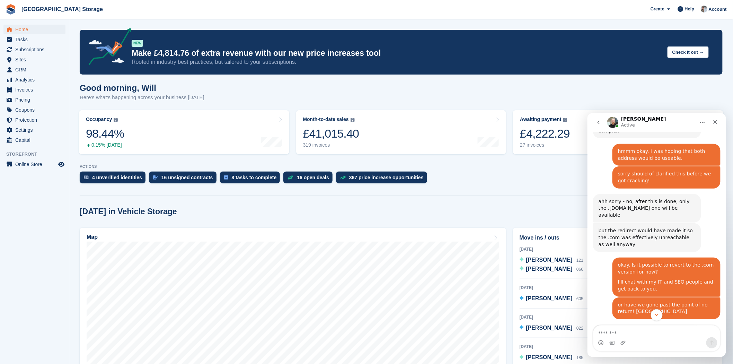
scroll to position [1369, 0]
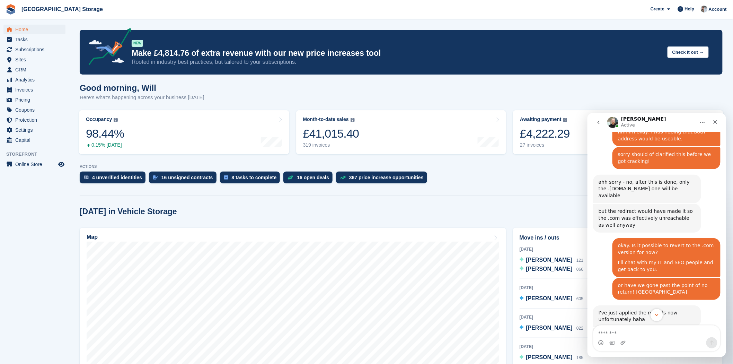
click at [655, 311] on button "Scroll to bottom" at bounding box center [655, 314] width 13 height 13
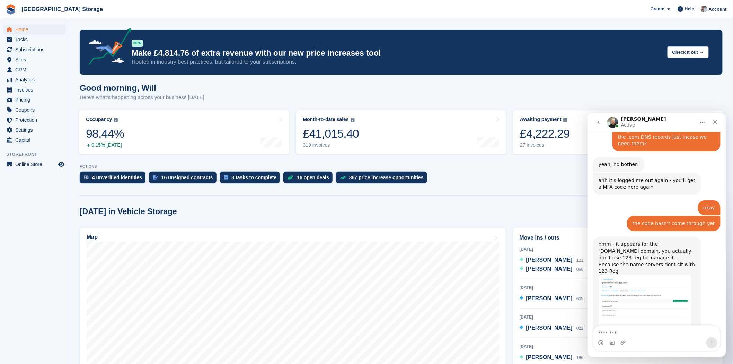
scroll to position [1791, 0]
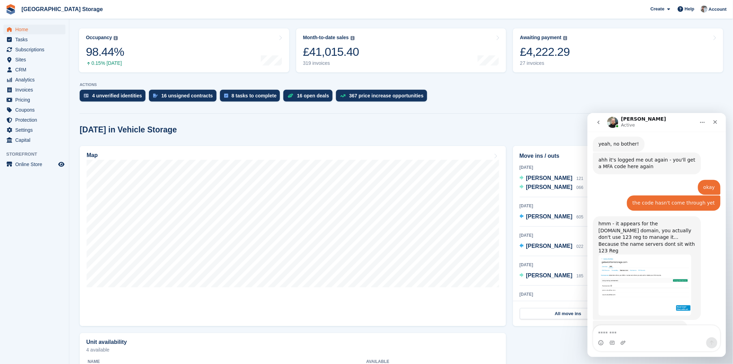
scroll to position [0, 0]
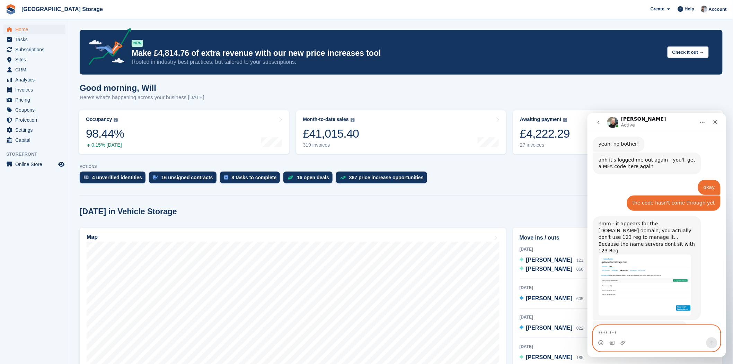
click at [614, 333] on textarea "Message…" at bounding box center [656, 331] width 127 height 12
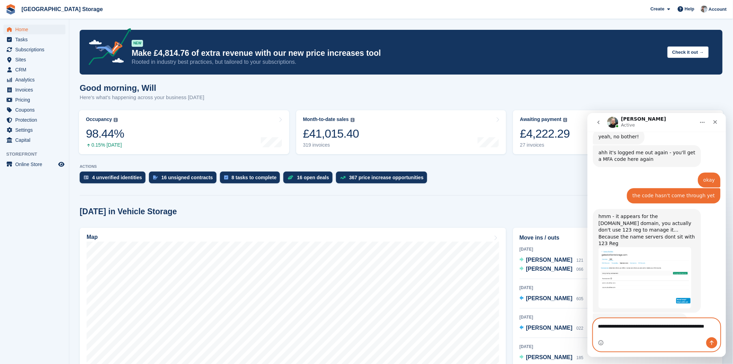
type textarea "**********"
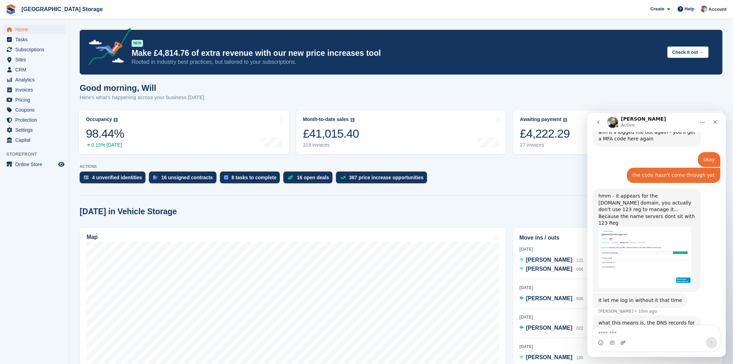
drag, startPoint x: 618, startPoint y: 337, endPoint x: 620, endPoint y: 340, distance: 3.7
drag, startPoint x: 620, startPoint y: 340, endPoint x: 703, endPoint y: 275, distance: 104.6
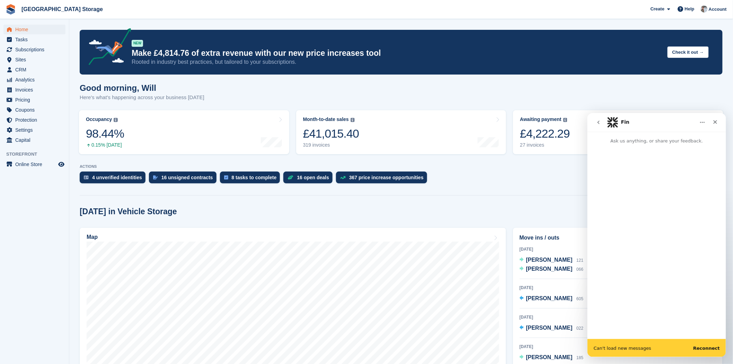
scroll to position [0, 0]
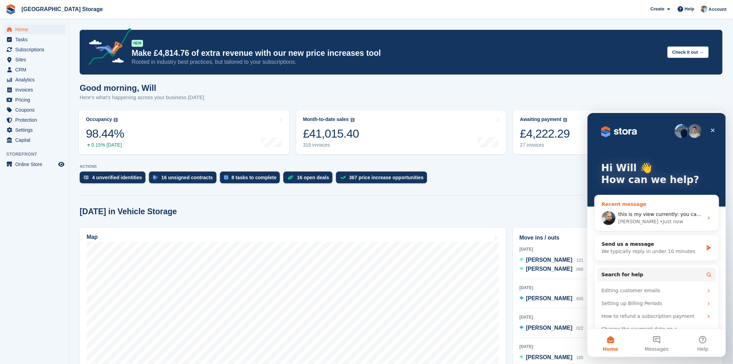
click at [626, 203] on div "Recent message" at bounding box center [656, 203] width 110 height 7
click at [660, 349] on span "Messages" at bounding box center [656, 348] width 24 height 5
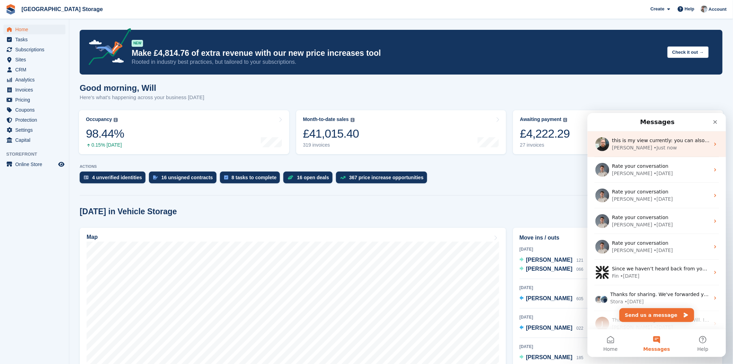
click at [644, 152] on div "this is my view currently: you can also try open an incognito window, or try ac…" at bounding box center [656, 144] width 138 height 26
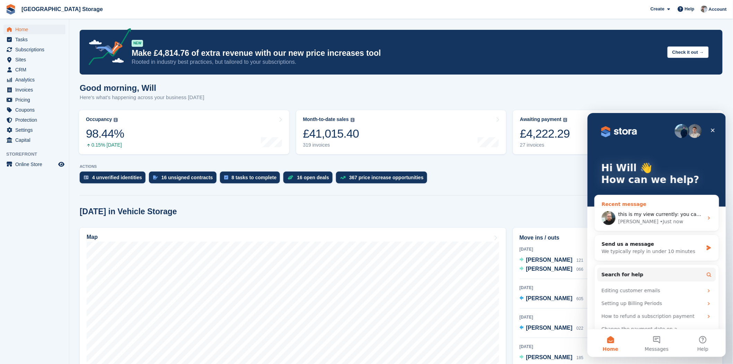
click at [714, 130] on icon "Close" at bounding box center [712, 130] width 6 height 6
